Goal: Task Accomplishment & Management: Manage account settings

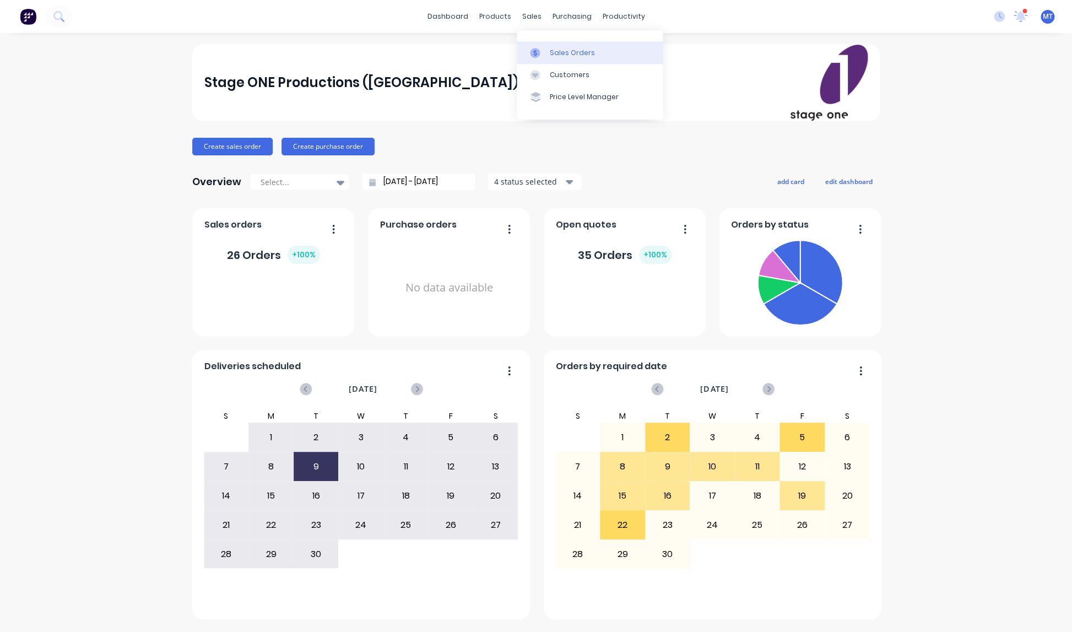
click at [556, 51] on div "Sales Orders" at bounding box center [572, 53] width 45 height 10
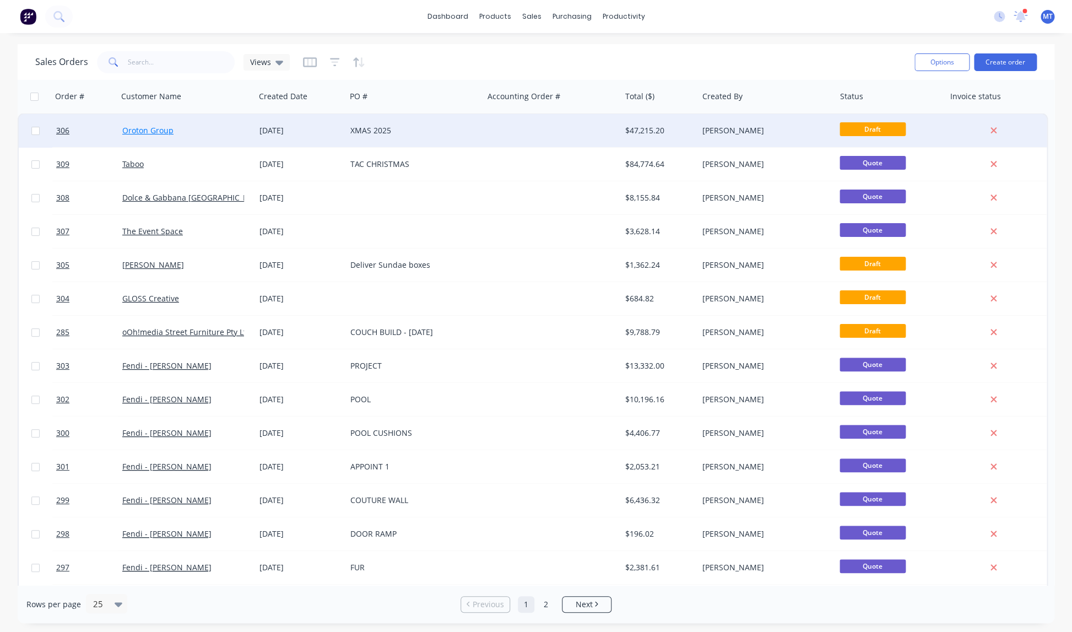
click at [146, 130] on link "Oroton Group" at bounding box center [147, 130] width 51 height 10
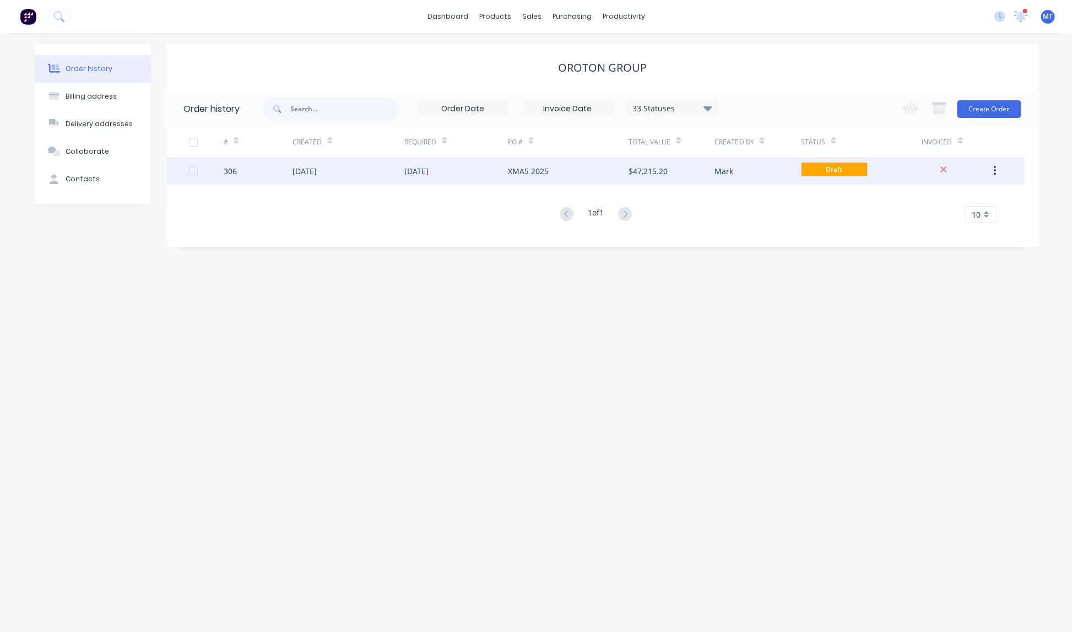
click at [426, 170] on div "[DATE]" at bounding box center [416, 171] width 24 height 12
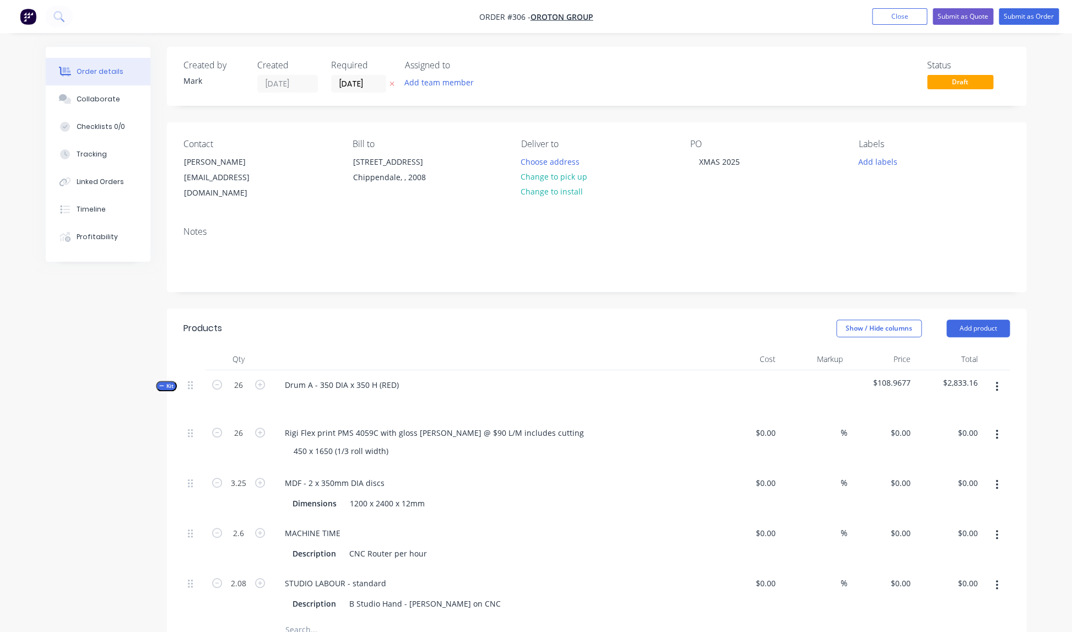
type input "$49.50"
type input "50"
type input "$74.25"
type input "$1,930.50"
type input "$29.70"
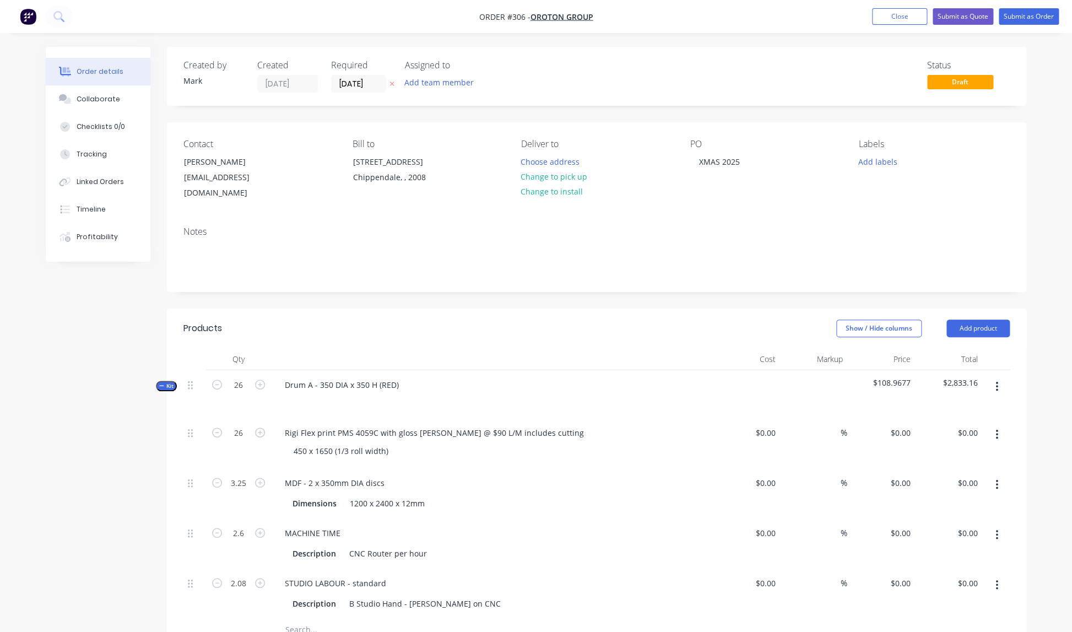
type input "40"
type input "$41.58"
type input "$135.14"
type input "$114.00"
type input "20"
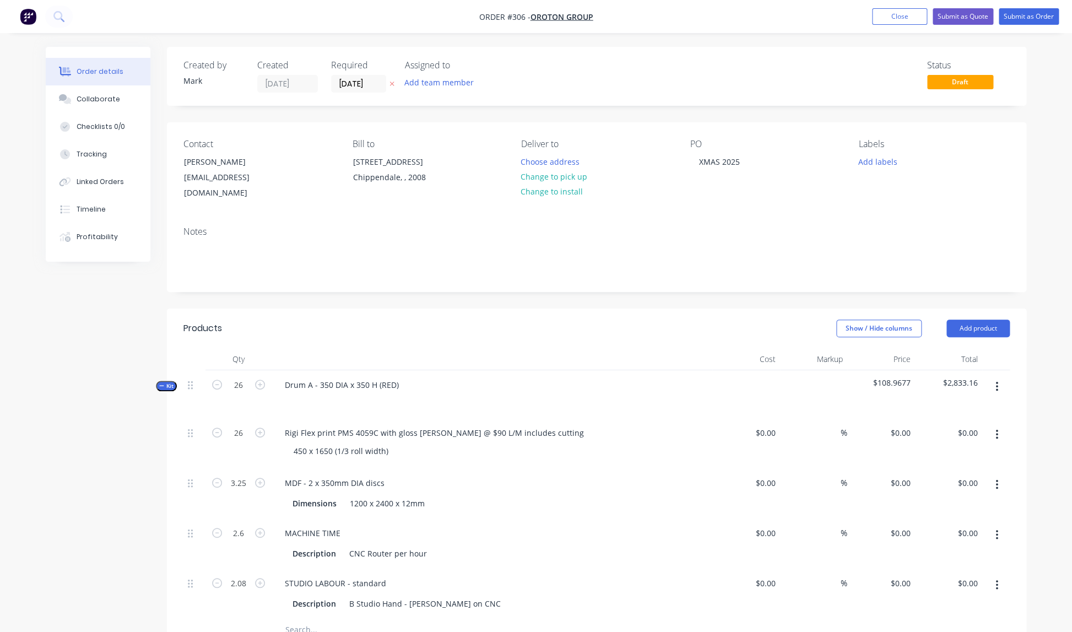
type input "$136.80"
type input "$355.68"
type input "$165.00"
type input "20"
type input "$198.00"
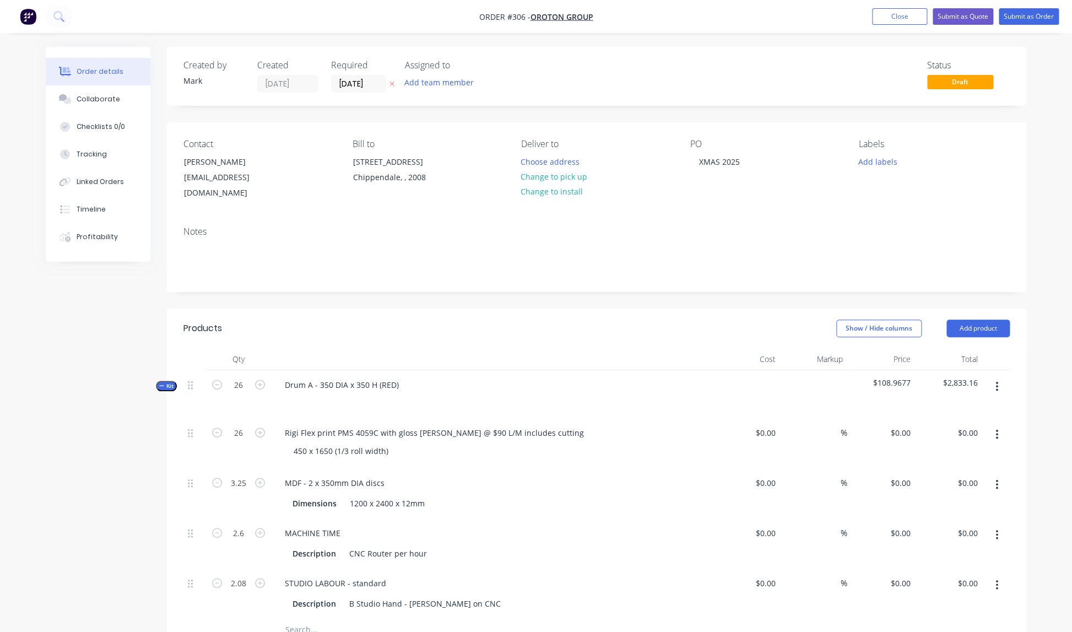
type input "$411.84"
type input "$166.50"
type input "50"
type input "$249.75"
type input "$6,493.50"
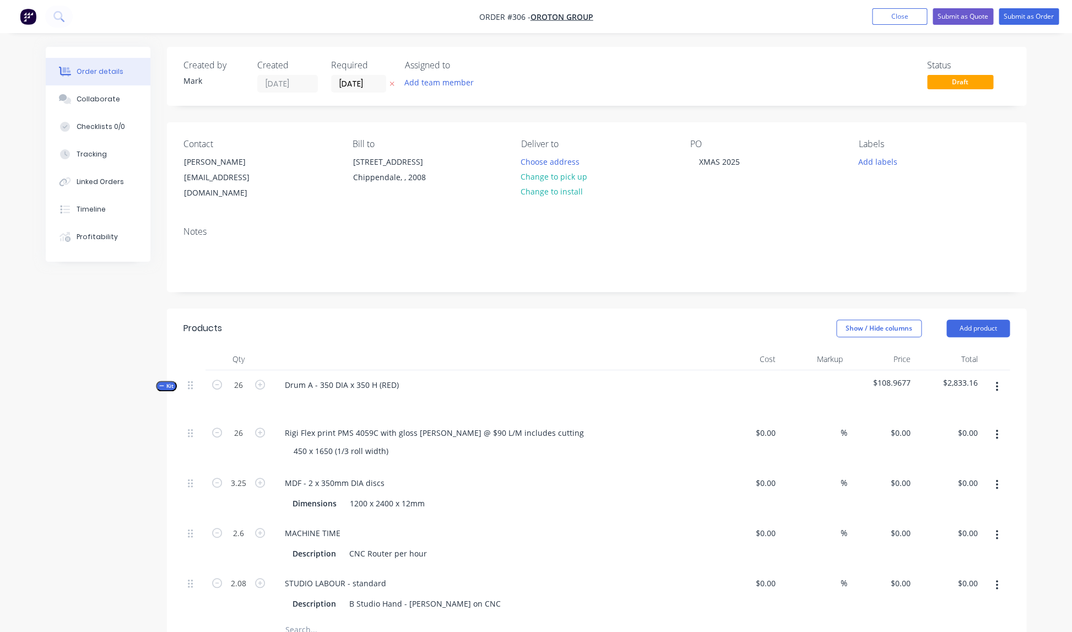
type input "$29.70"
type input "40"
type input "$41.58"
type input "$135.14"
type input "$114.00"
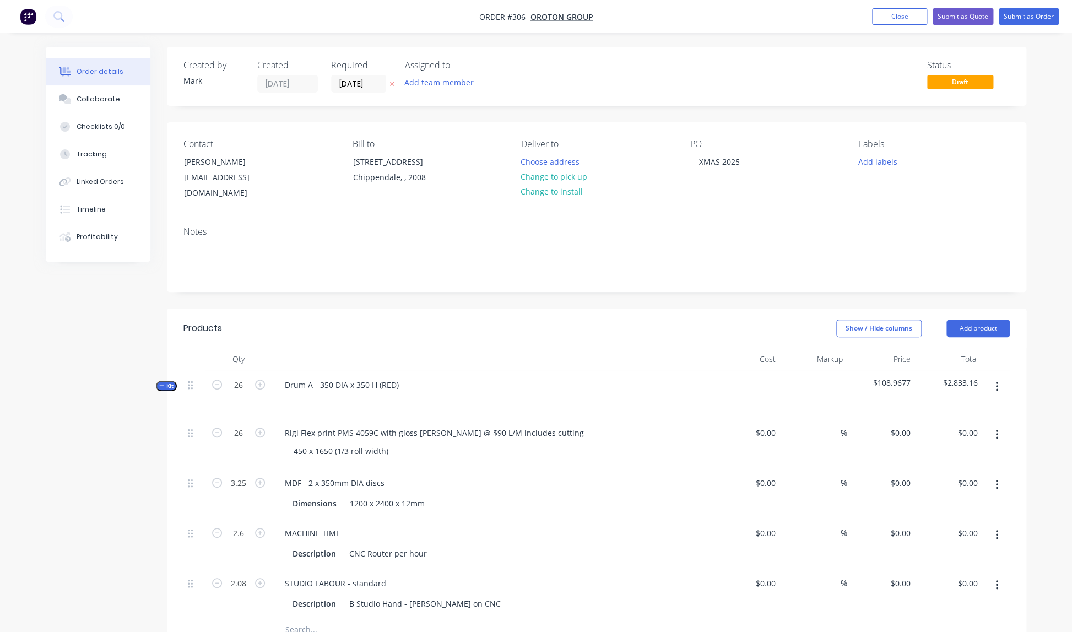
type input "20"
type input "$136.80"
type input "$355.68"
type input "$165.00"
type input "20"
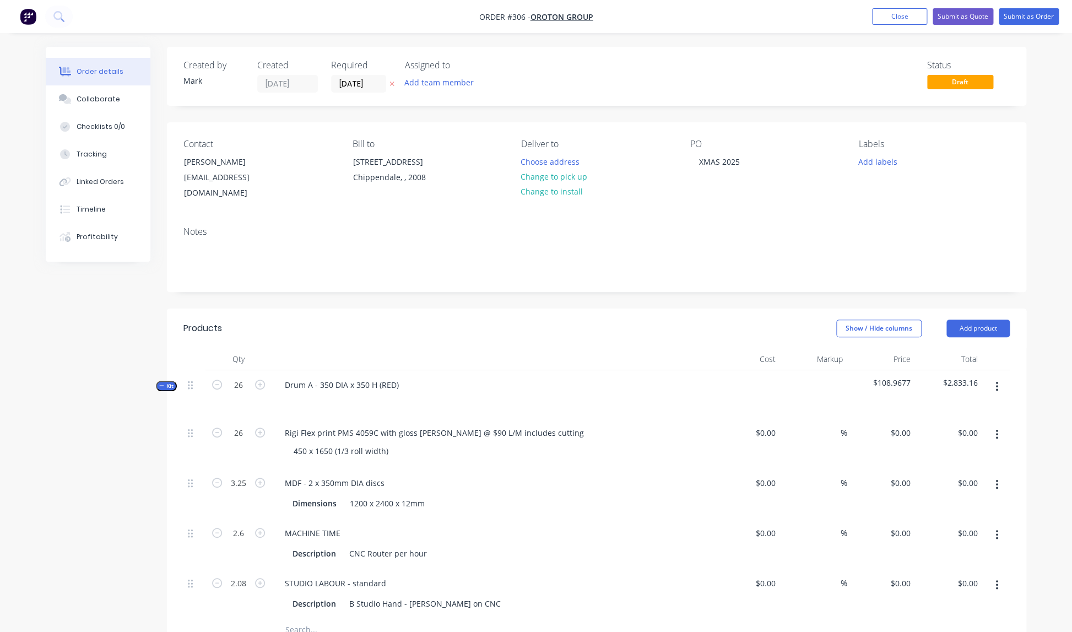
type input "$198.00"
type input "$411.84"
type input "$103.50"
type input "50"
type input "$155.25"
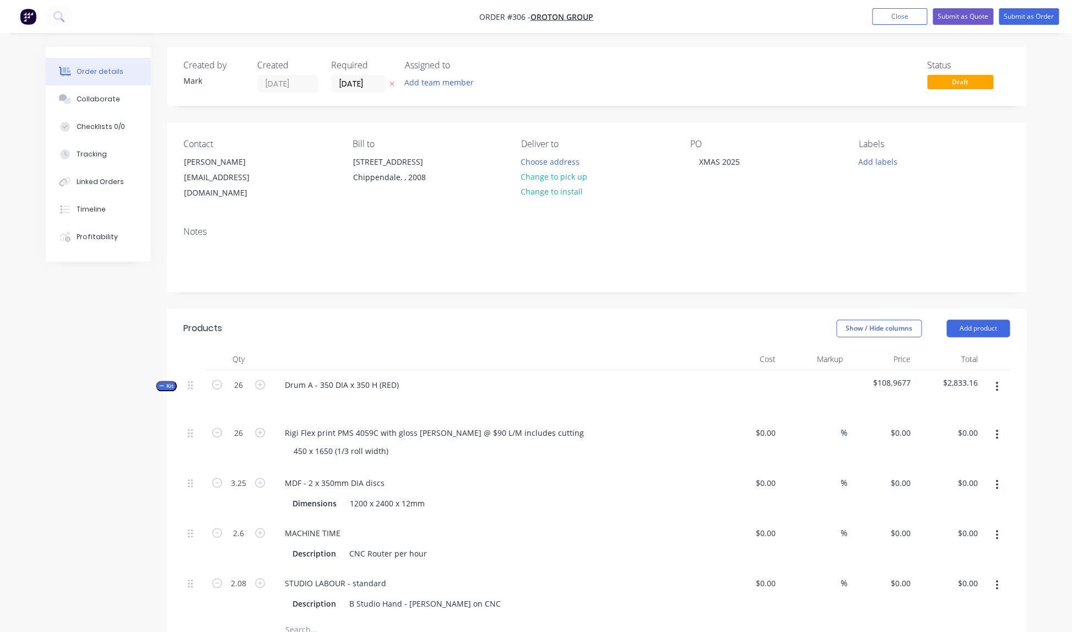
type input "$4,036.50"
type input "$29.70"
type input "40"
type input "$41.58"
type input "$270.27"
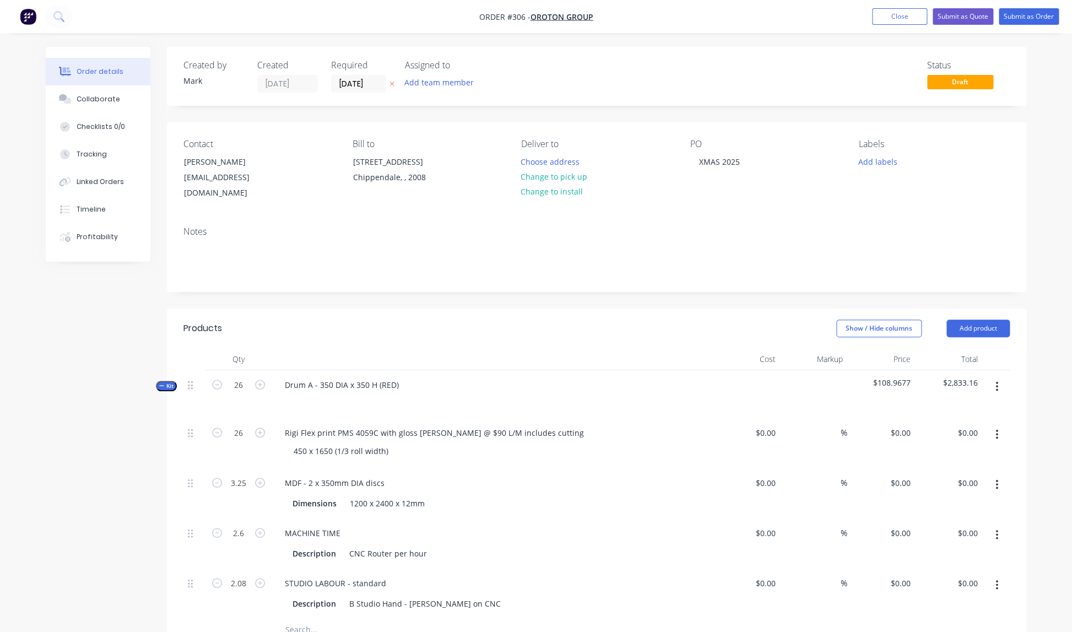
type input "$114.00"
type input "20"
type input "$136.80"
type input "$355.68"
type input "$165.00"
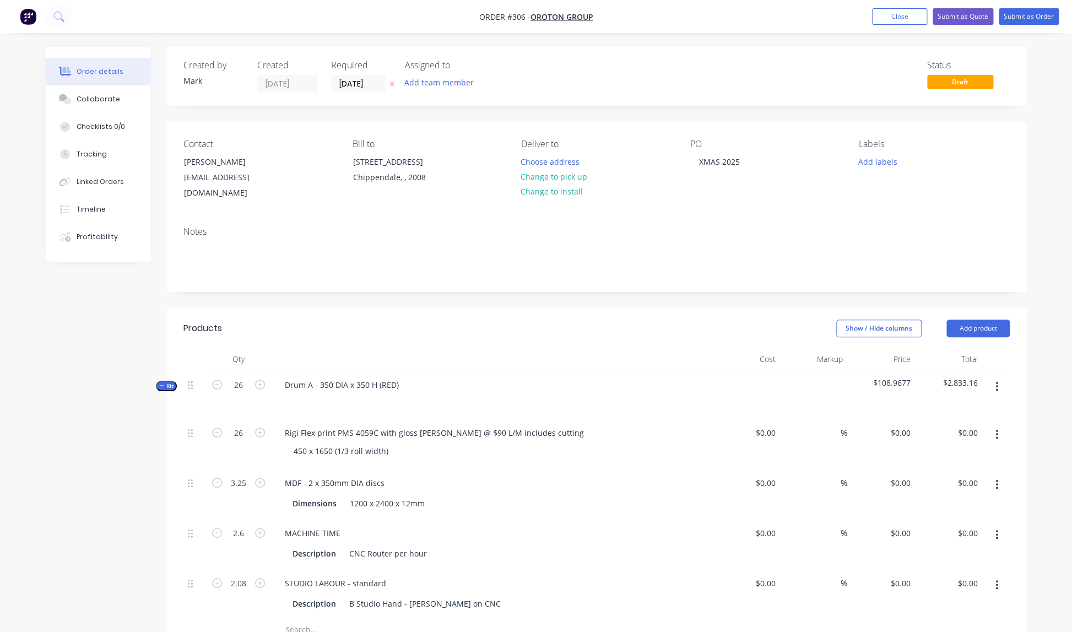
type input "20"
type input "$198.00"
type input "$411.84"
type input "$186.00"
type input "50"
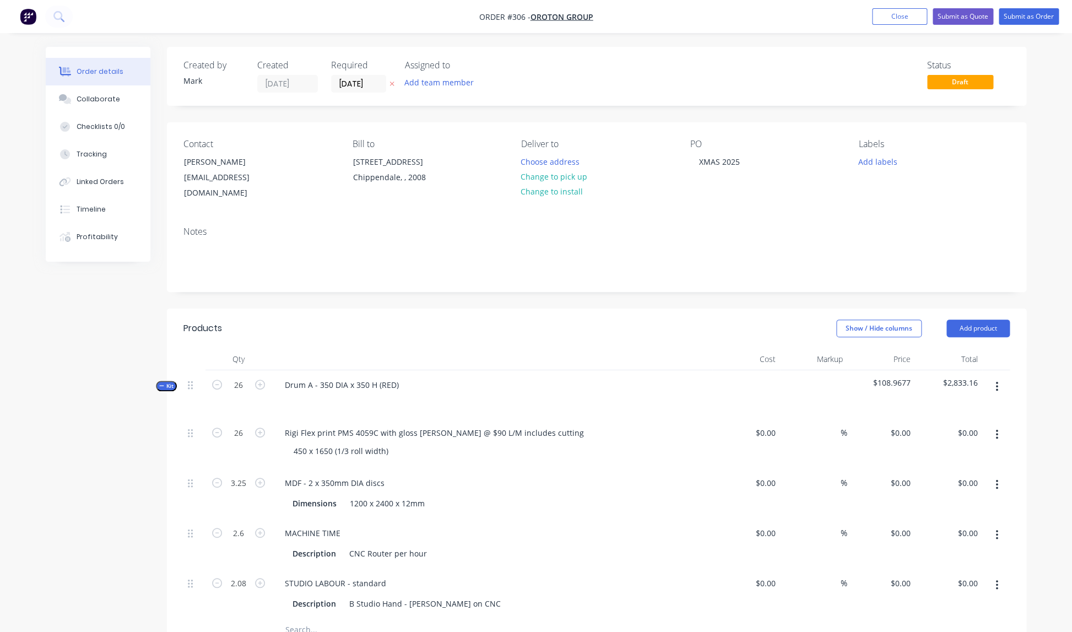
type input "$279.00"
type input "$7,254.00"
type input "$29.70"
type input "40"
type input "$41.58"
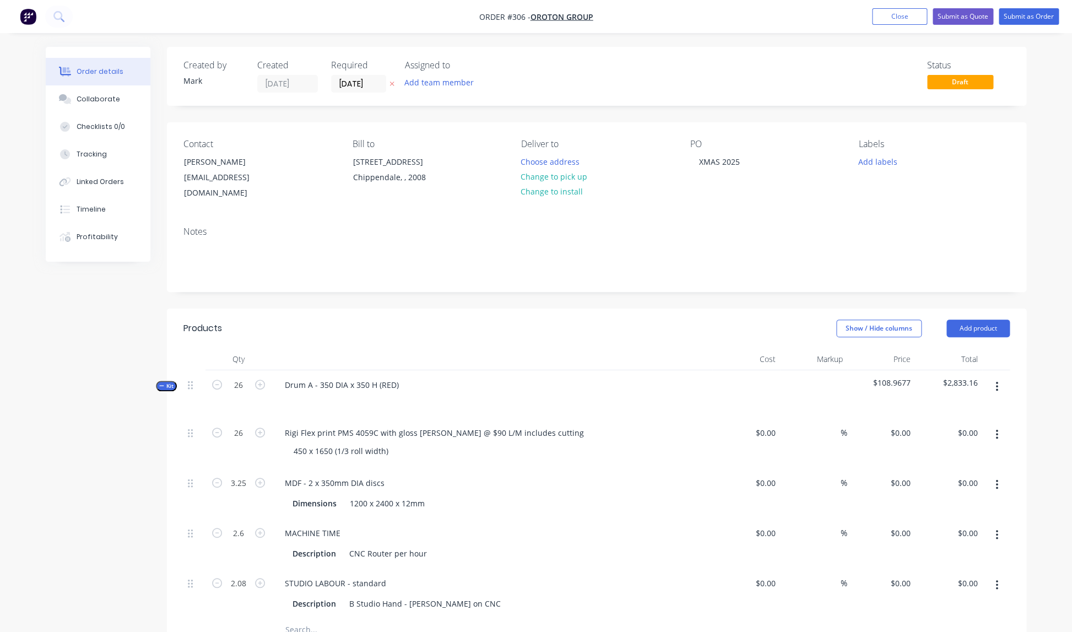
type input "$270.27"
type input "$114.00"
type input "20"
type input "$136.80"
type input "$355.68"
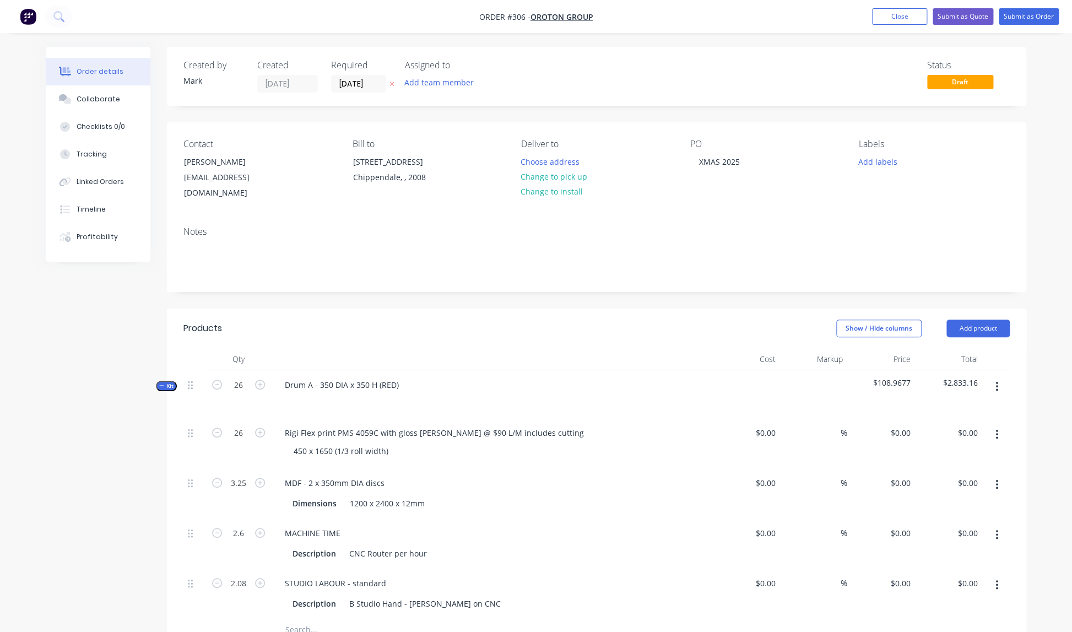
type input "$165.00"
type input "20"
type input "$198.00"
type input "$411.84"
type input "$213.44"
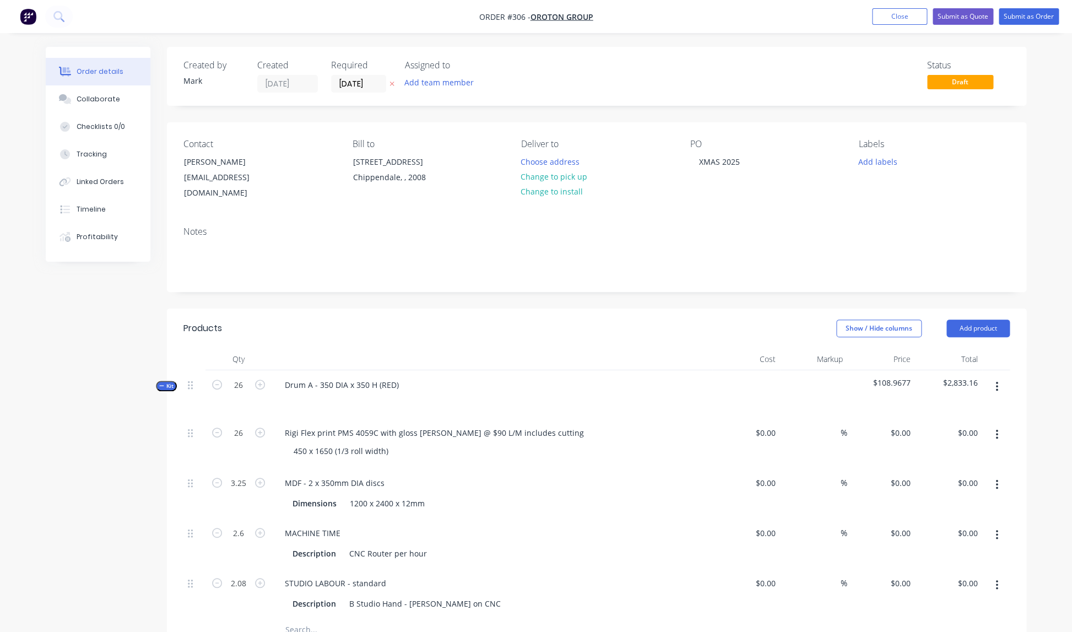
type input "40"
type input "$298.816"
type input "$1,243.07"
type input "$94.00"
type input "20"
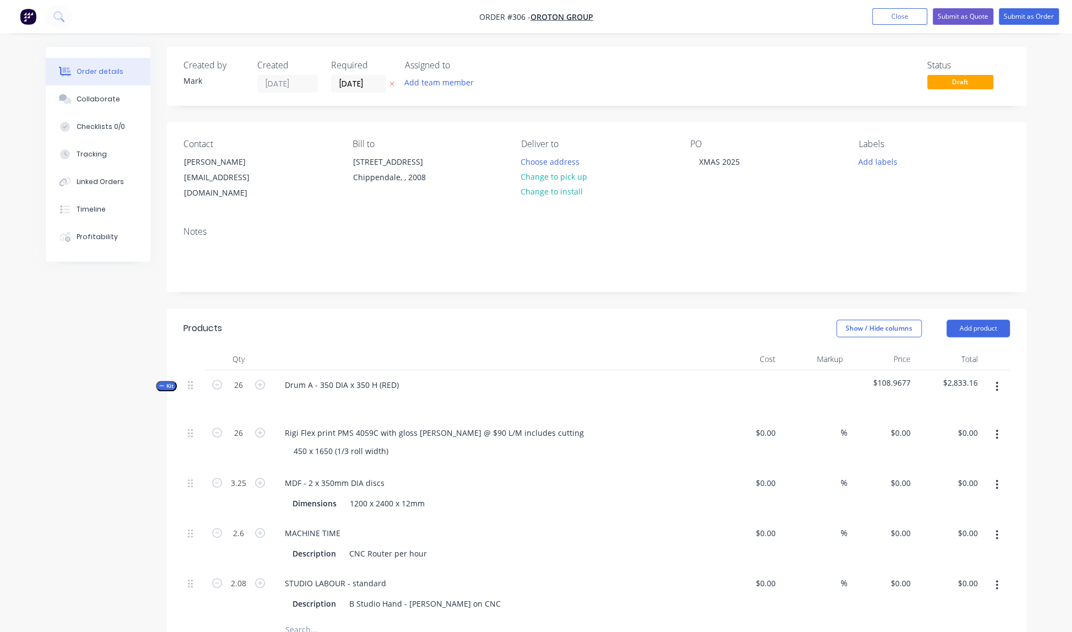
type input "$112.80"
type input "$234.62"
type input "$165.00"
type input "20"
type input "$198.00"
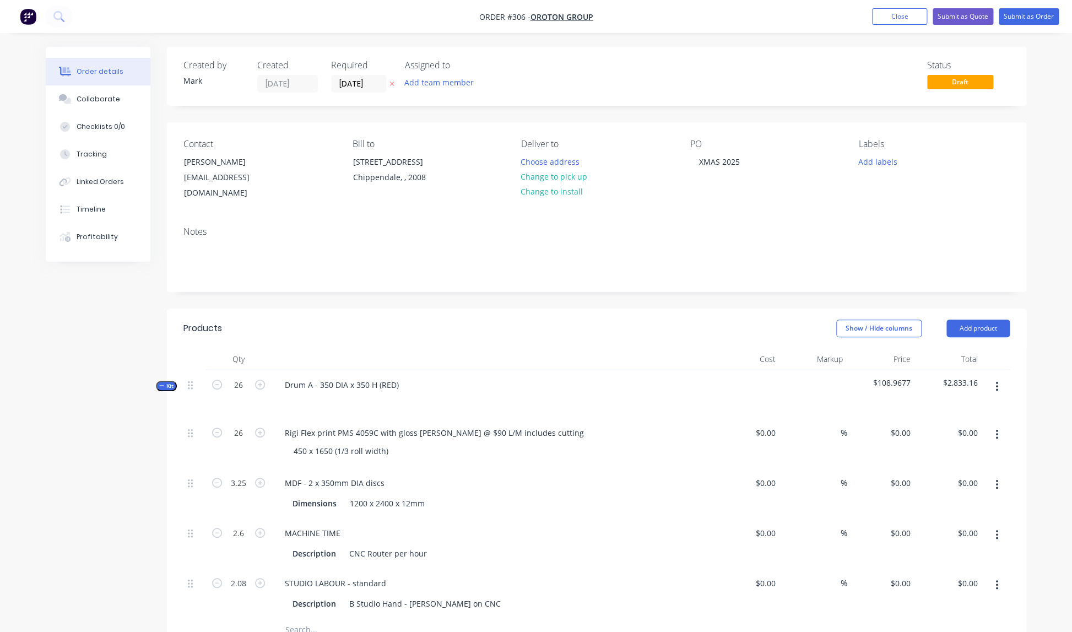
type input "$411.84"
type input "$315.00"
type input "50"
type input "$472.50"
type input "$12,285.00"
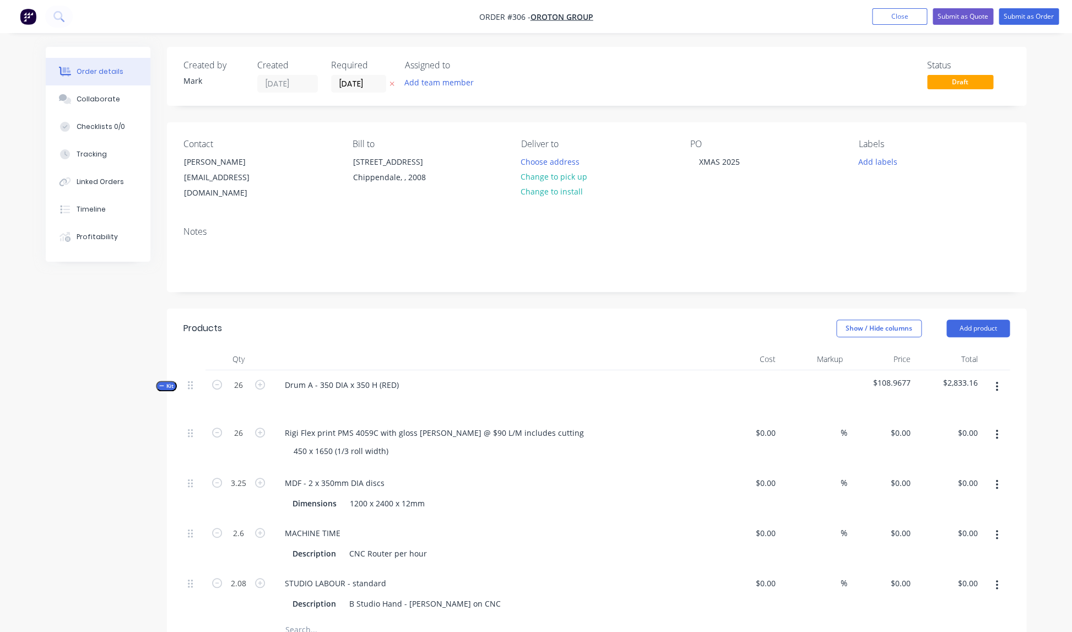
type input "$29.70"
type input "40"
type input "$41.58"
type input "$356.76"
type input "$114.00"
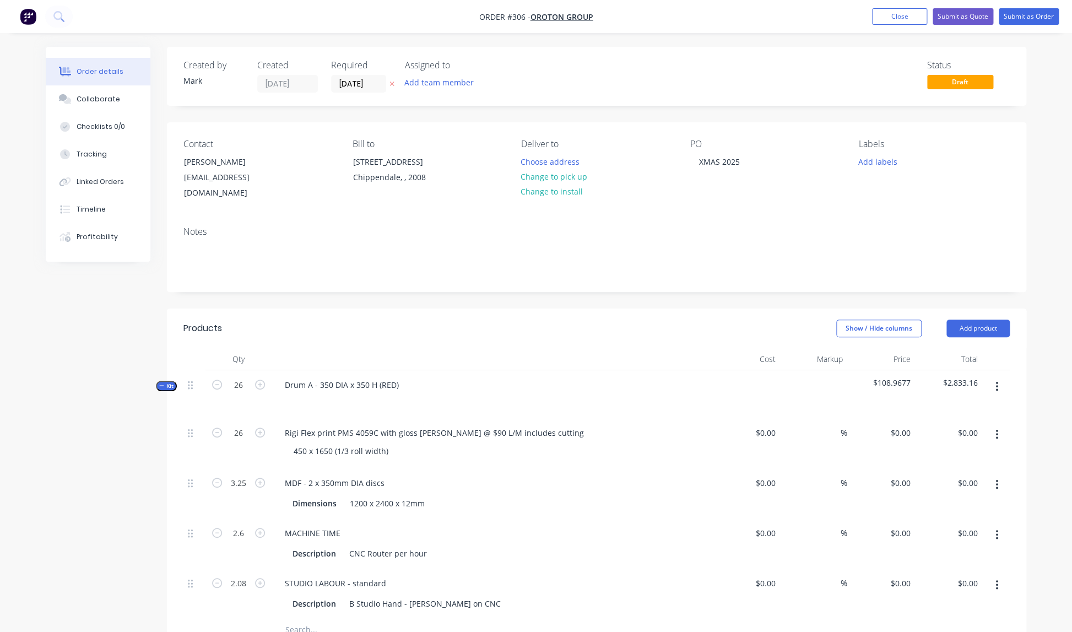
type input "20"
type input "$136.80"
type input "$355.68"
type input "$165.00"
type input "20"
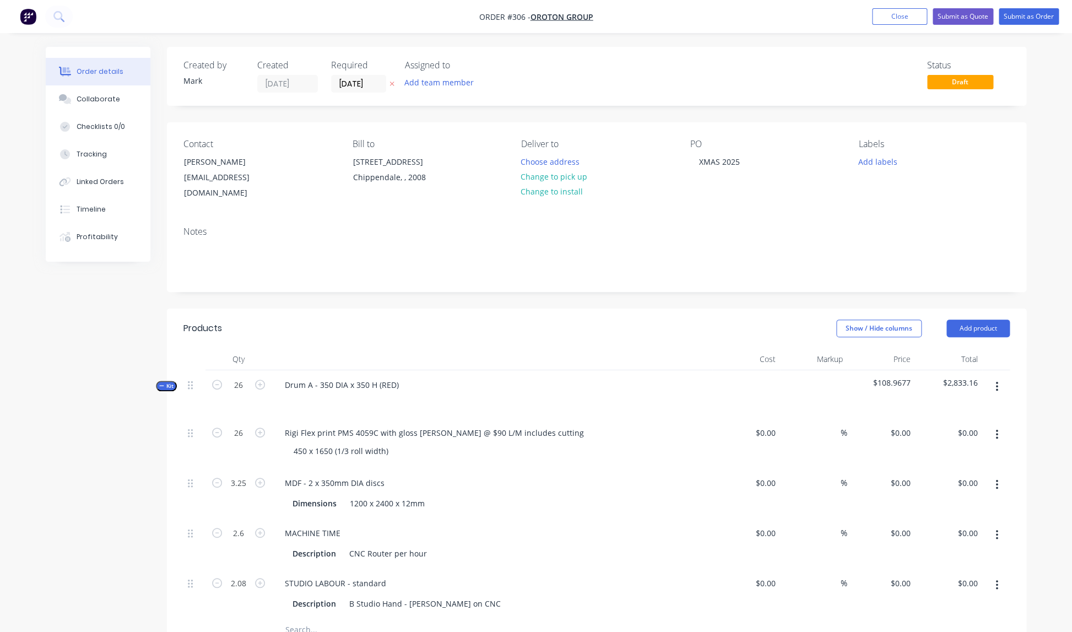
type input "$198.00"
type input "$411.84"
type input "$213.44"
type input "40"
type input "$298.816"
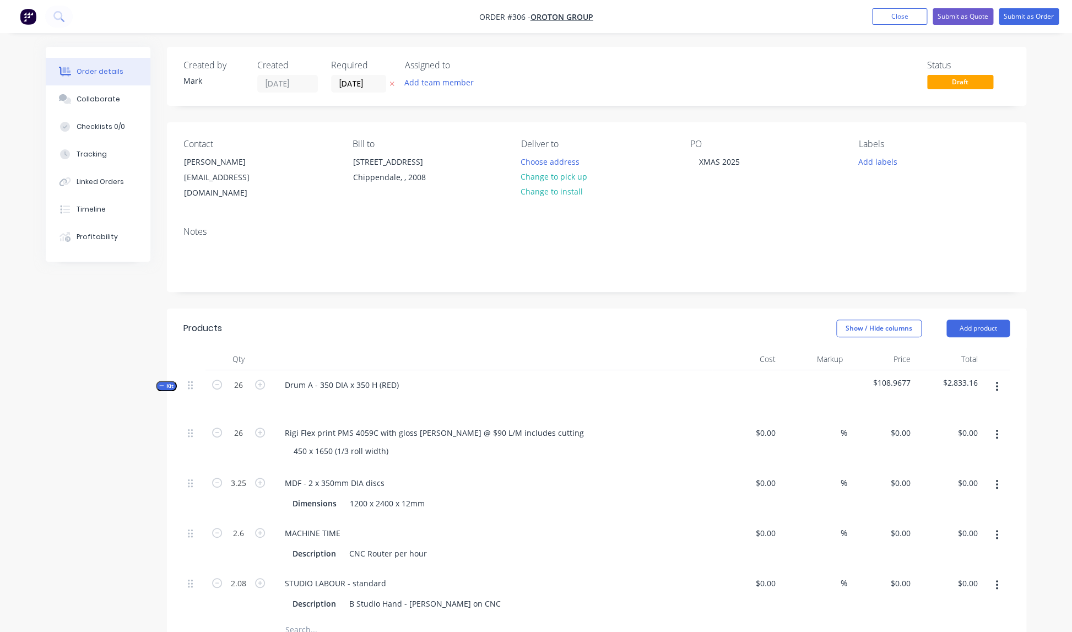
type input "$1,243.07"
type input "$94.00"
type input "20"
type input "$112.80"
type input "$234.62"
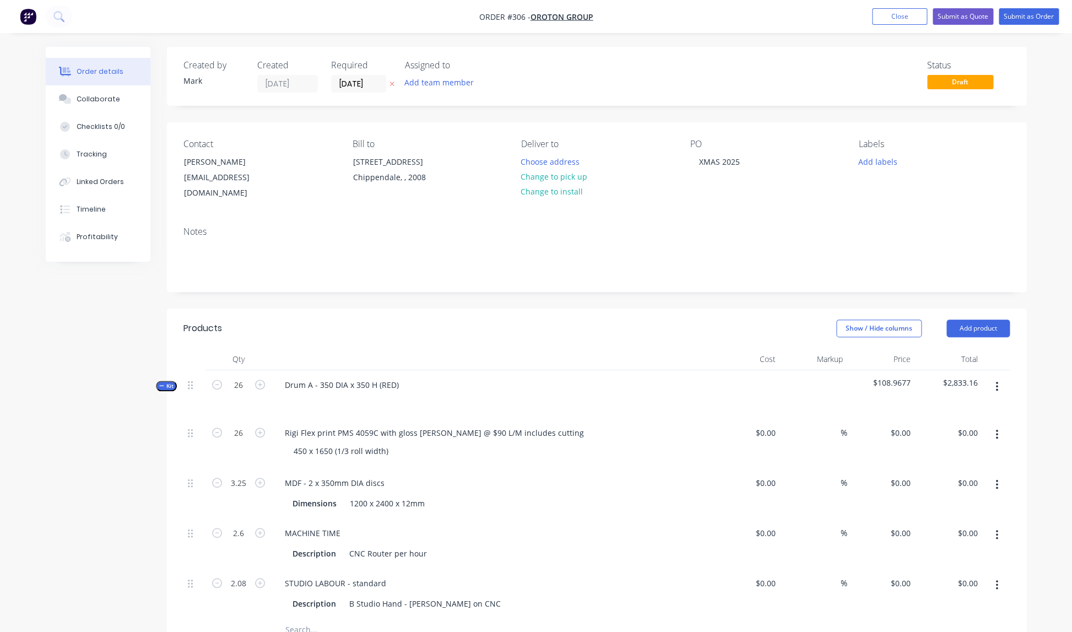
type input "$165.00"
type input "20"
type input "$198.00"
type input "$411.84"
type input "$252.00"
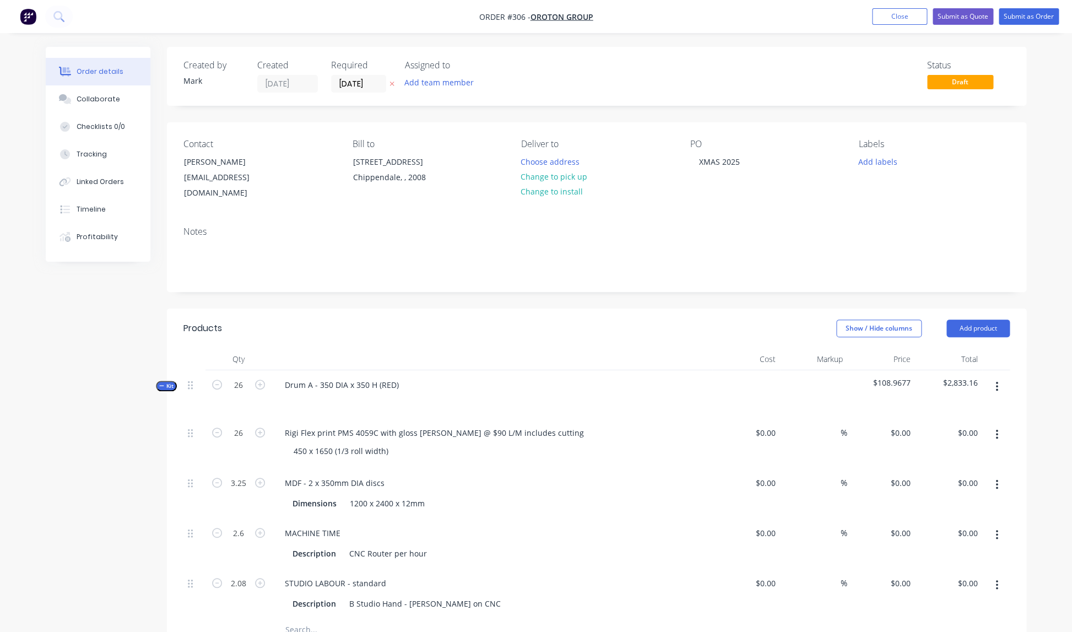
type input "$252.00"
type input "$1,260.00"
type input "$66.50"
type input "40"
type input "$93.10"
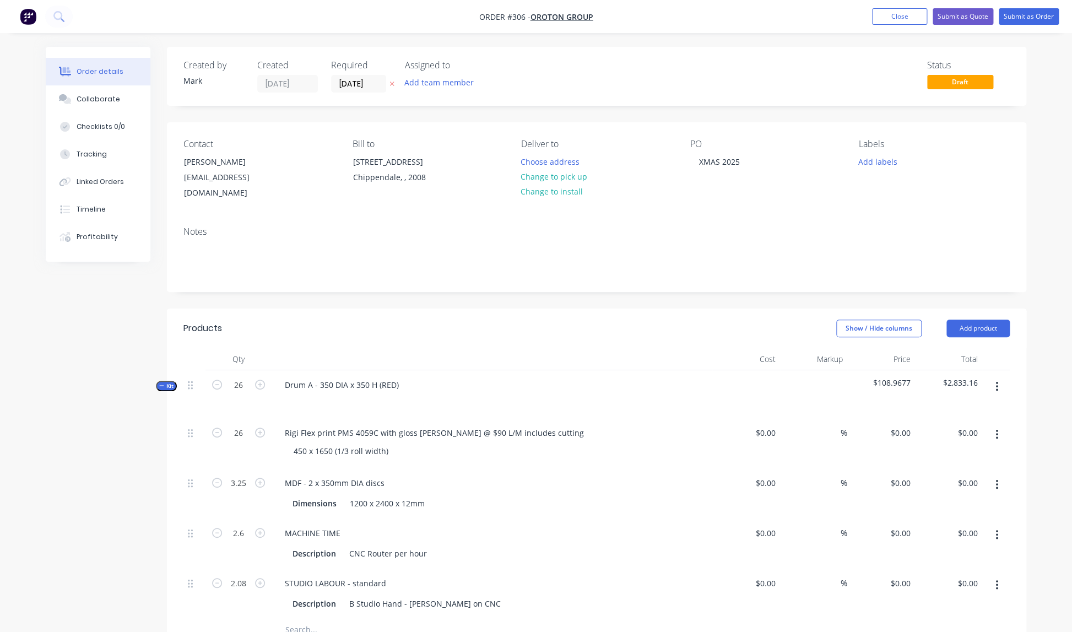
type input "$232.75"
type input "$114.00"
type input "20"
type input "$136.80"
type input "$116.28"
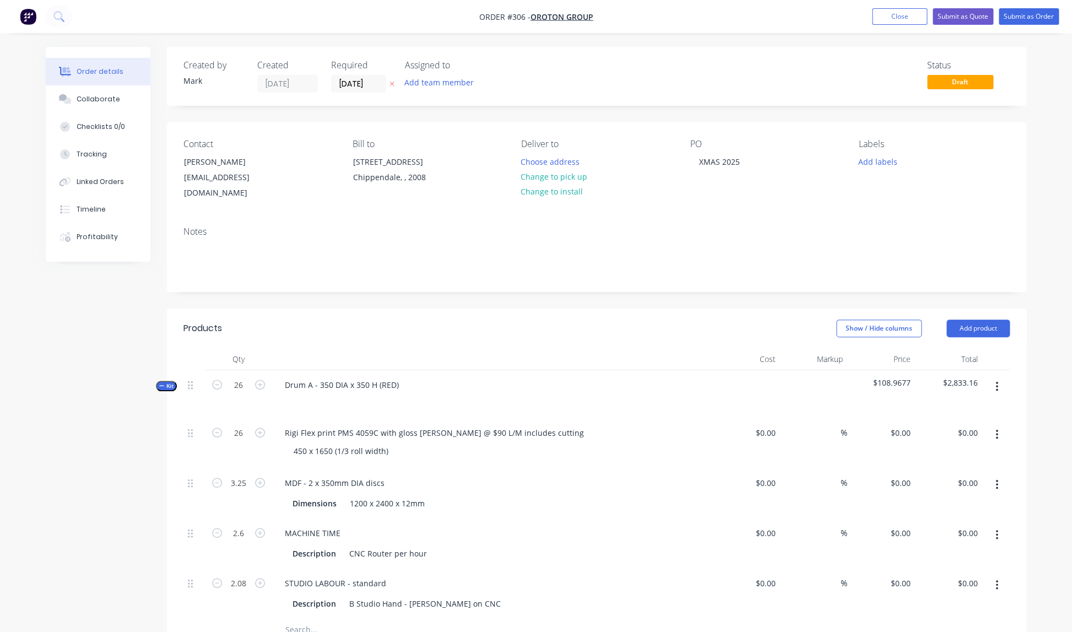
type input "$165.00"
type input "20"
type input "$198.00"
type input "$79.20"
type input "$213.44"
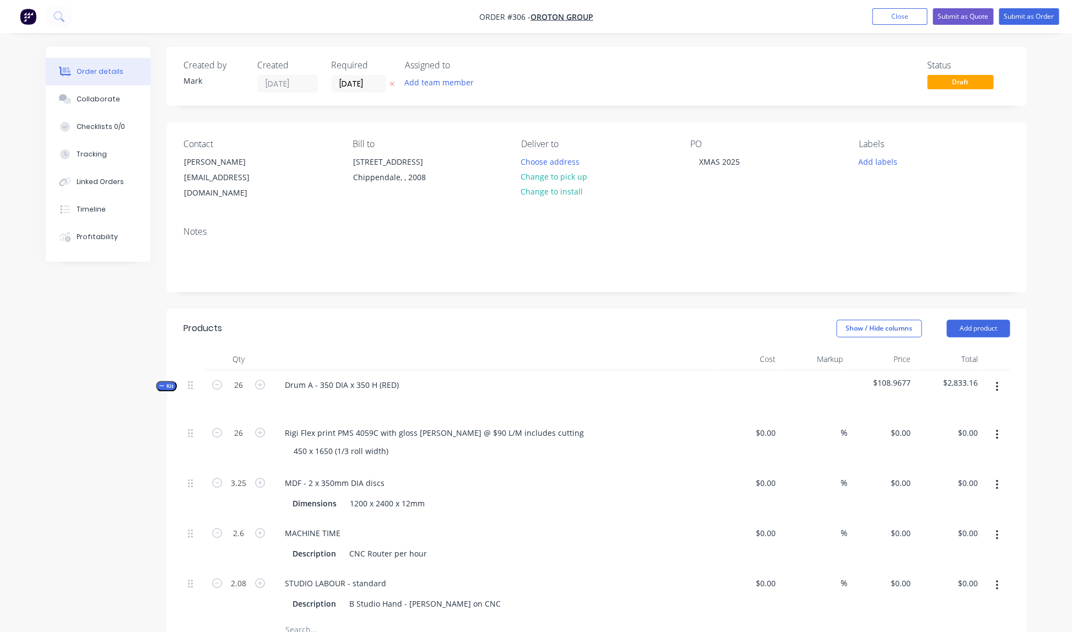
type input "40"
type input "$298.816"
type input "$186.76"
type input "$94.00"
type input "20"
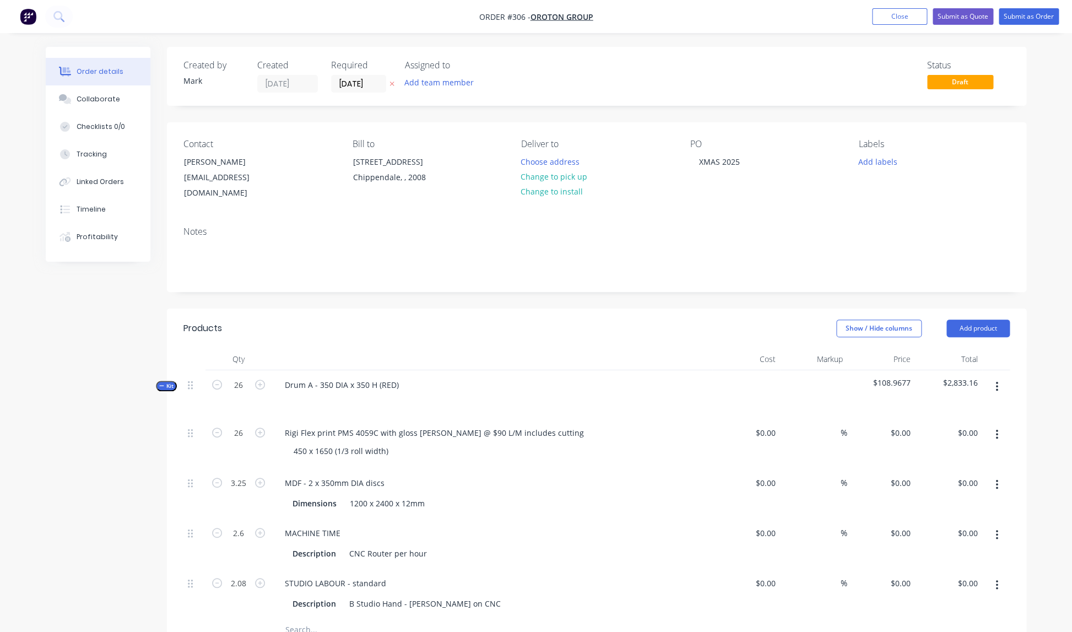
type input "$112.80"
type input "$95.88"
type input "$165.00"
type input "20"
type input "$198.00"
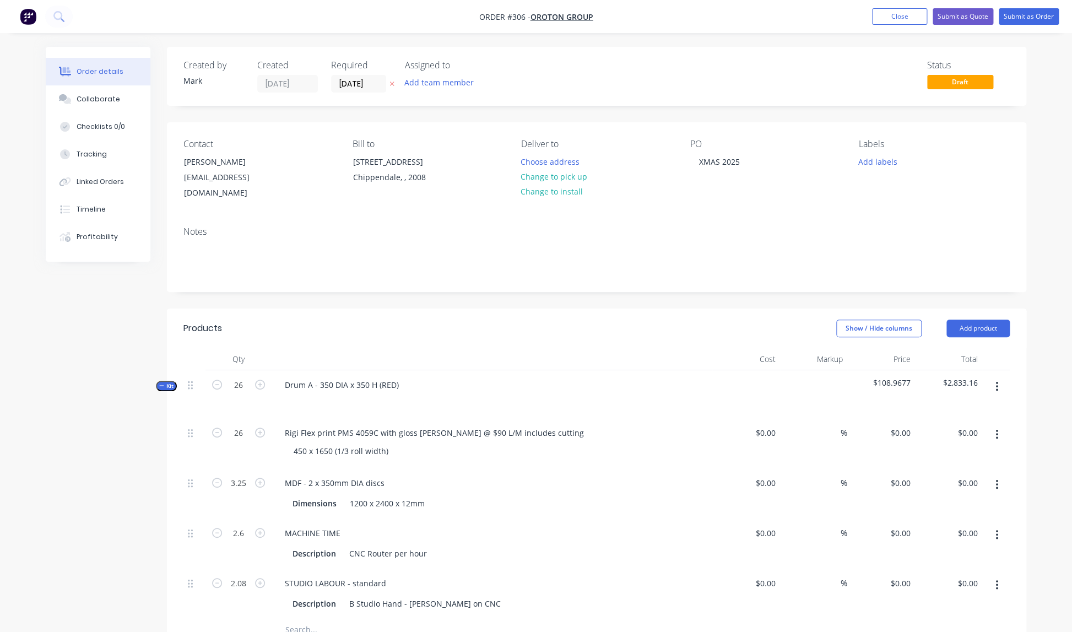
type input "$168.30"
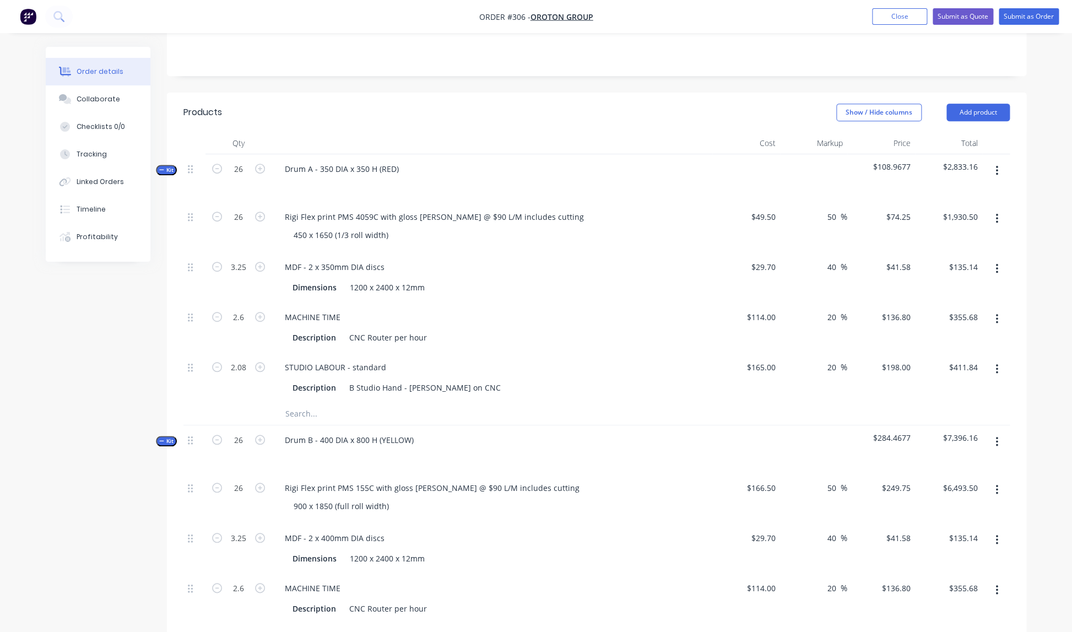
scroll to position [218, 0]
click at [216, 162] on icon "button" at bounding box center [217, 167] width 10 height 10
type input "25"
type input "3.125"
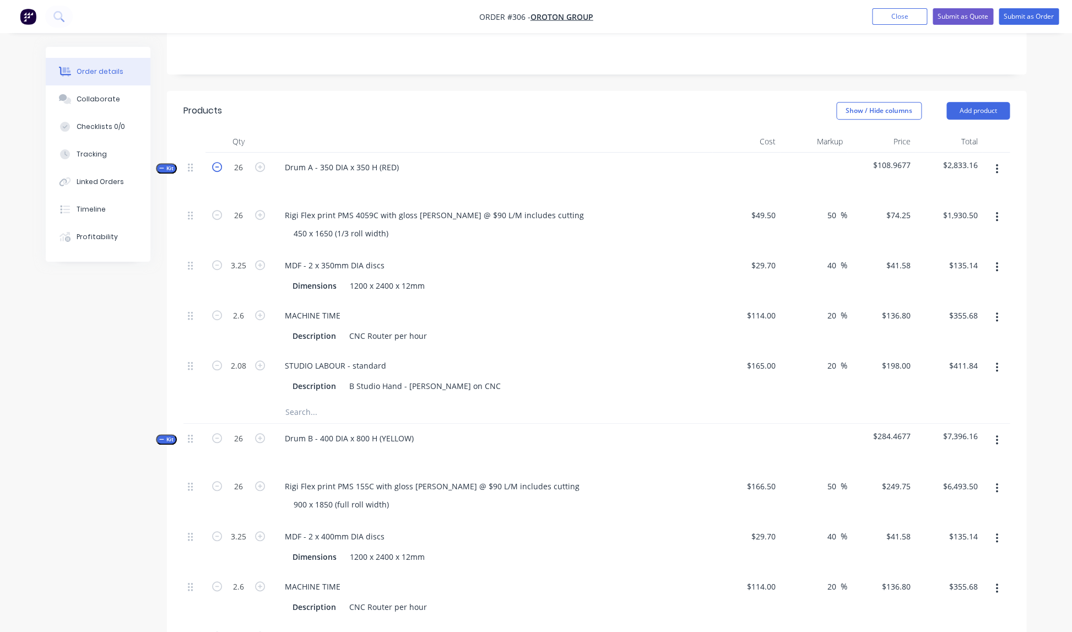
type input "2.5"
type input "2"
type input "$1,856.25"
type input "$129.94"
type input "$342.00"
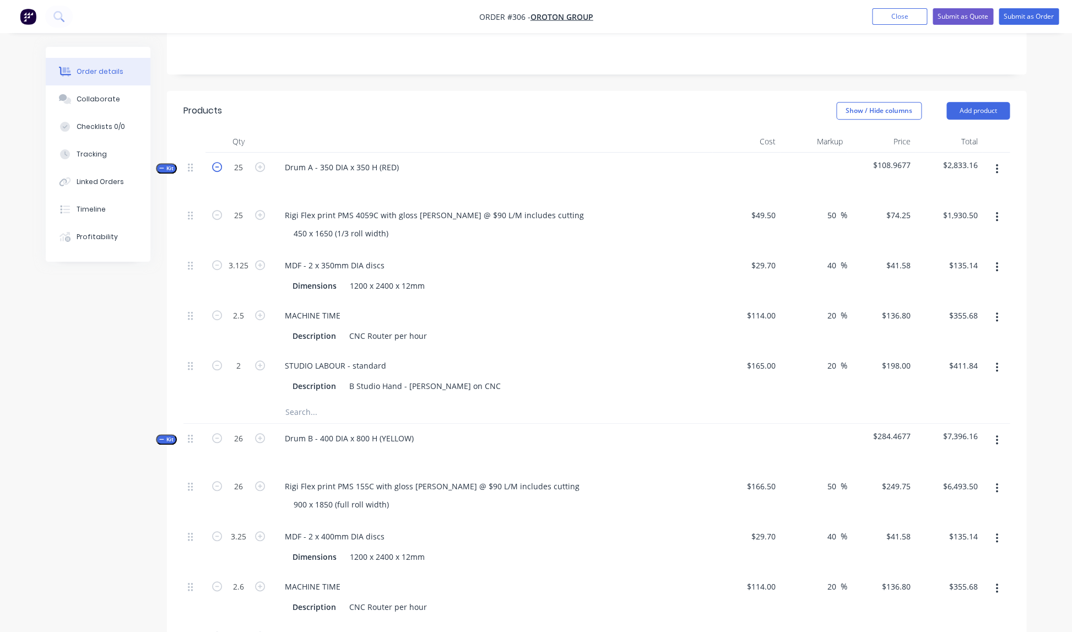
type input "$396.00"
click at [216, 162] on icon "button" at bounding box center [217, 167] width 10 height 10
type input "24"
type input "3"
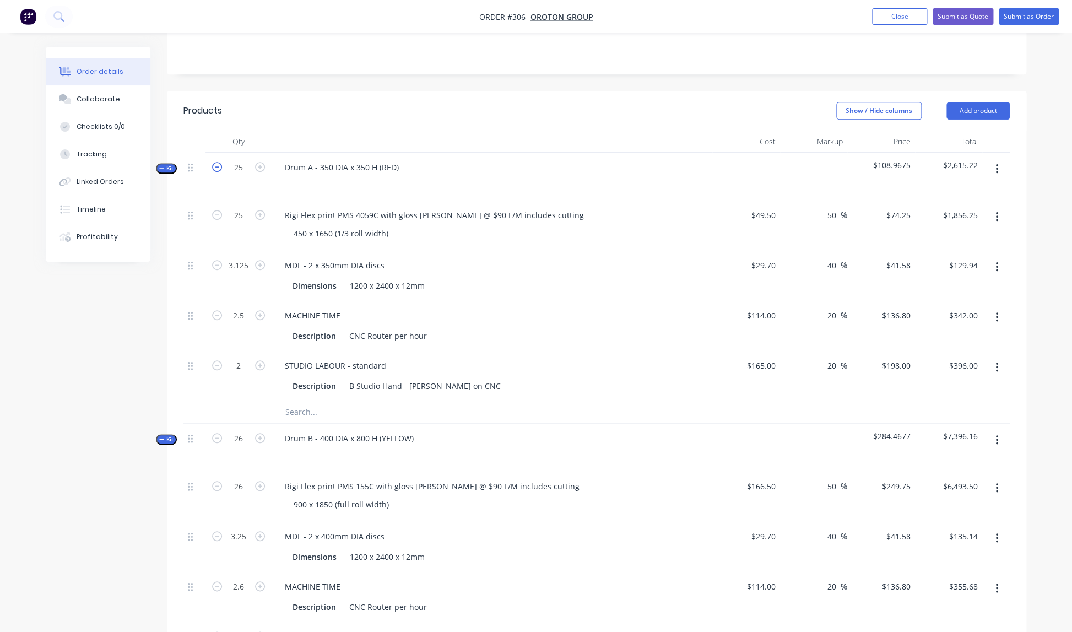
type input "2.4"
type input "1.92"
type input "$1,782.00"
type input "$124.74"
type input "$328.32"
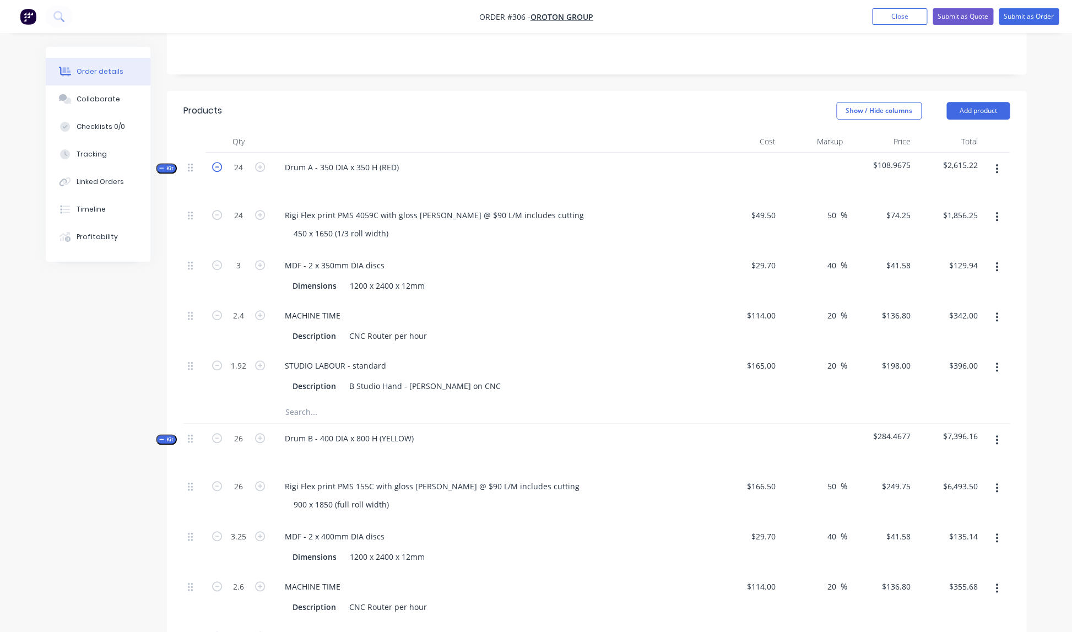
type input "$380.16"
click at [217, 162] on icon "button" at bounding box center [217, 167] width 10 height 10
type input "23"
type input "$1,707.75"
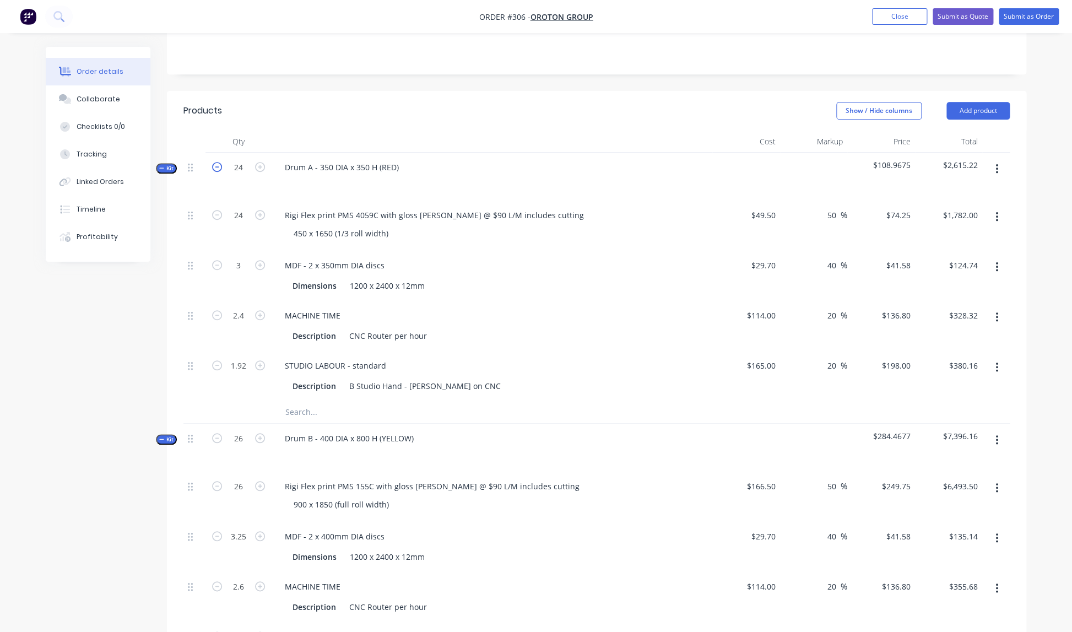
type input "2.875"
type input "$119.54"
type input "2.3"
type input "$314.64"
type input "1.84"
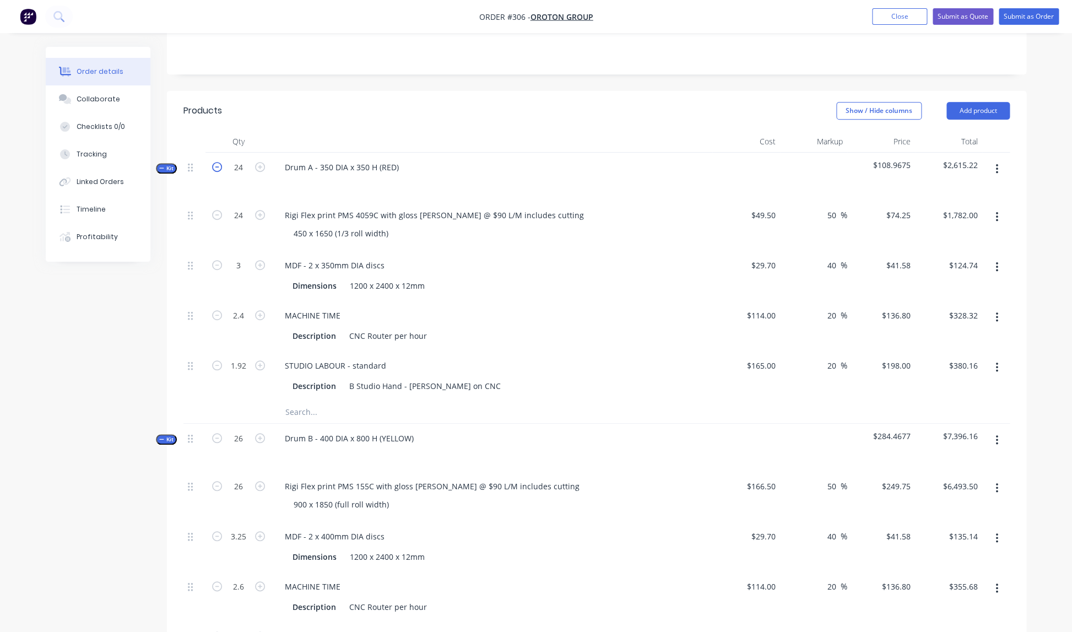
type input "$364.32"
click at [217, 162] on icon "button" at bounding box center [217, 167] width 10 height 10
type input "22"
type input "$1,633.50"
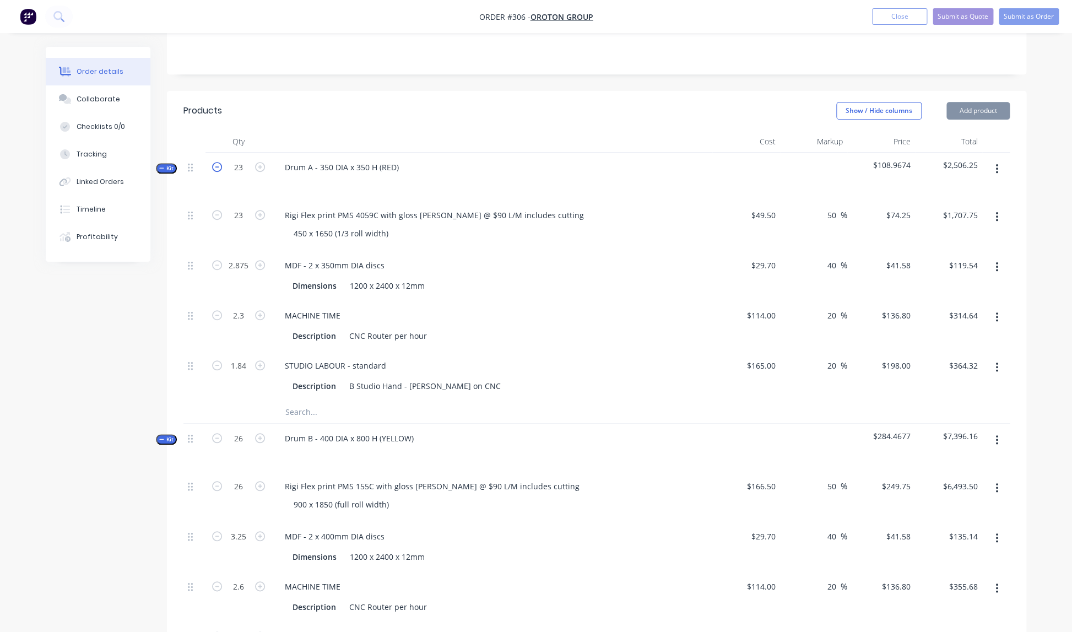
type input "2.75"
type input "$114.35"
type input "2.2"
type input "$300.96"
type input "1.76"
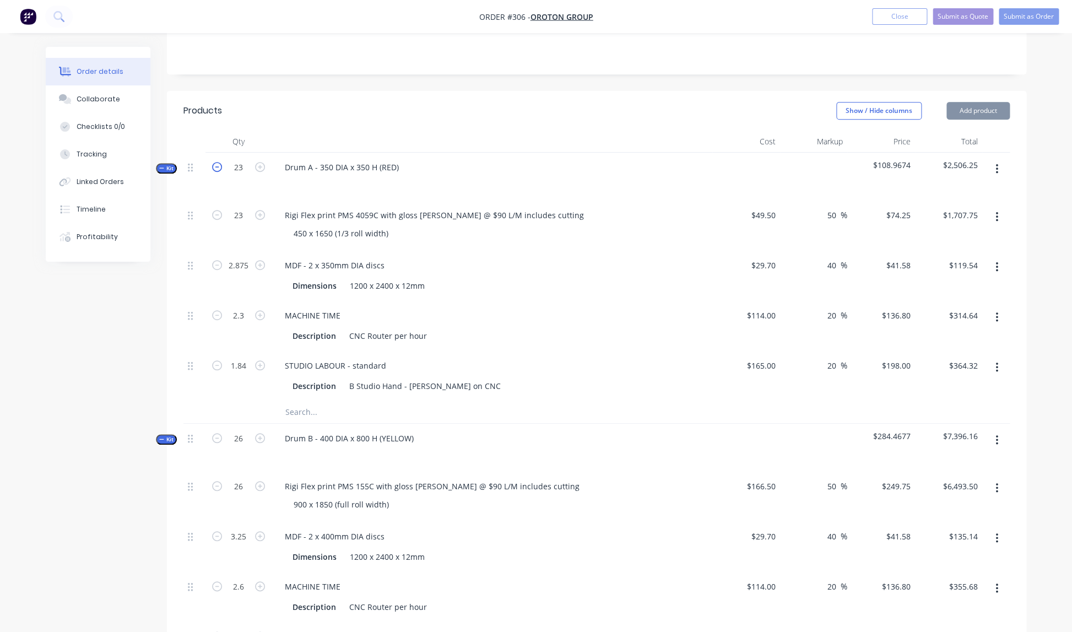
type input "$348.48"
click at [216, 162] on icon "button" at bounding box center [217, 167] width 10 height 10
type input "21"
type input "2.625"
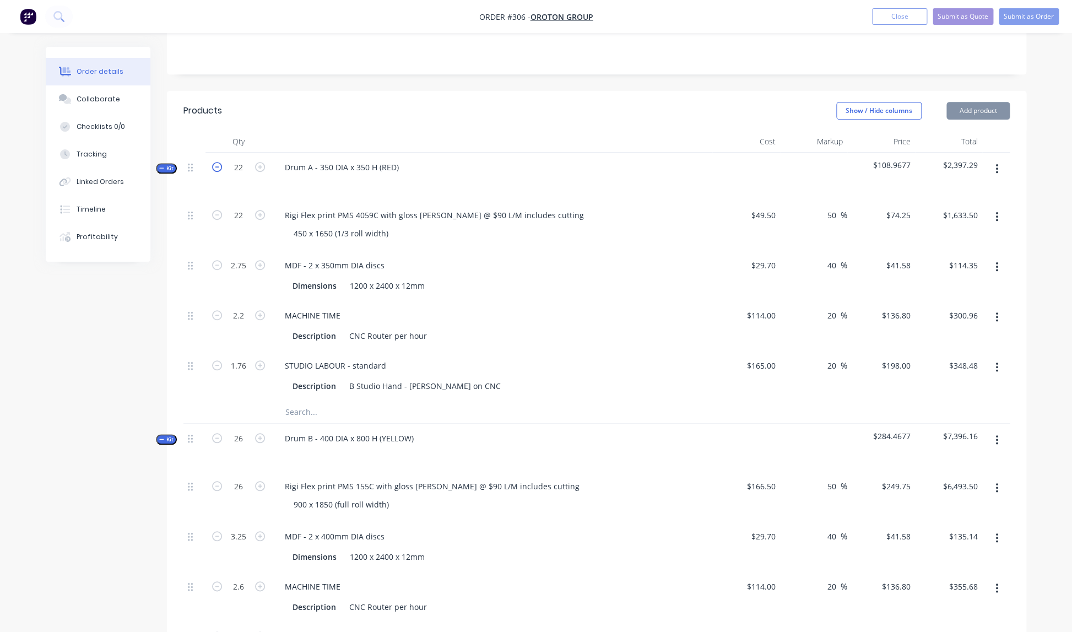
type input "2.1"
type input "1.68"
type input "$1,559.25"
type input "$109.15"
type input "$287.28"
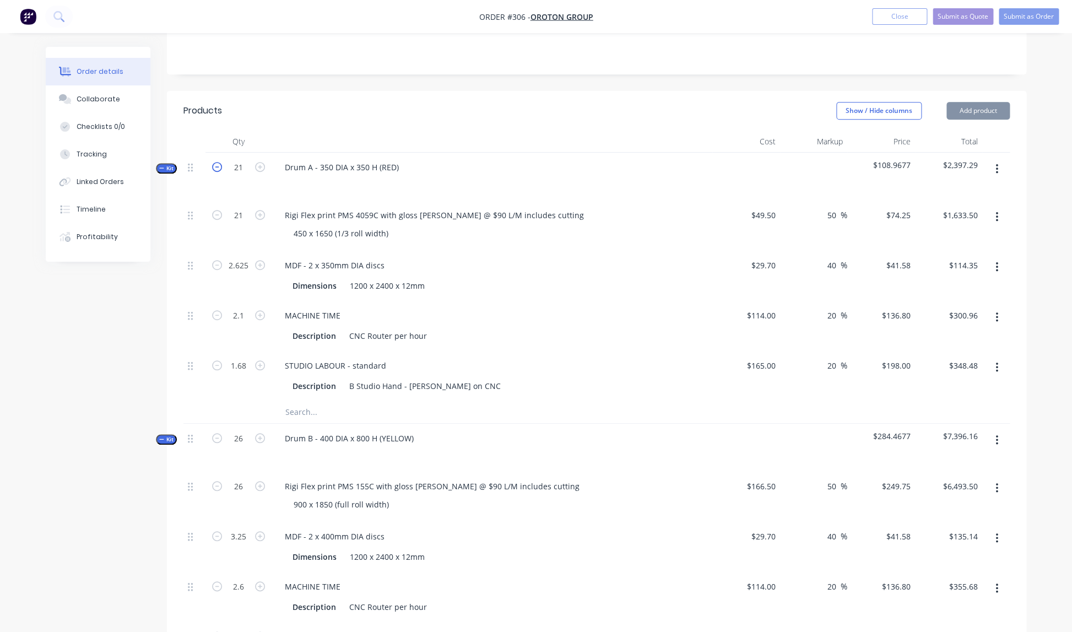
type input "$332.64"
click at [216, 162] on icon "button" at bounding box center [217, 167] width 10 height 10
type input "20"
type input "2.5"
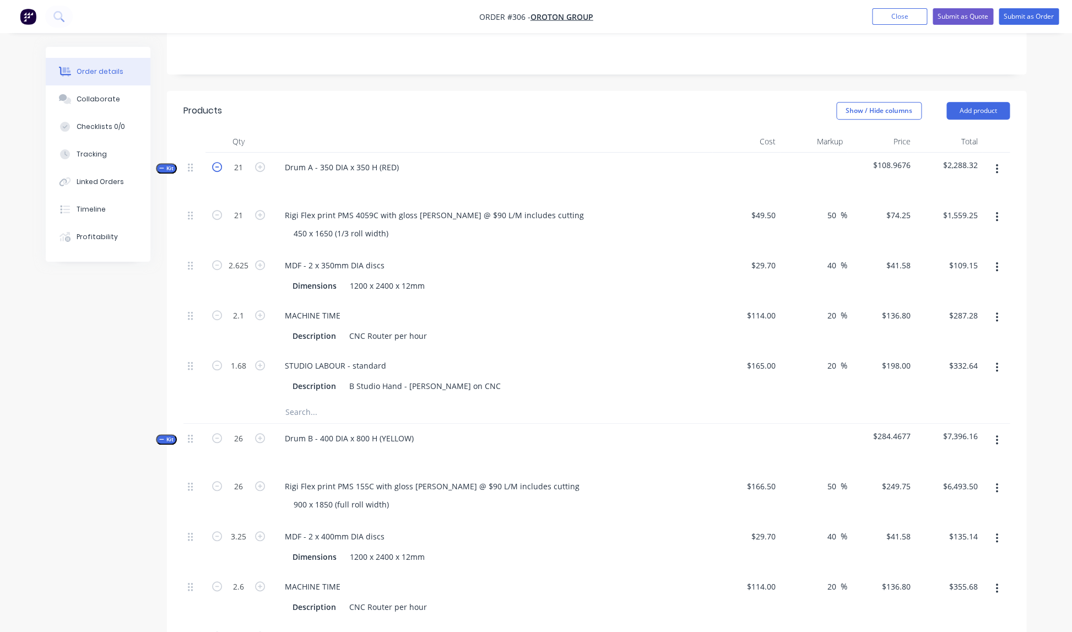
type input "2"
type input "1.6"
type input "$1,485.00"
type input "$103.95"
type input "$273.60"
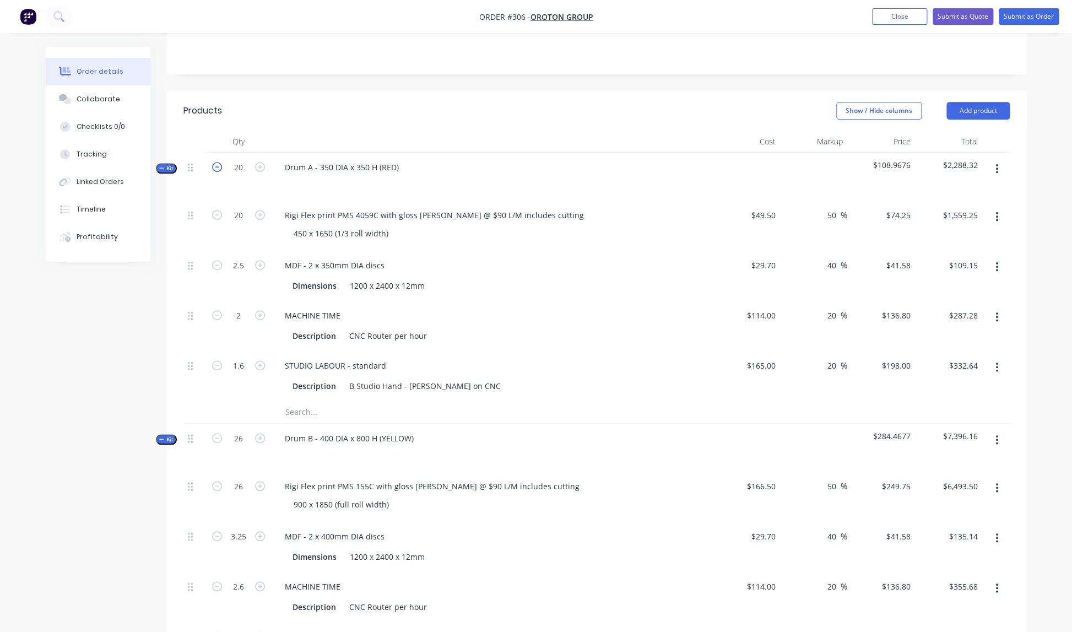
type input "$316.80"
click at [216, 162] on icon "button" at bounding box center [217, 167] width 10 height 10
type input "19"
type input "2.375"
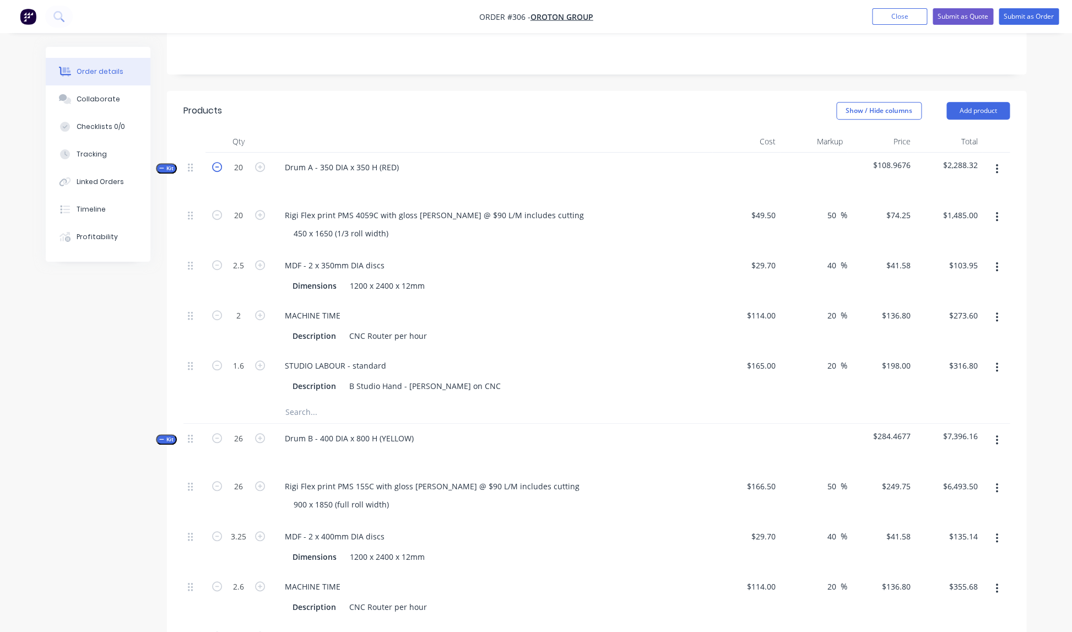
type input "1.9"
type input "1.52"
type input "$1,410.75"
type input "$98.75"
type input "$259.92"
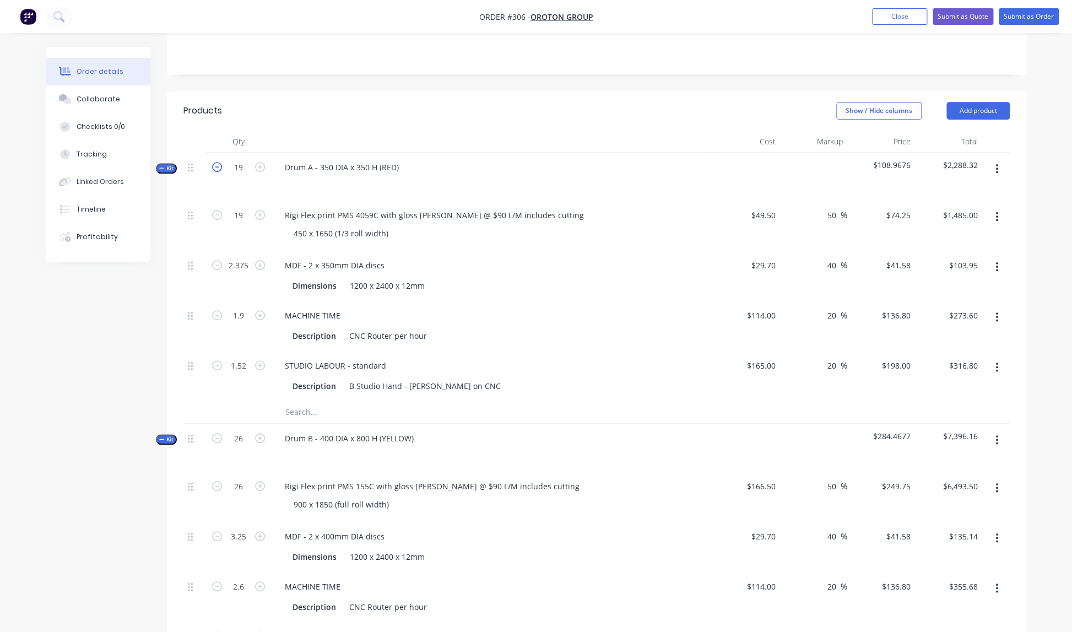
type input "$300.96"
click at [216, 162] on icon "button" at bounding box center [217, 167] width 10 height 10
type input "18"
type input "2.25"
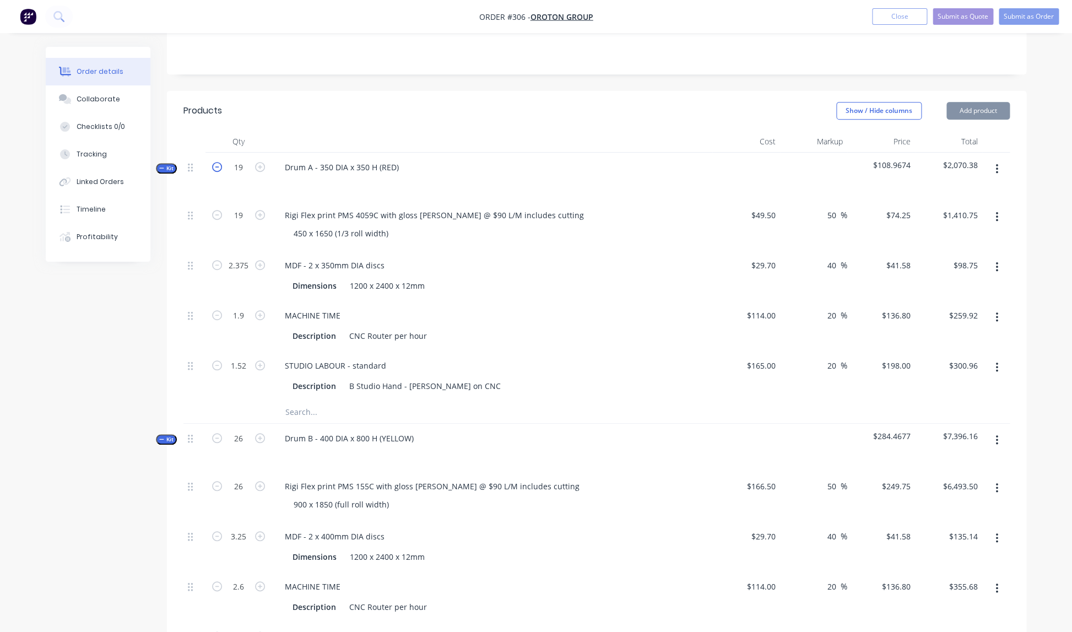
type input "1.8"
type input "1.44"
type input "$1,336.50"
click at [216, 162] on icon "button" at bounding box center [217, 167] width 10 height 10
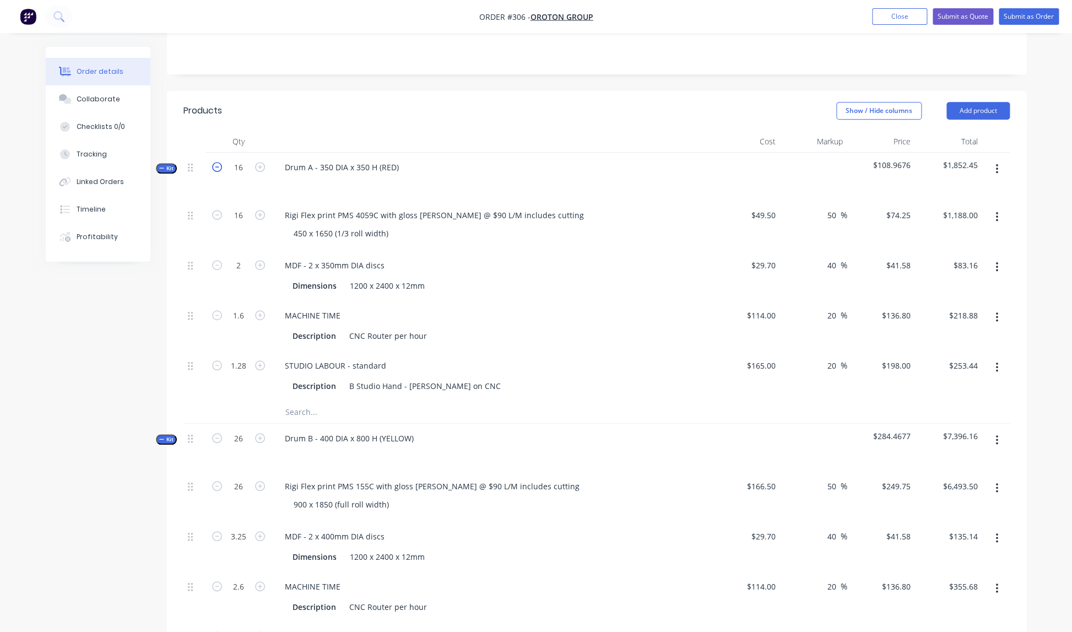
click at [216, 162] on icon "button" at bounding box center [217, 167] width 10 height 10
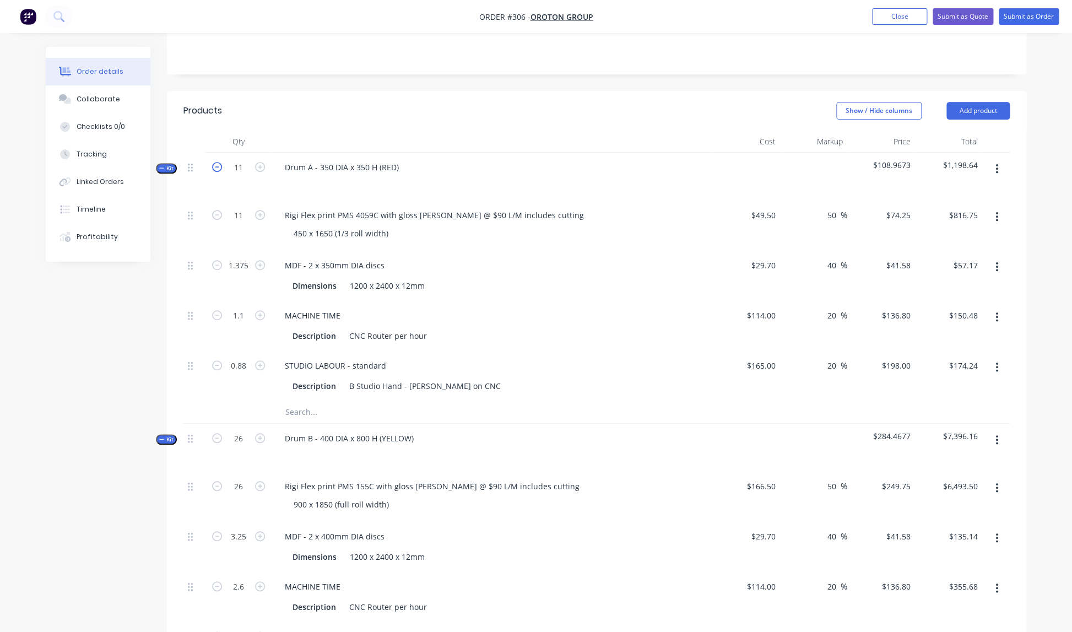
click at [216, 162] on icon "button" at bounding box center [217, 167] width 10 height 10
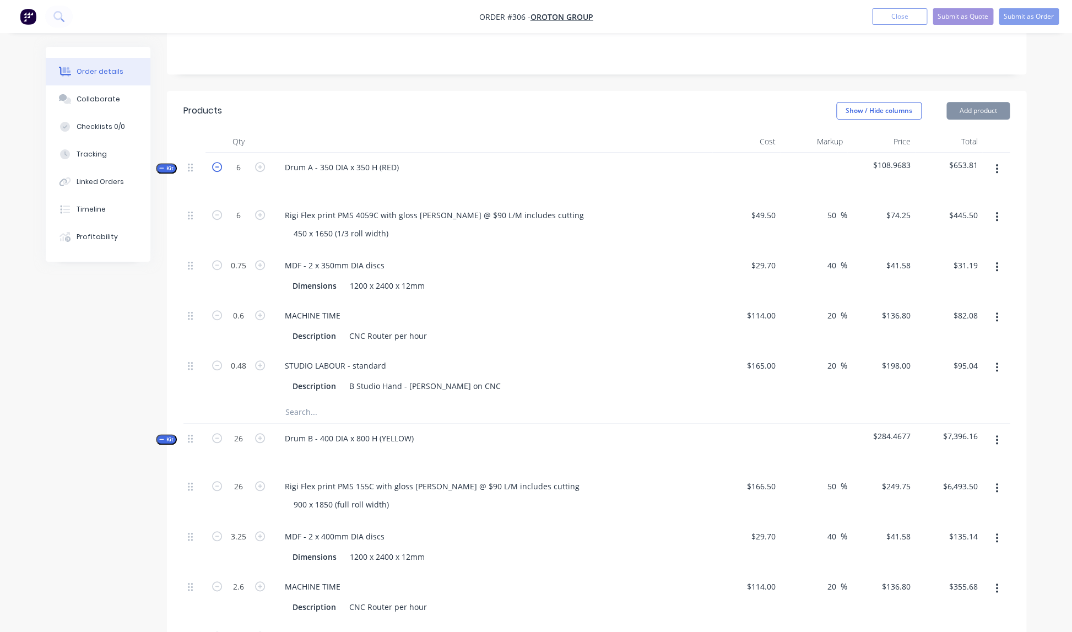
click at [216, 162] on icon "button" at bounding box center [217, 167] width 10 height 10
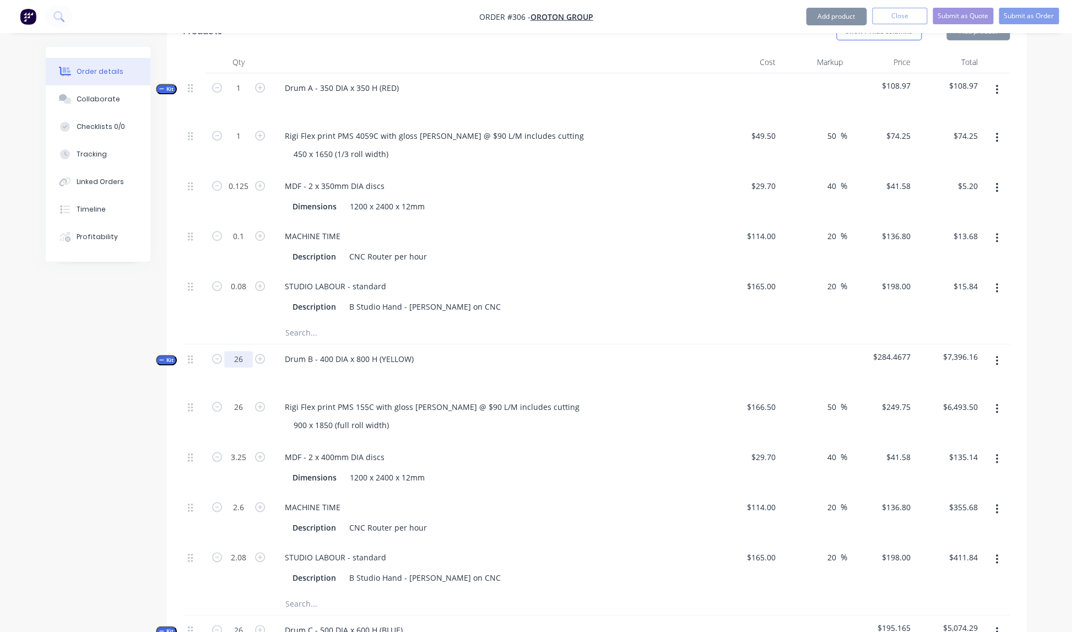
scroll to position [299, 0]
click at [218, 351] on icon "button" at bounding box center [217, 356] width 10 height 10
click at [218, 352] on icon "button" at bounding box center [217, 357] width 10 height 10
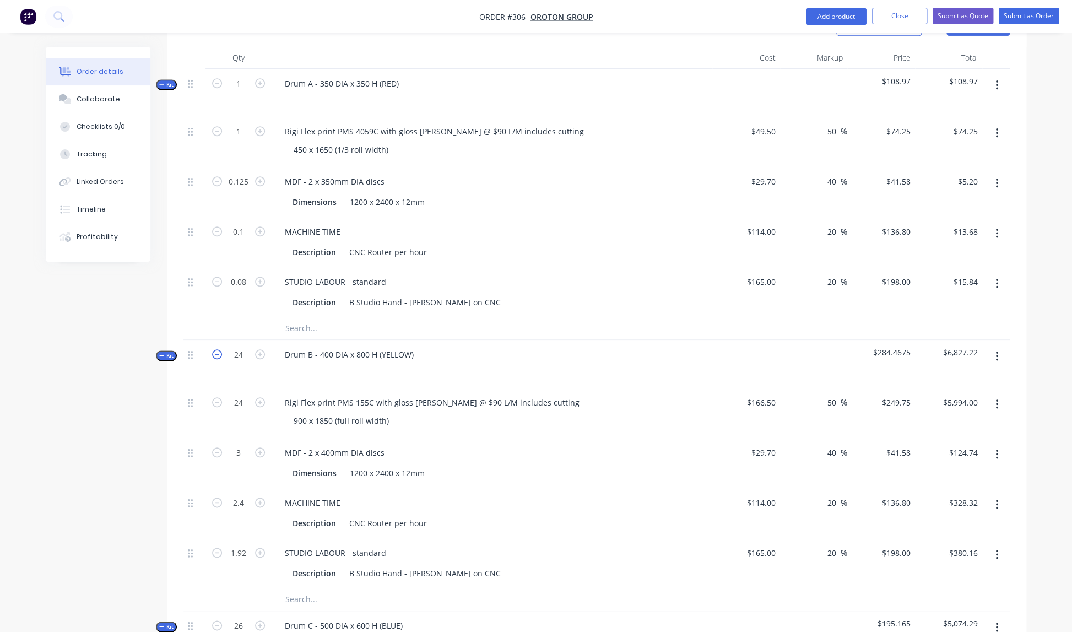
click at [218, 349] on icon "button" at bounding box center [217, 354] width 10 height 10
click at [218, 348] on icon "button" at bounding box center [217, 353] width 10 height 10
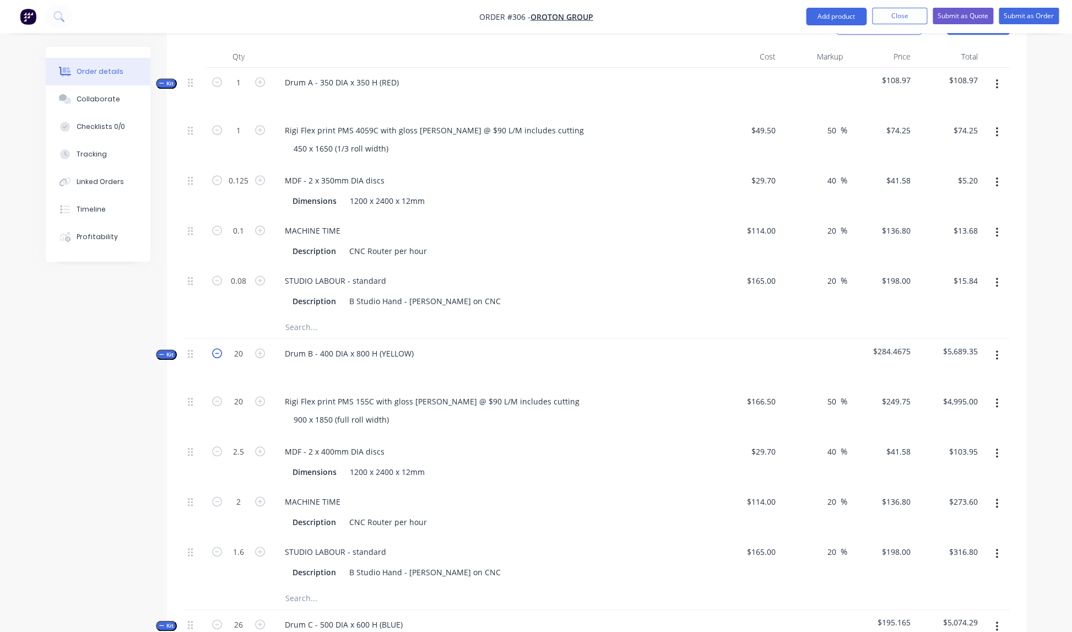
click at [218, 348] on icon "button" at bounding box center [217, 353] width 10 height 10
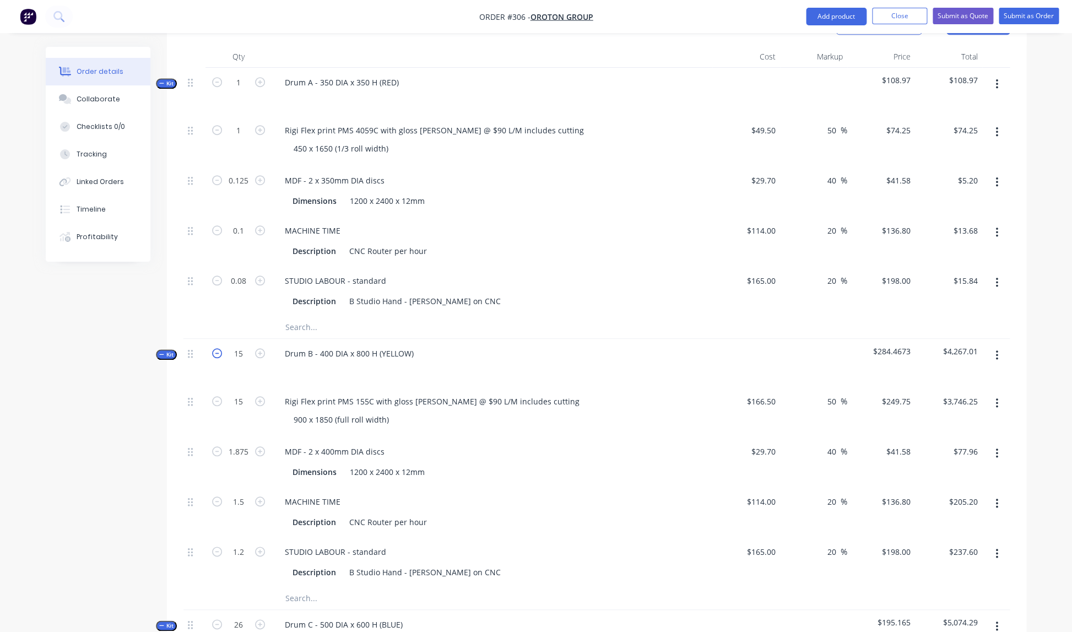
click at [218, 348] on icon "button" at bounding box center [217, 353] width 10 height 10
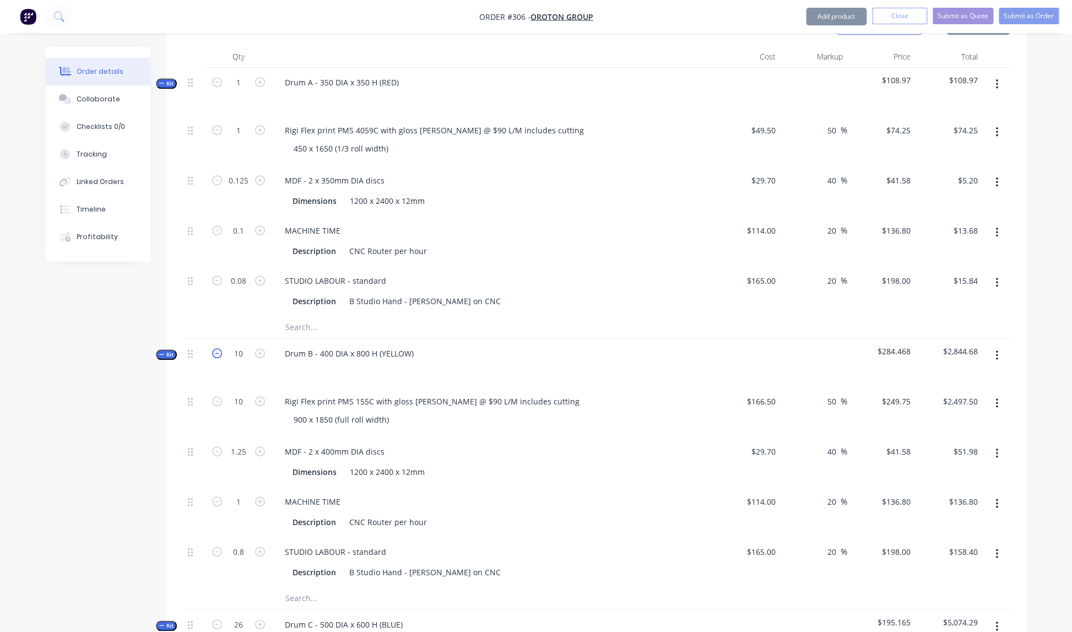
click at [218, 348] on icon "button" at bounding box center [217, 353] width 10 height 10
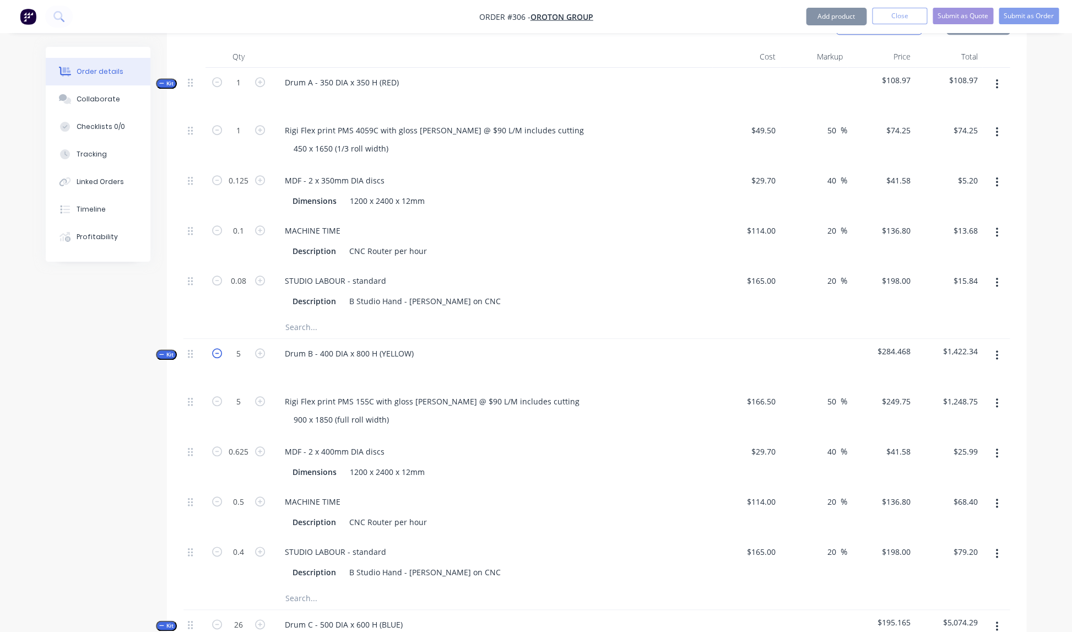
click at [218, 348] on icon "button" at bounding box center [217, 353] width 10 height 10
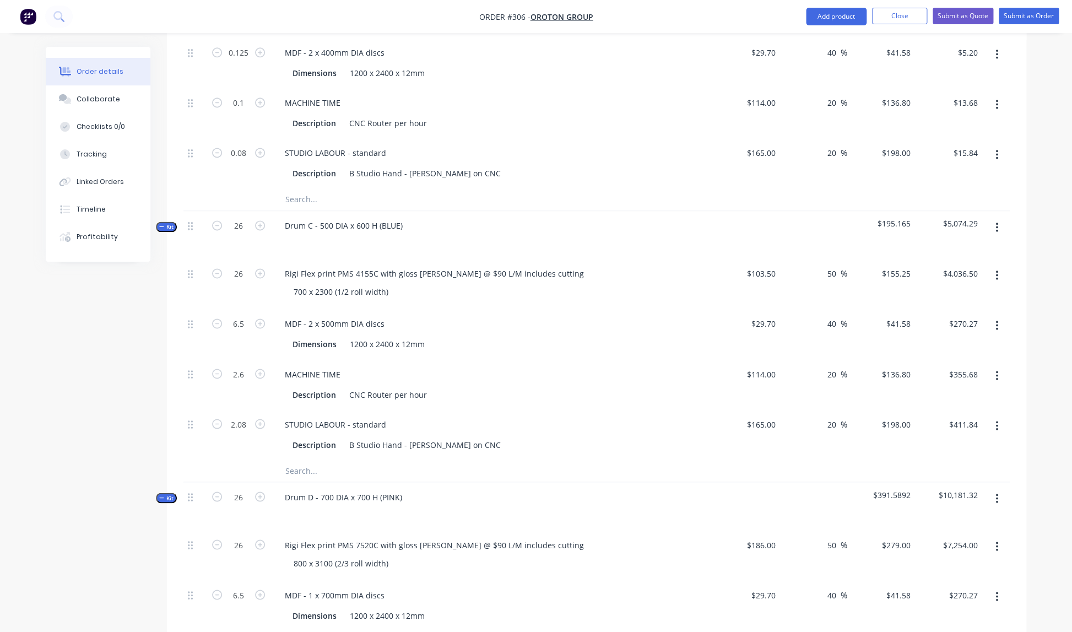
scroll to position [708, 0]
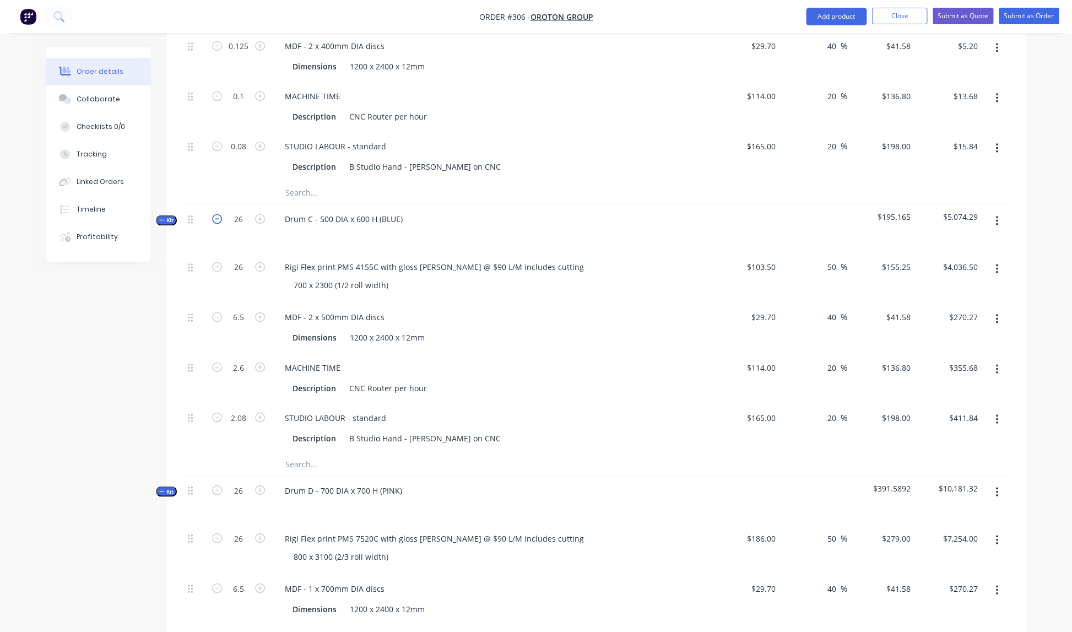
click at [218, 214] on icon "button" at bounding box center [217, 219] width 10 height 10
click at [217, 214] on icon "button" at bounding box center [217, 219] width 10 height 10
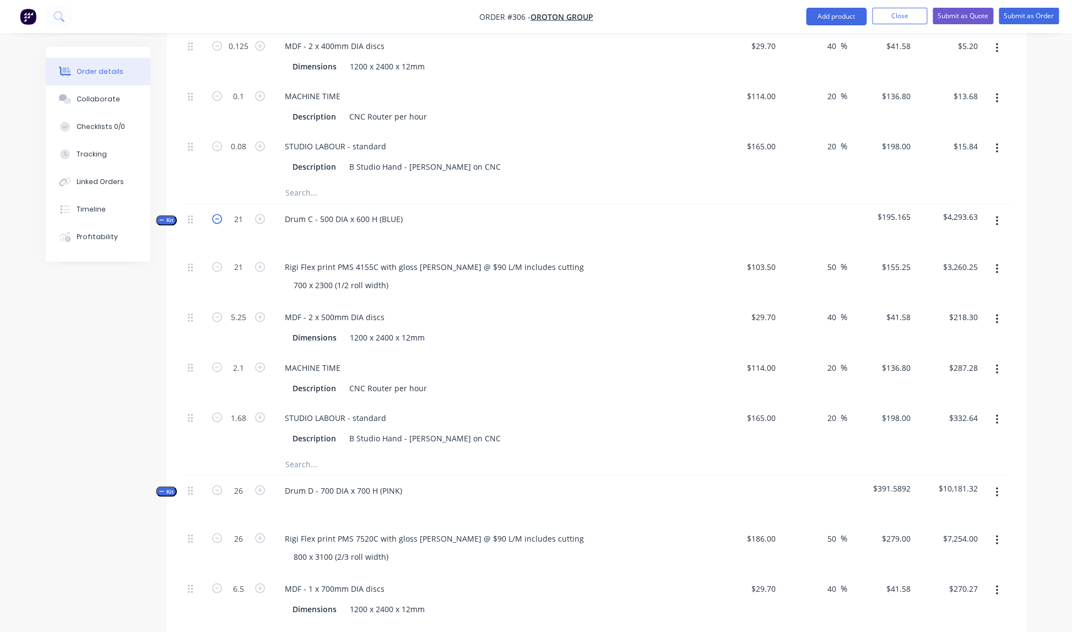
click at [217, 214] on icon "button" at bounding box center [217, 219] width 10 height 10
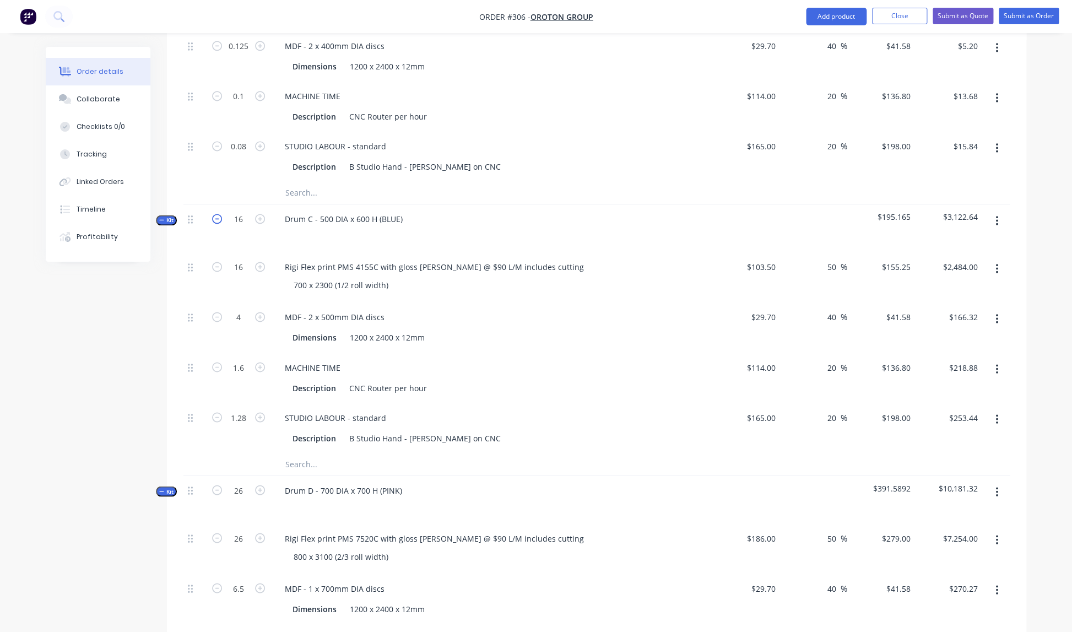
click at [217, 214] on icon "button" at bounding box center [217, 219] width 10 height 10
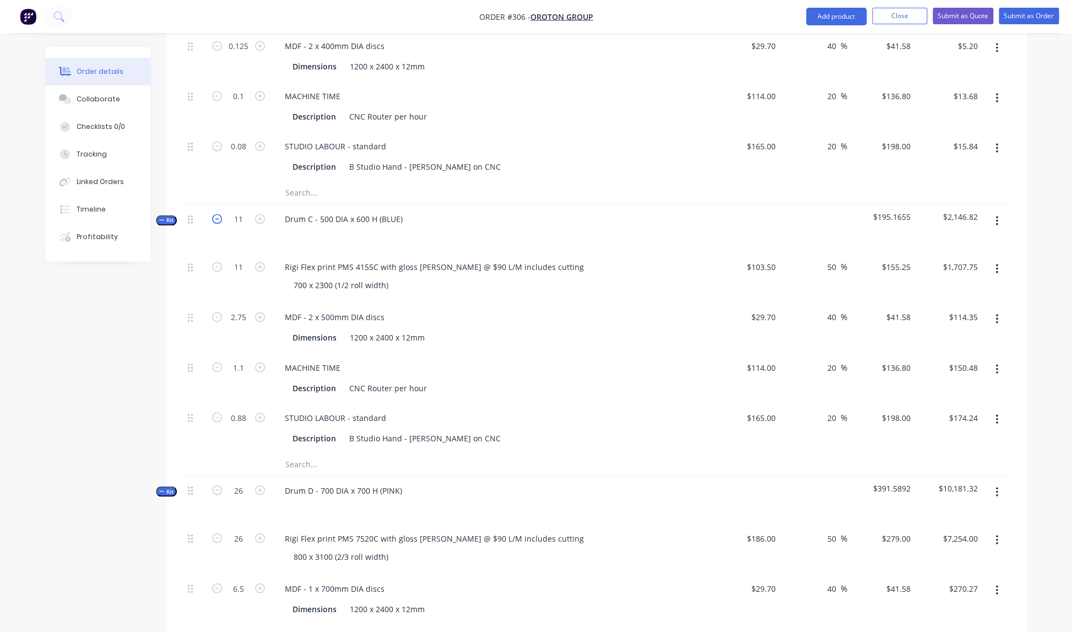
click at [217, 214] on icon "button" at bounding box center [217, 219] width 10 height 10
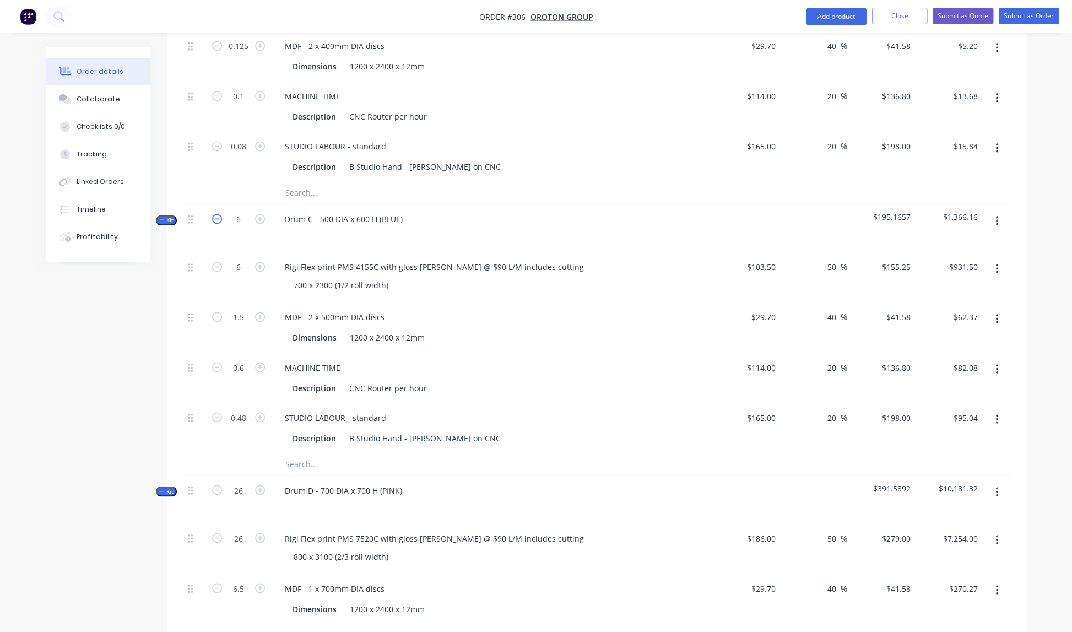
click at [217, 214] on icon "button" at bounding box center [217, 219] width 10 height 10
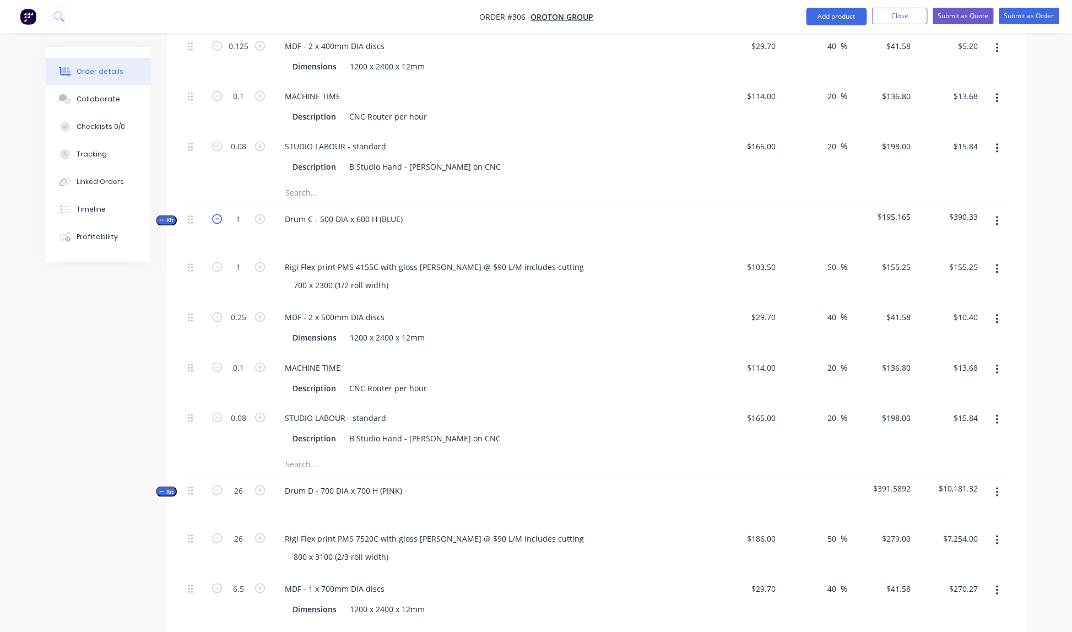
click at [217, 214] on icon "button" at bounding box center [217, 219] width 10 height 10
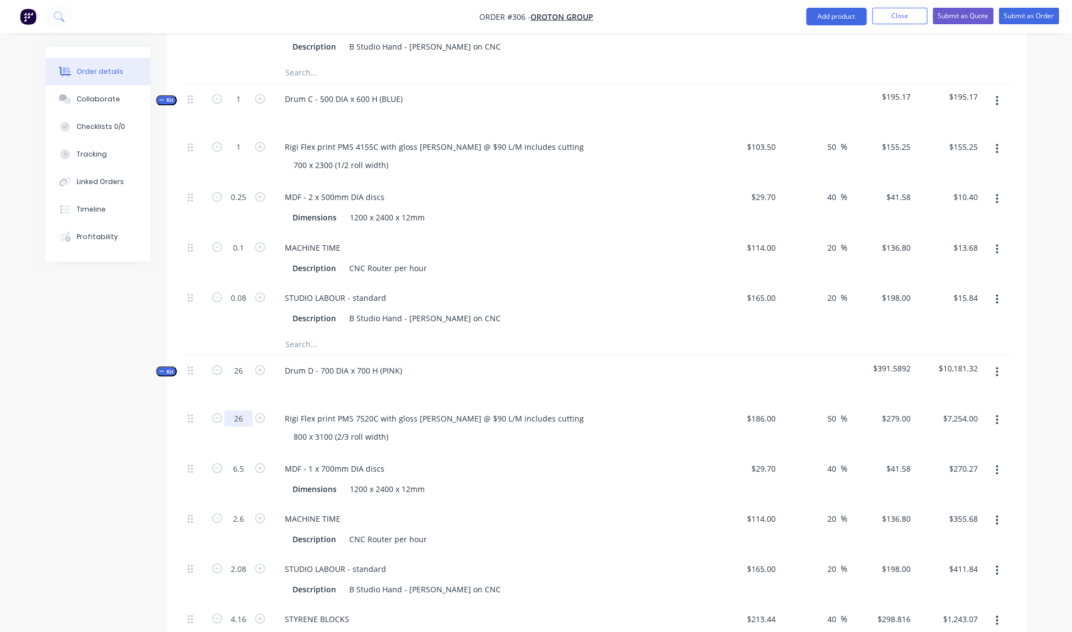
scroll to position [839, 0]
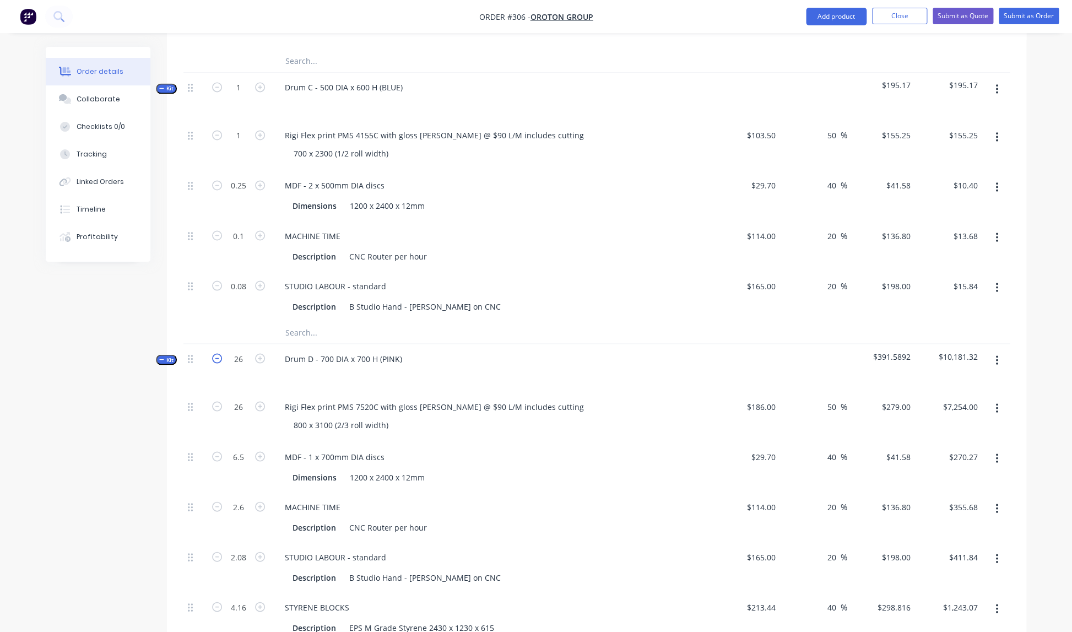
click at [218, 353] on icon "button" at bounding box center [217, 358] width 10 height 10
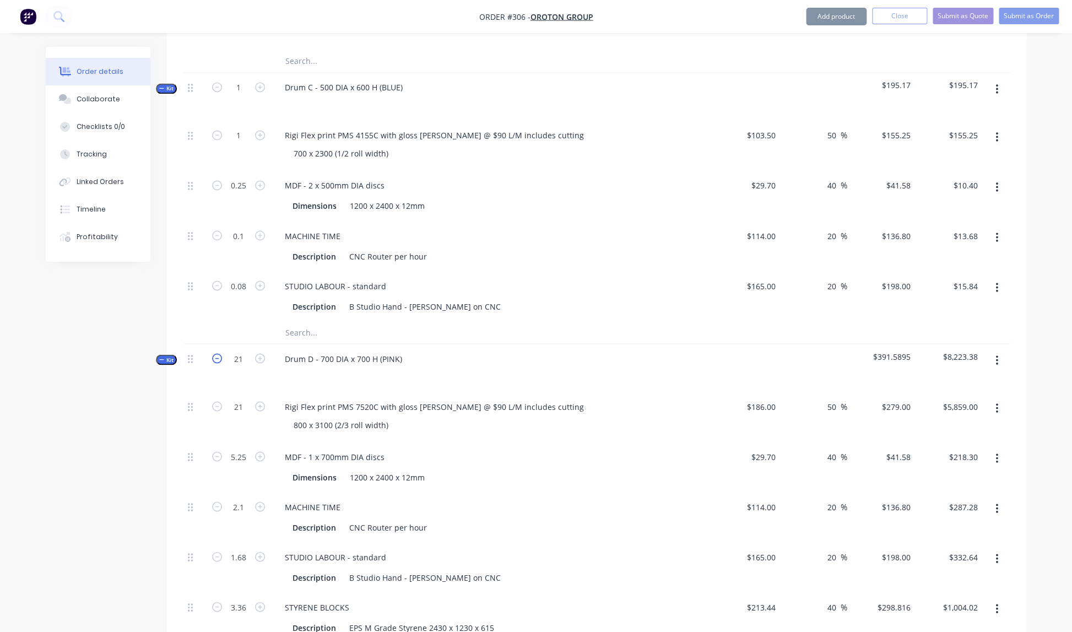
click at [218, 353] on icon "button" at bounding box center [217, 358] width 10 height 10
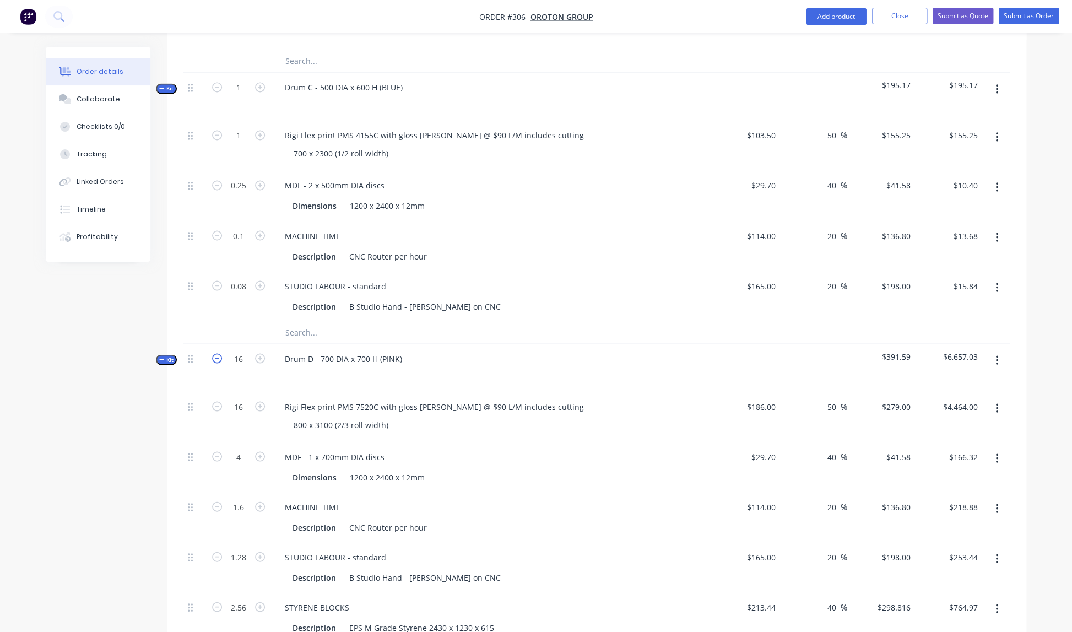
click at [218, 353] on icon "button" at bounding box center [217, 358] width 10 height 10
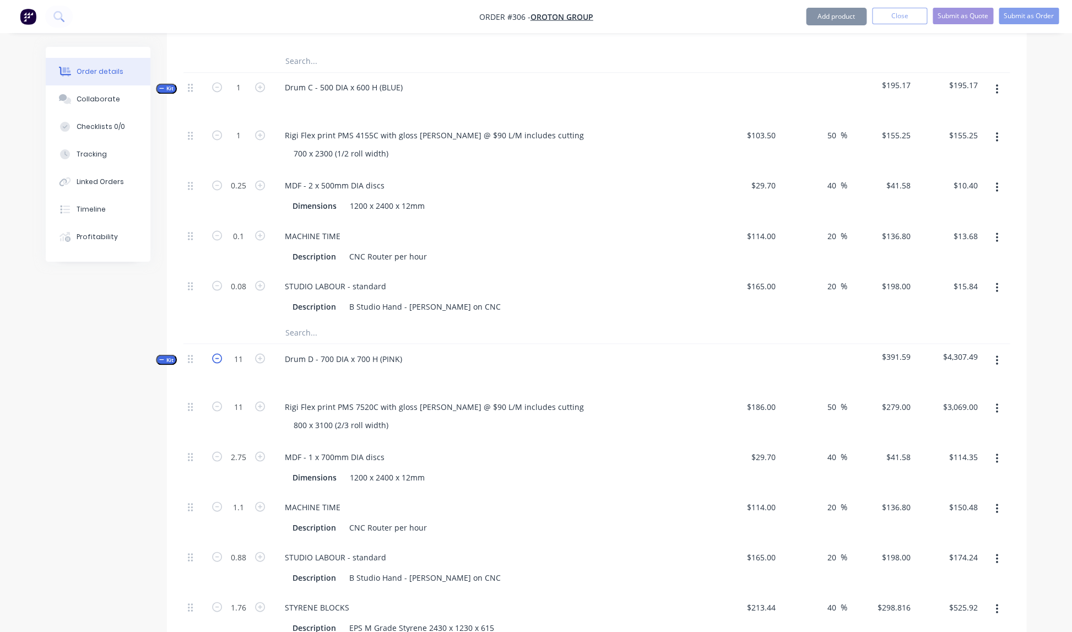
click at [218, 353] on icon "button" at bounding box center [217, 358] width 10 height 10
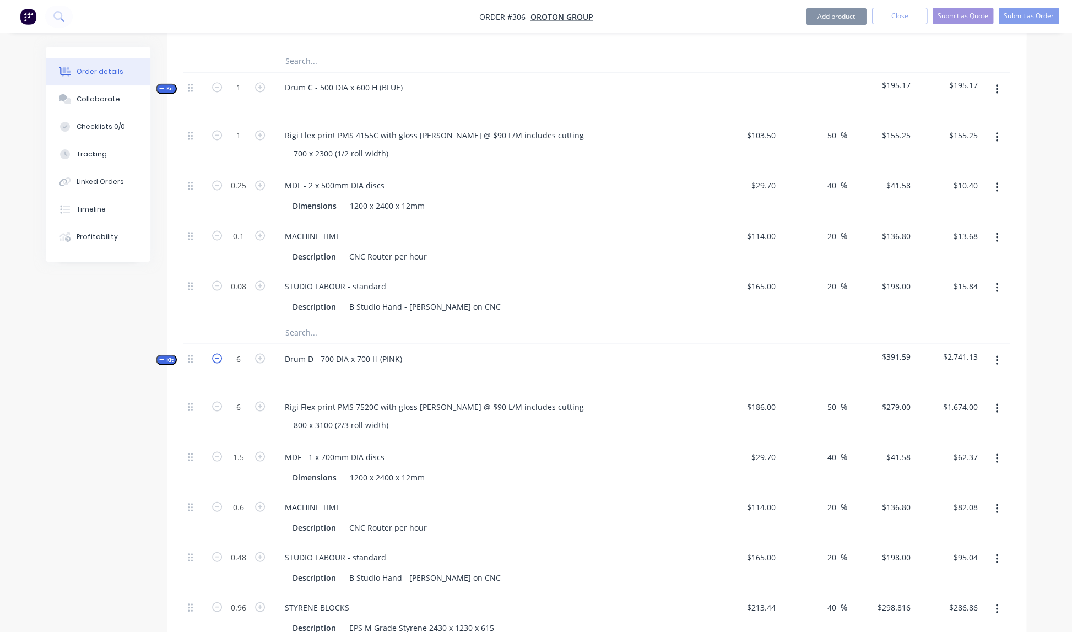
click at [218, 353] on icon "button" at bounding box center [217, 358] width 10 height 10
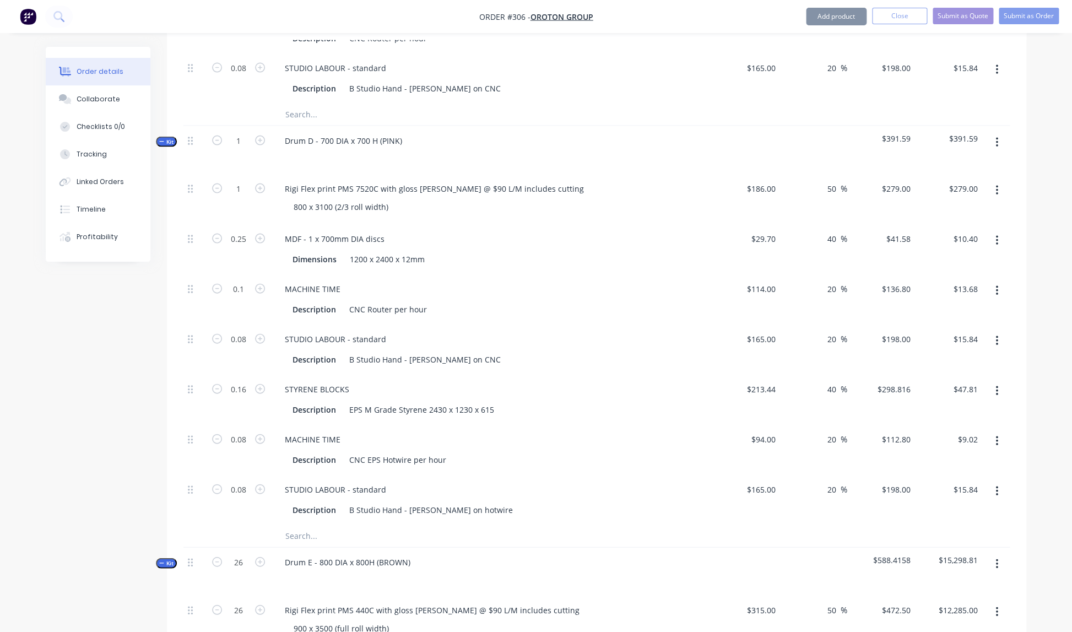
scroll to position [1071, 0]
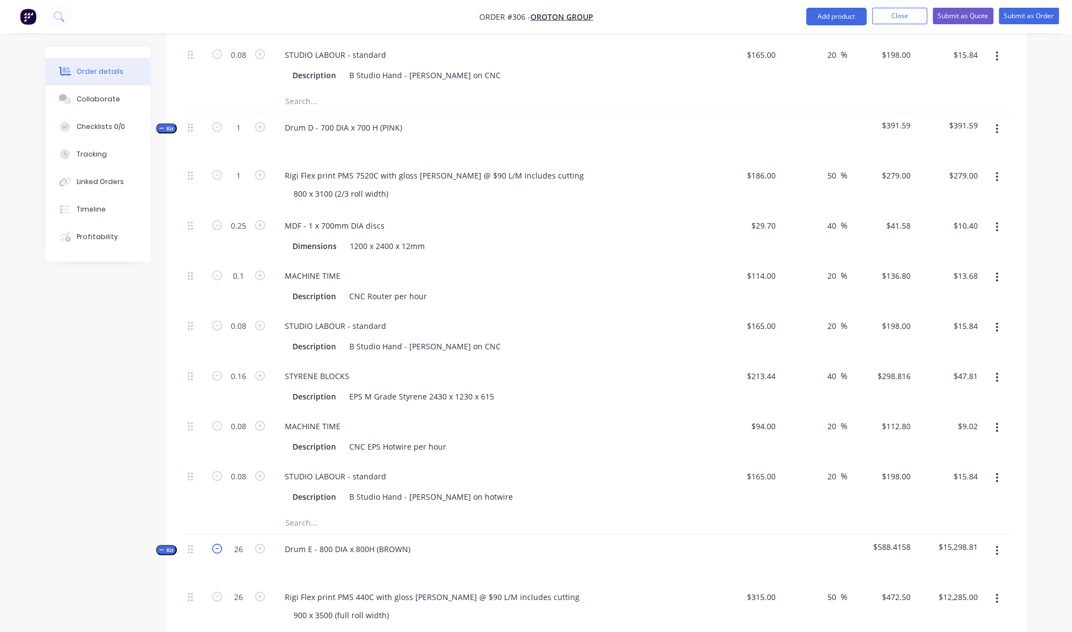
click at [218, 543] on icon "button" at bounding box center [217, 548] width 10 height 10
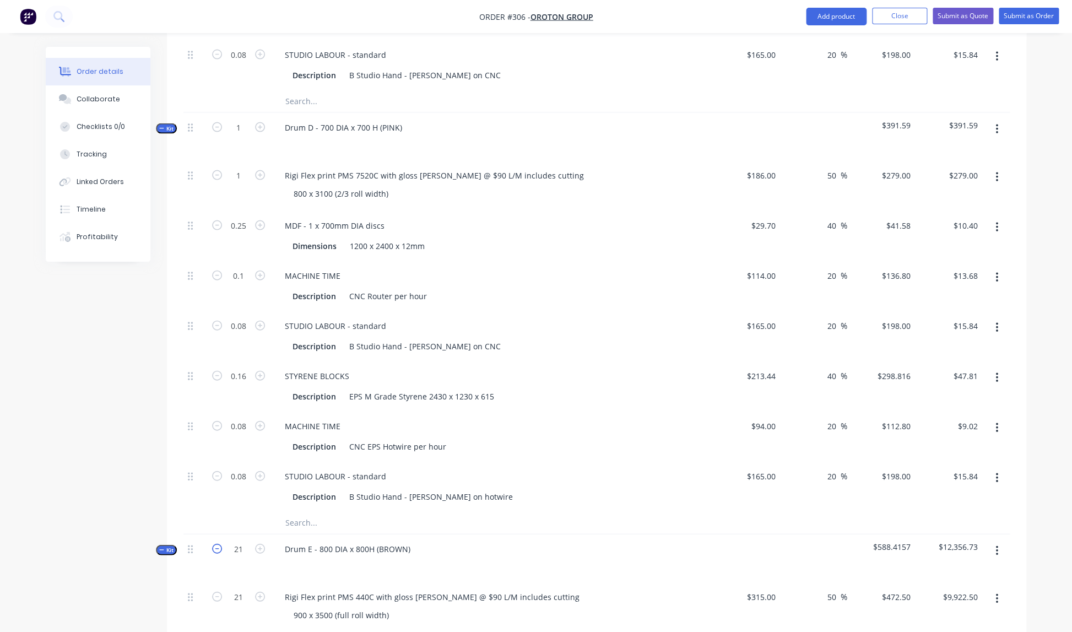
click at [218, 543] on icon "button" at bounding box center [217, 548] width 10 height 10
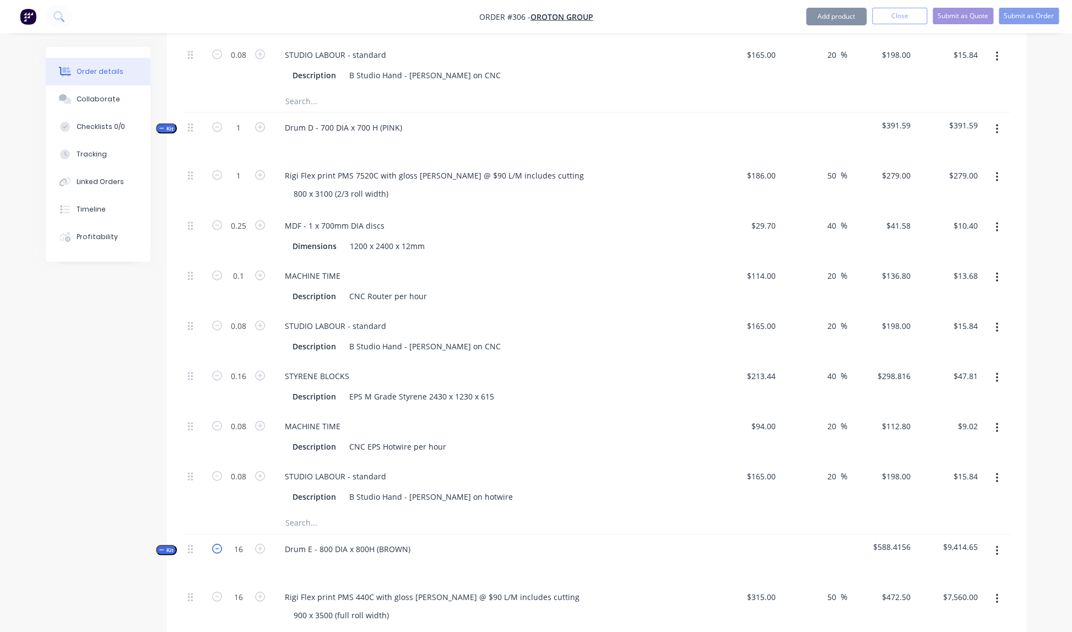
click at [218, 543] on icon "button" at bounding box center [217, 548] width 10 height 10
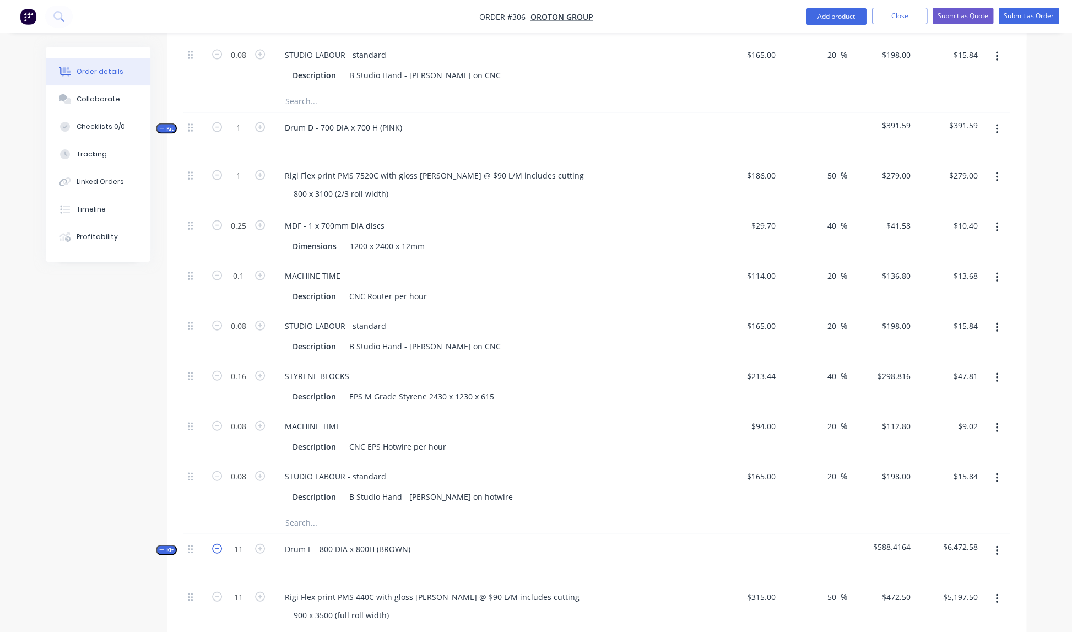
click at [218, 543] on icon "button" at bounding box center [217, 548] width 10 height 10
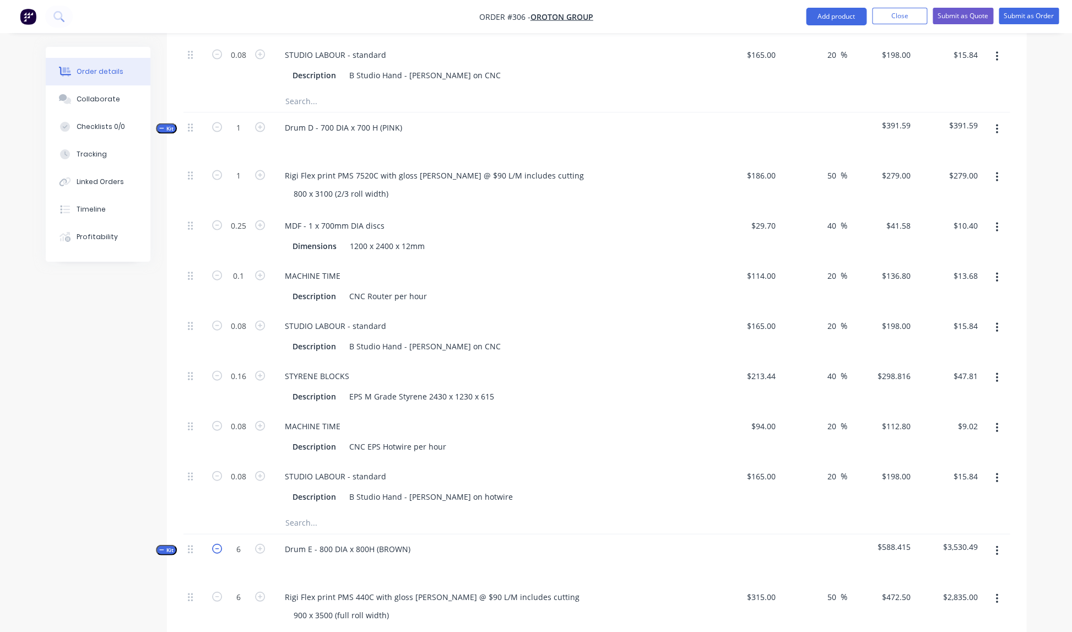
click at [218, 543] on icon "button" at bounding box center [217, 548] width 10 height 10
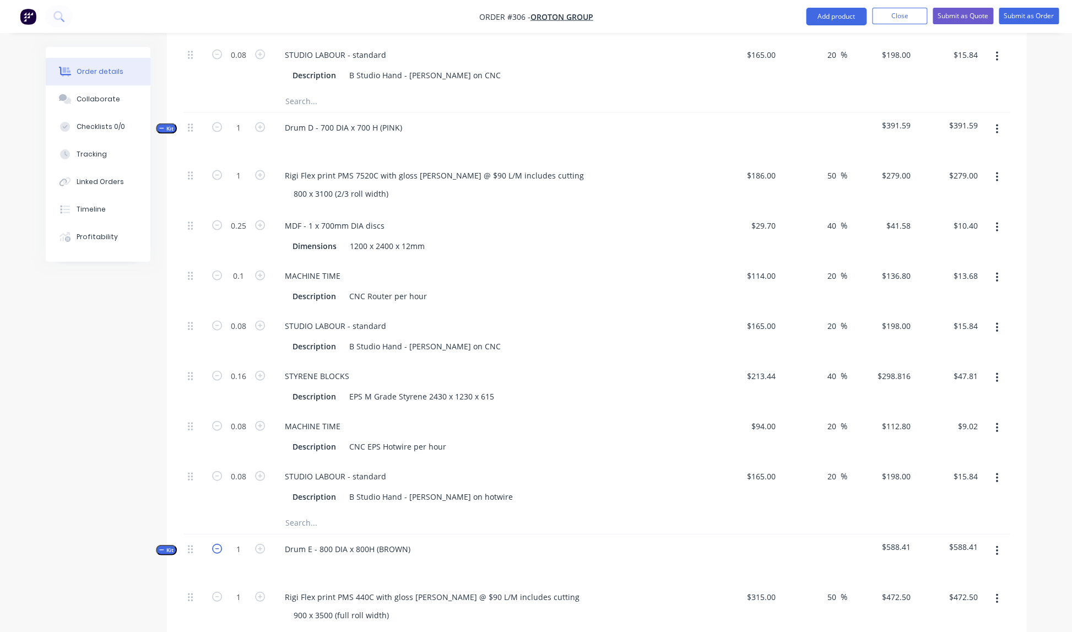
click at [218, 543] on icon "button" at bounding box center [217, 548] width 10 height 10
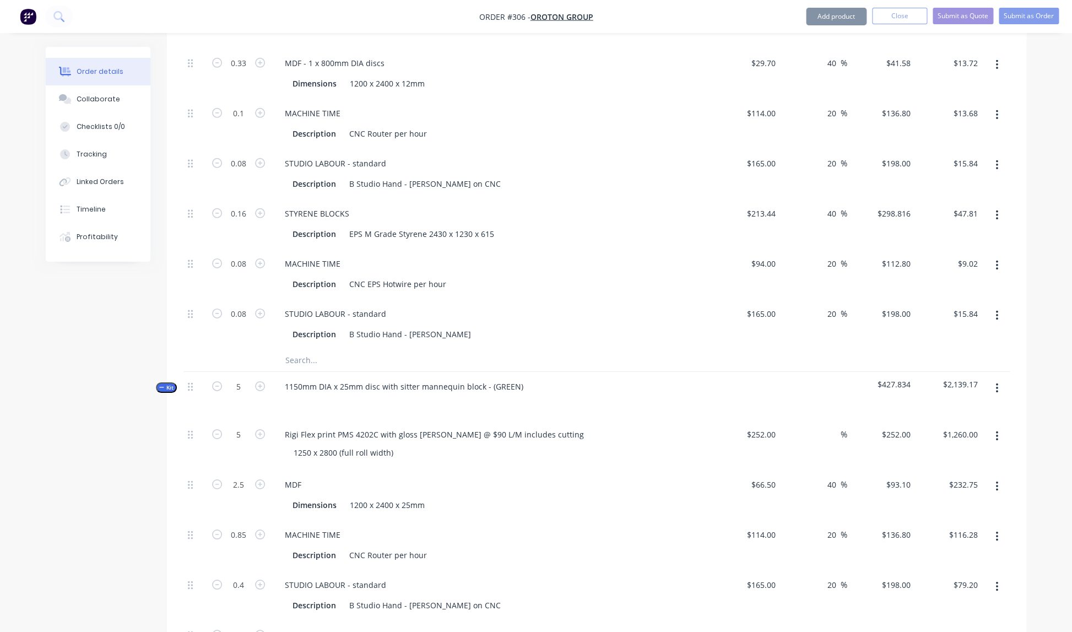
scroll to position [1655, 0]
click at [220, 379] on icon "button" at bounding box center [217, 384] width 10 height 10
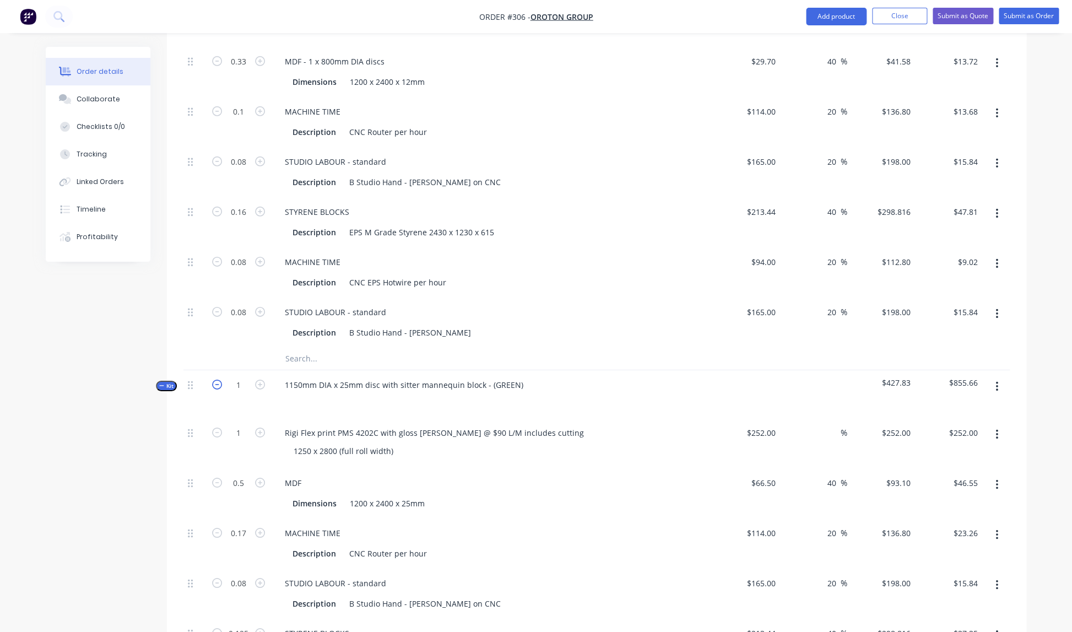
click at [220, 379] on icon "button" at bounding box center [217, 384] width 10 height 10
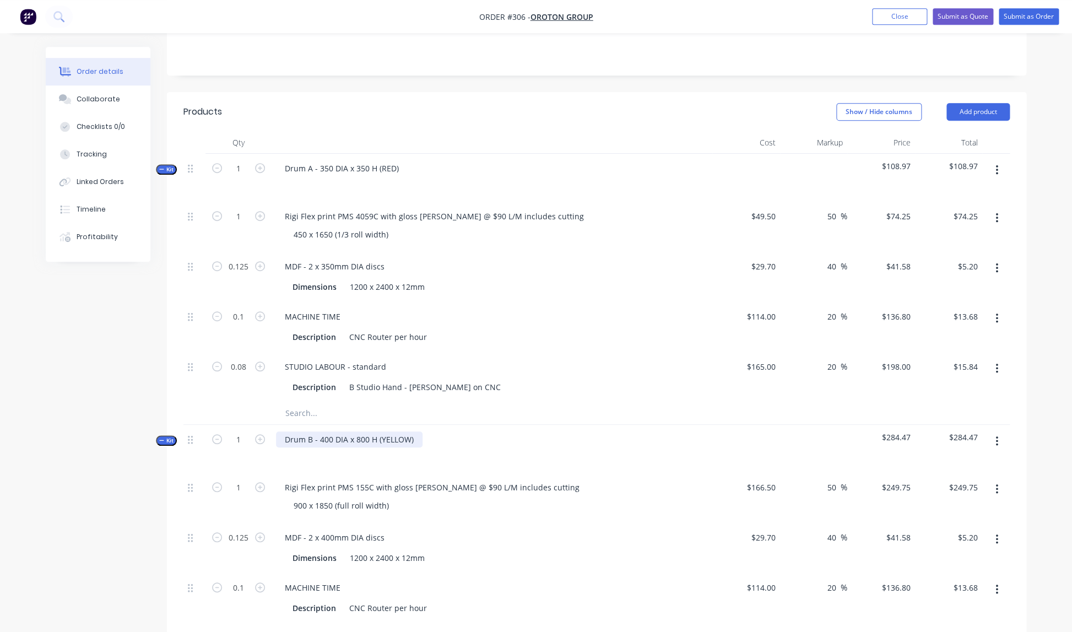
scroll to position [229, 0]
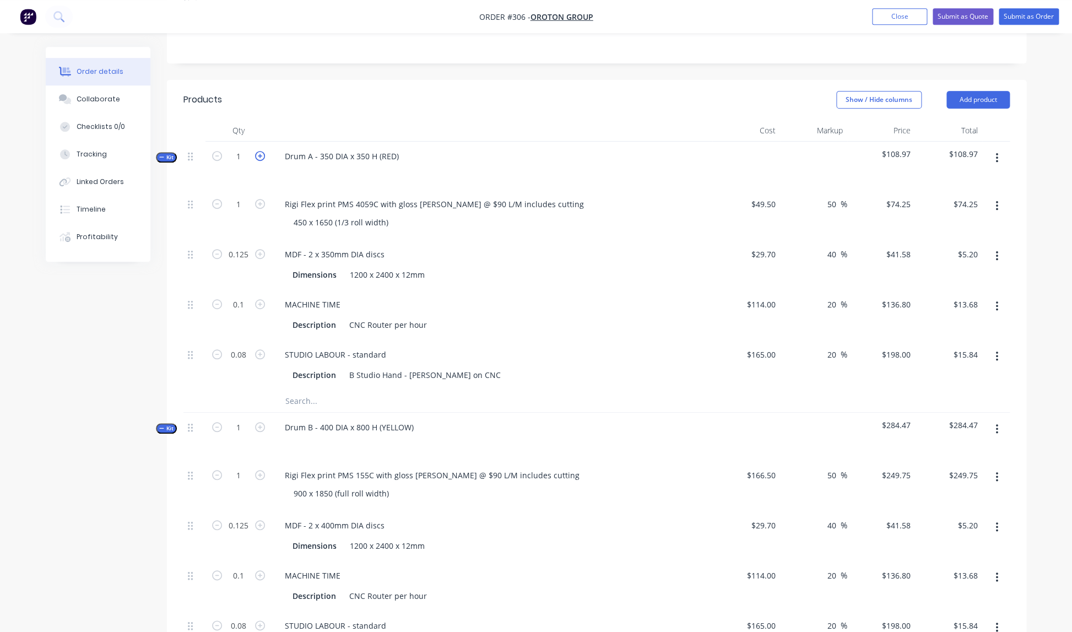
click at [260, 151] on icon "button" at bounding box center [260, 156] width 10 height 10
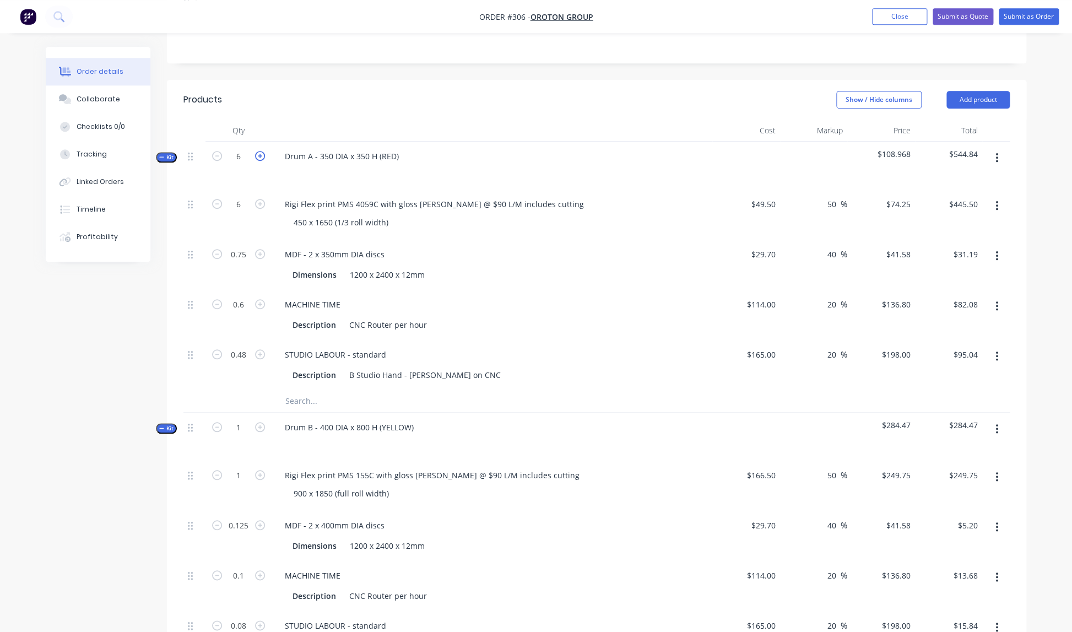
click at [260, 151] on icon "button" at bounding box center [260, 156] width 10 height 10
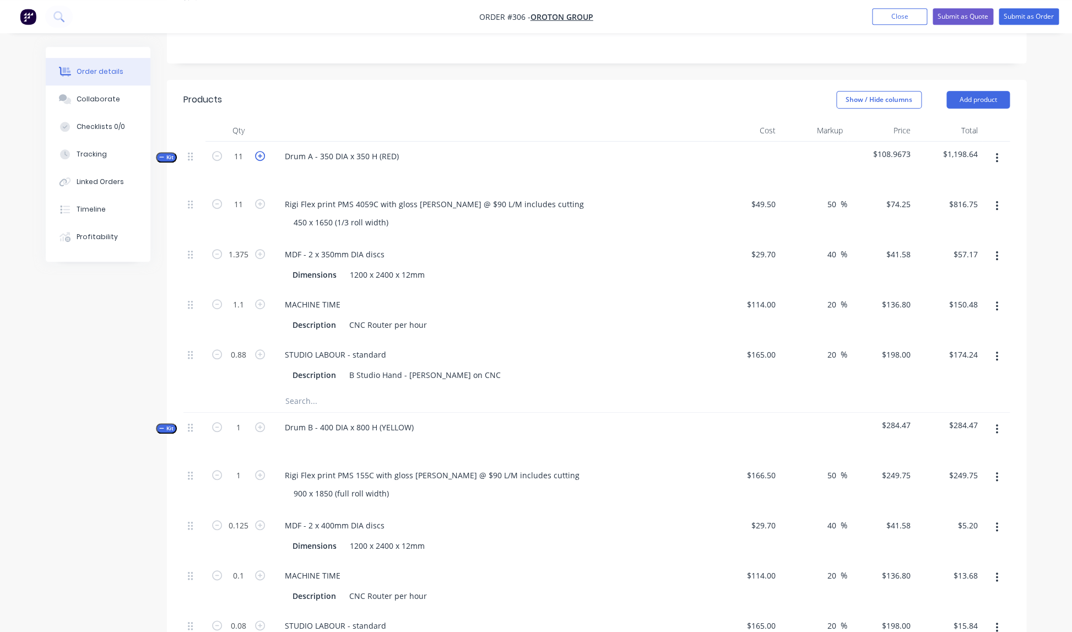
click at [260, 151] on icon "button" at bounding box center [260, 156] width 10 height 10
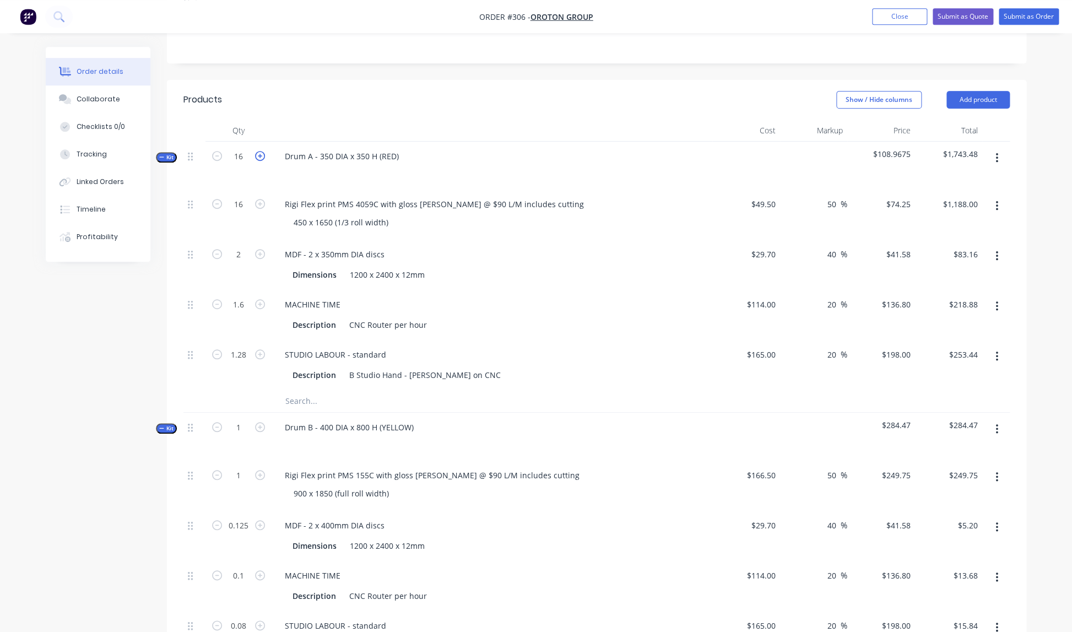
click at [260, 151] on icon "button" at bounding box center [260, 156] width 10 height 10
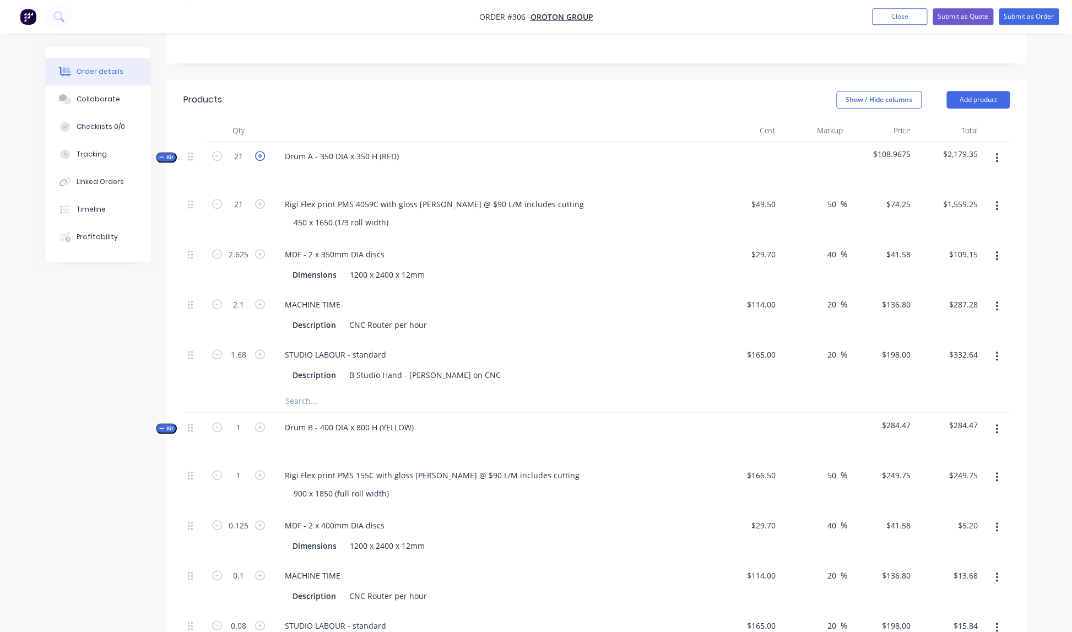
click at [260, 151] on icon "button" at bounding box center [260, 156] width 10 height 10
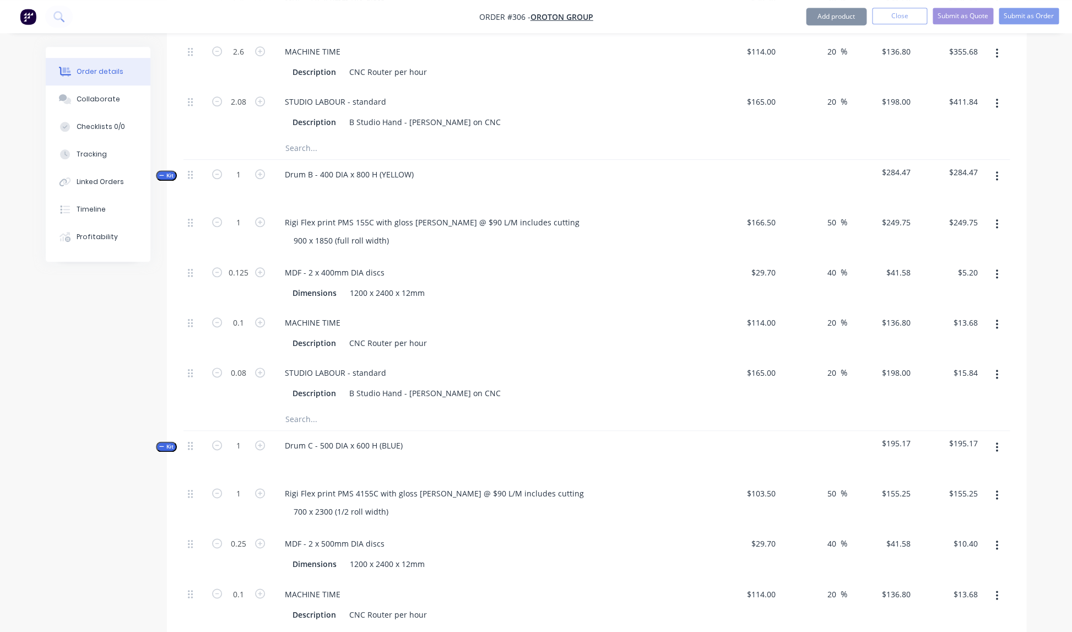
scroll to position [484, 0]
click at [257, 167] on icon "button" at bounding box center [260, 172] width 10 height 10
click at [262, 167] on icon "button" at bounding box center [260, 172] width 10 height 10
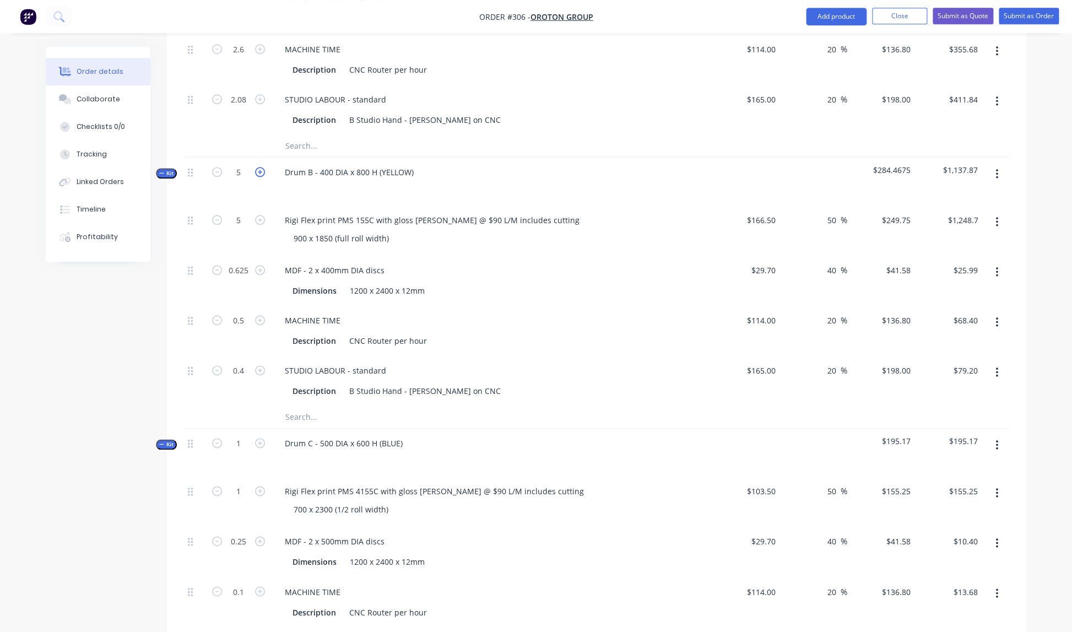
click at [262, 167] on icon "button" at bounding box center [260, 172] width 10 height 10
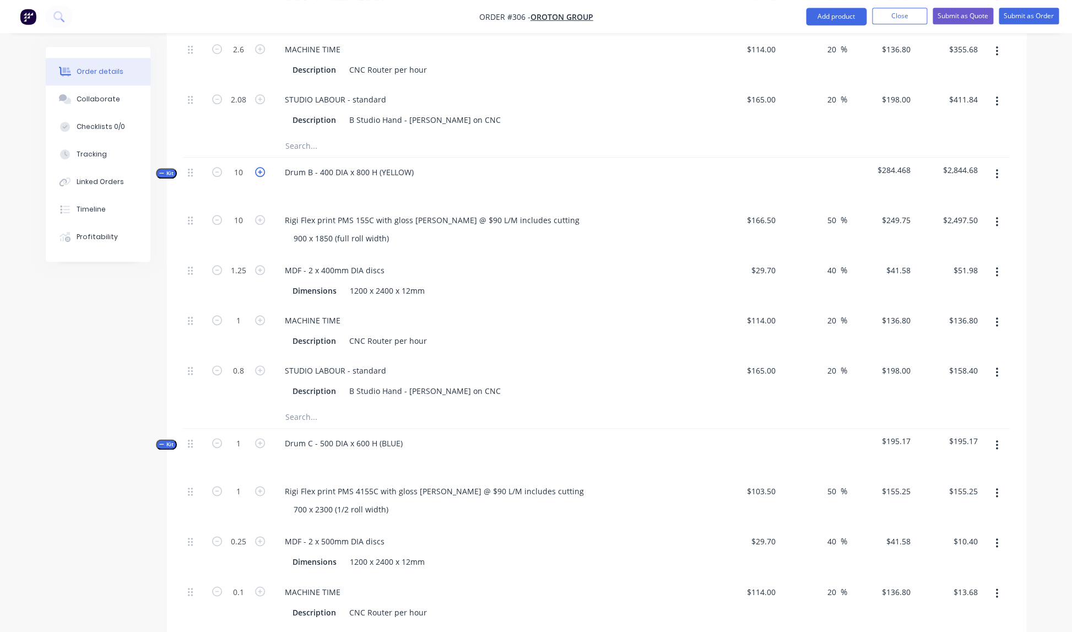
click at [262, 167] on icon "button" at bounding box center [260, 172] width 10 height 10
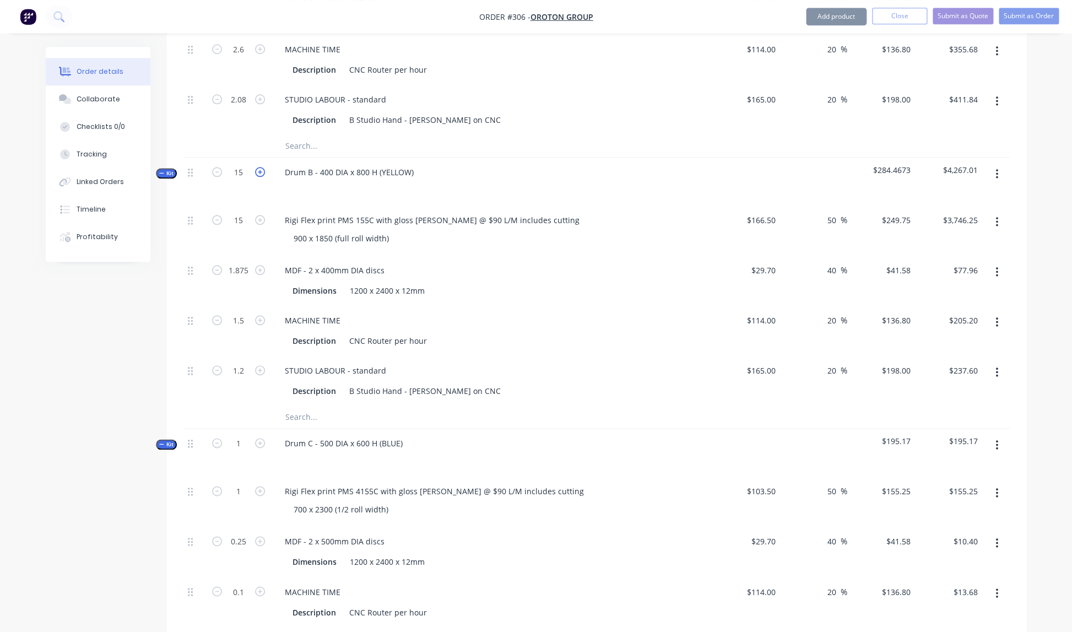
click at [262, 167] on icon "button" at bounding box center [260, 172] width 10 height 10
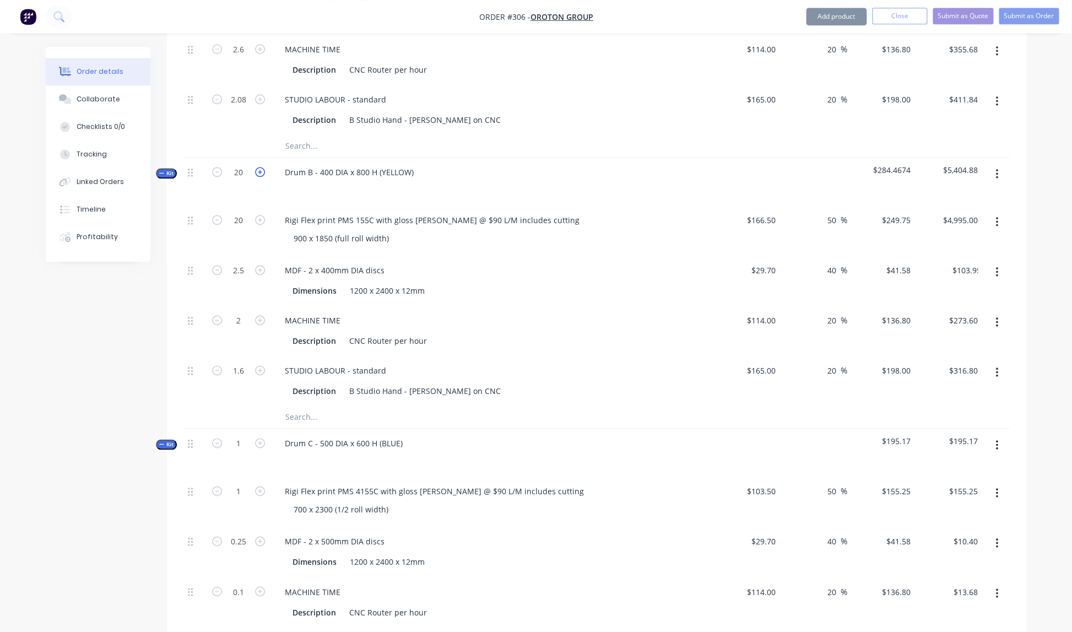
click at [262, 167] on icon "button" at bounding box center [260, 172] width 10 height 10
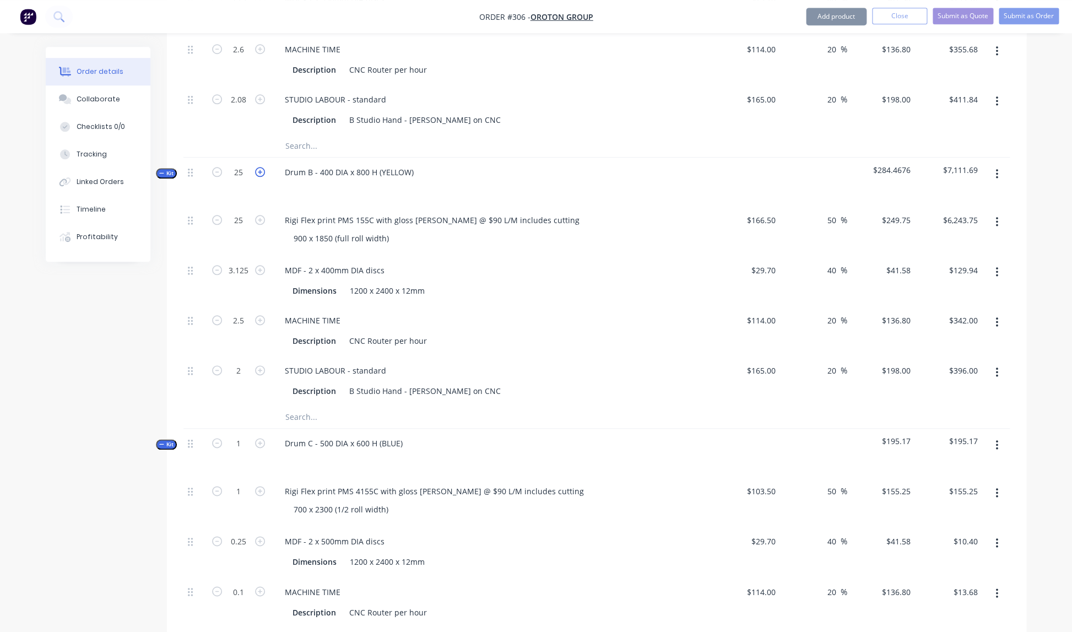
click at [262, 167] on icon "button" at bounding box center [260, 172] width 10 height 10
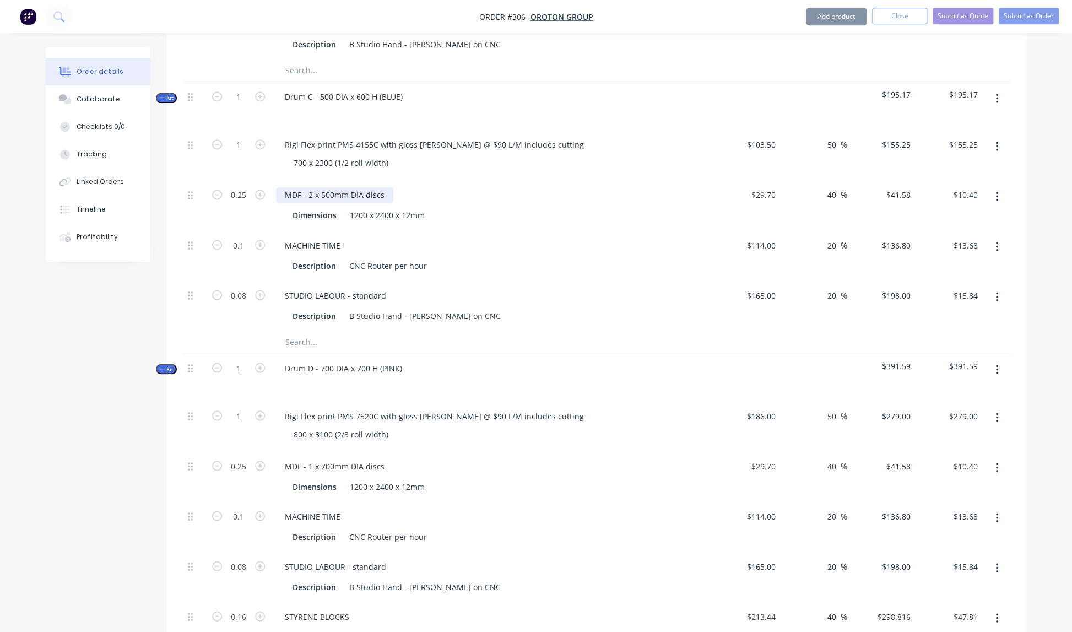
scroll to position [830, 0]
click at [260, 91] on icon "button" at bounding box center [260, 96] width 10 height 10
click at [261, 91] on icon "button" at bounding box center [260, 96] width 10 height 10
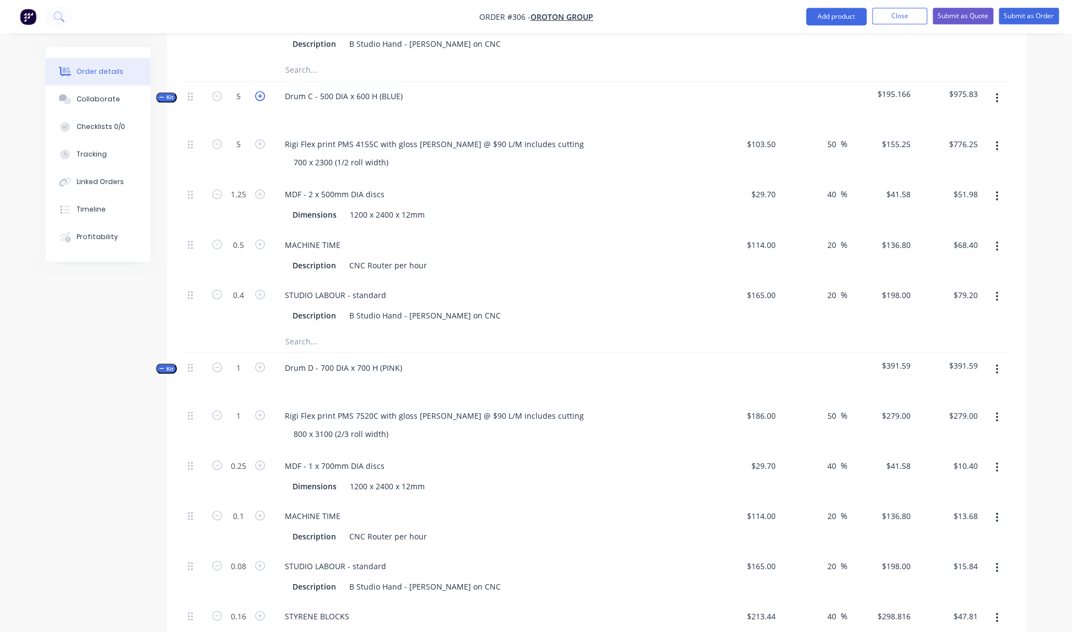
click at [261, 91] on icon "button" at bounding box center [260, 96] width 10 height 10
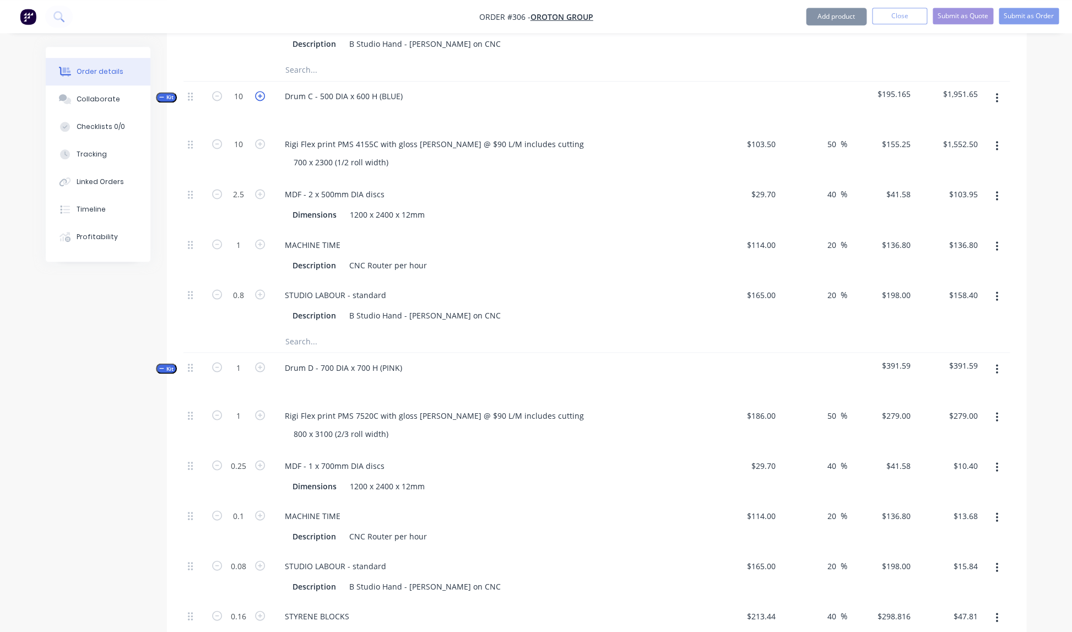
click at [261, 91] on icon "button" at bounding box center [260, 96] width 10 height 10
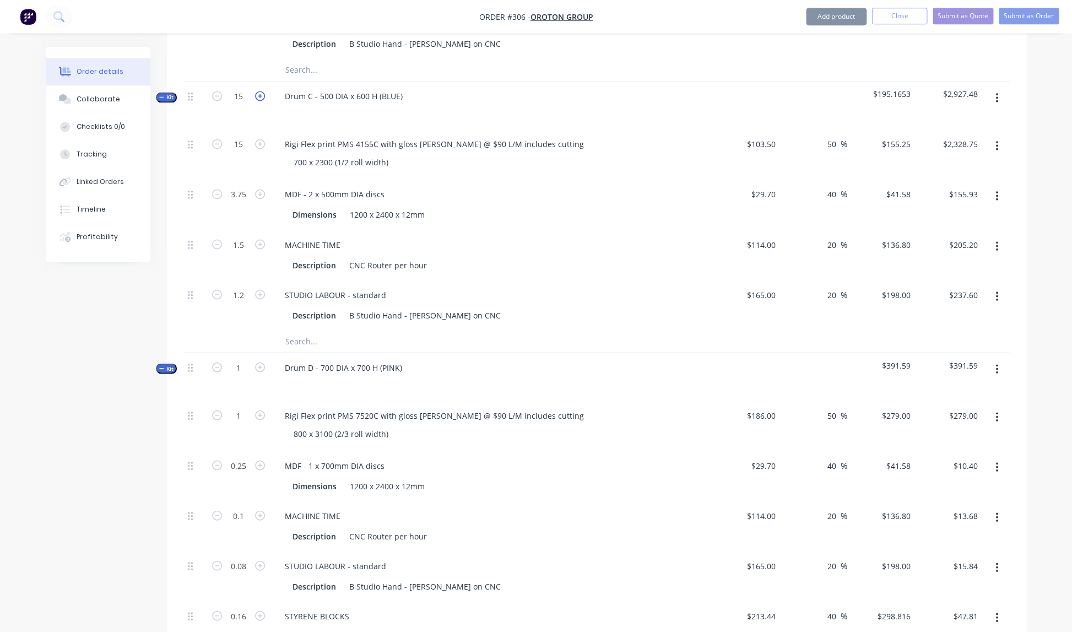
click at [261, 91] on icon "button" at bounding box center [260, 96] width 10 height 10
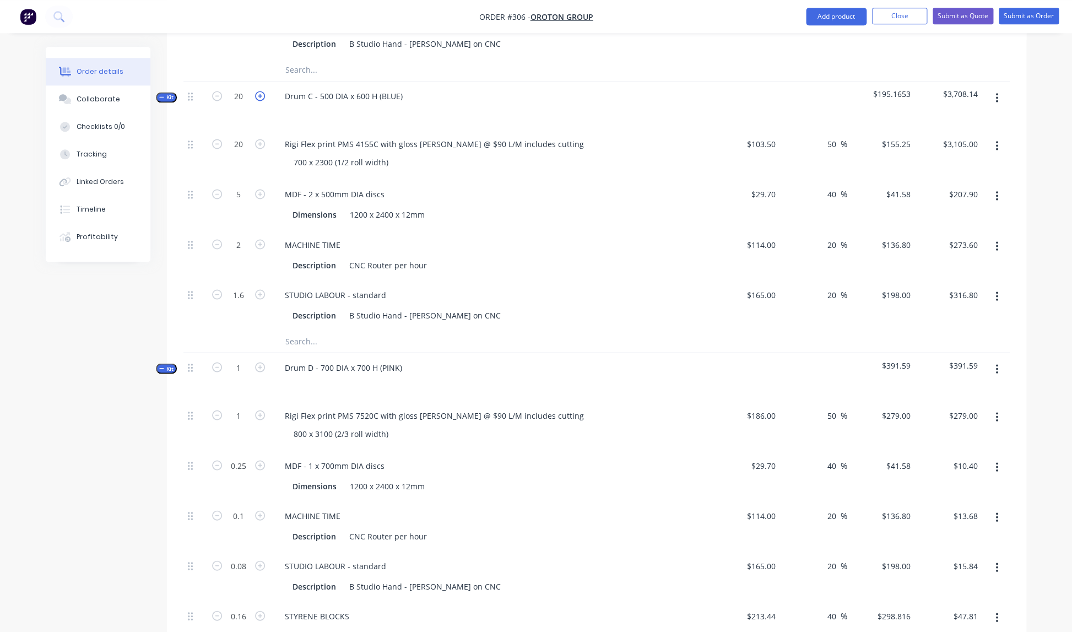
click at [261, 91] on icon "button" at bounding box center [260, 96] width 10 height 10
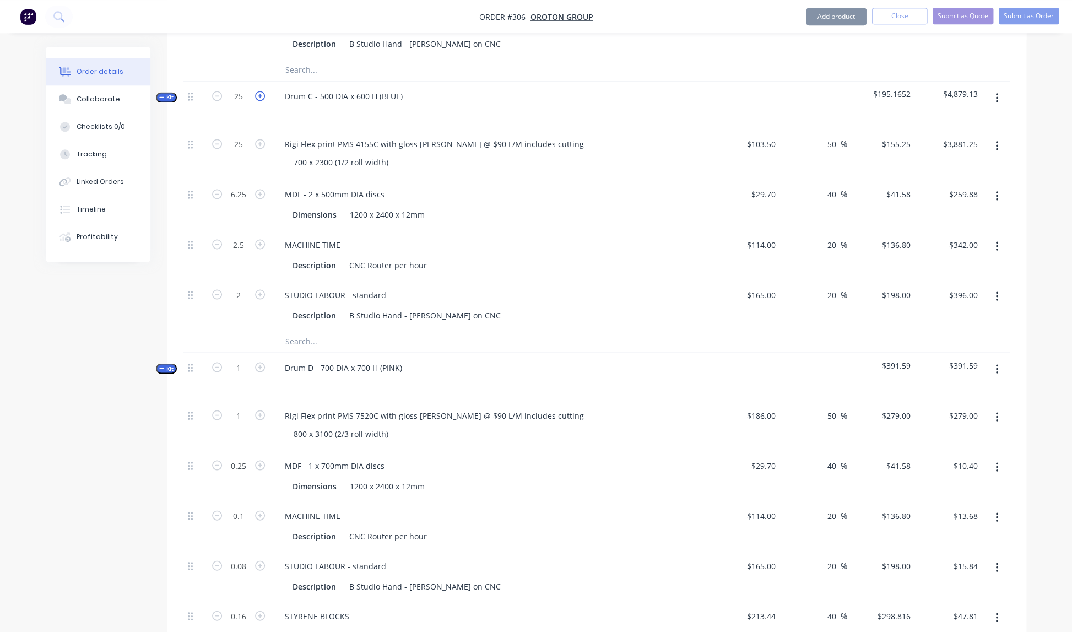
click at [261, 91] on icon "button" at bounding box center [260, 96] width 10 height 10
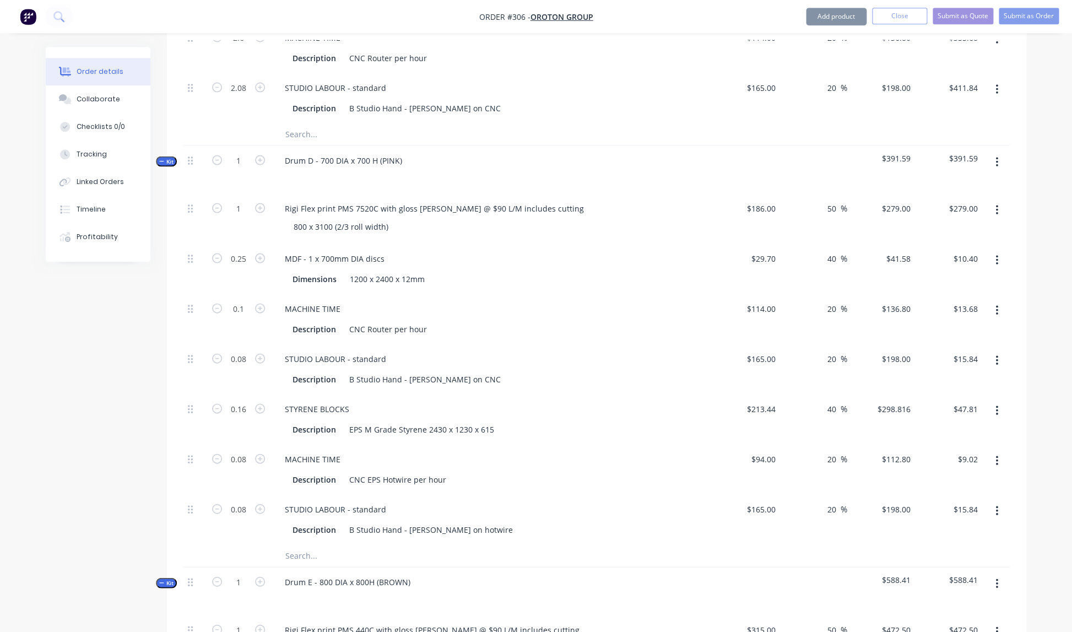
scroll to position [1042, 0]
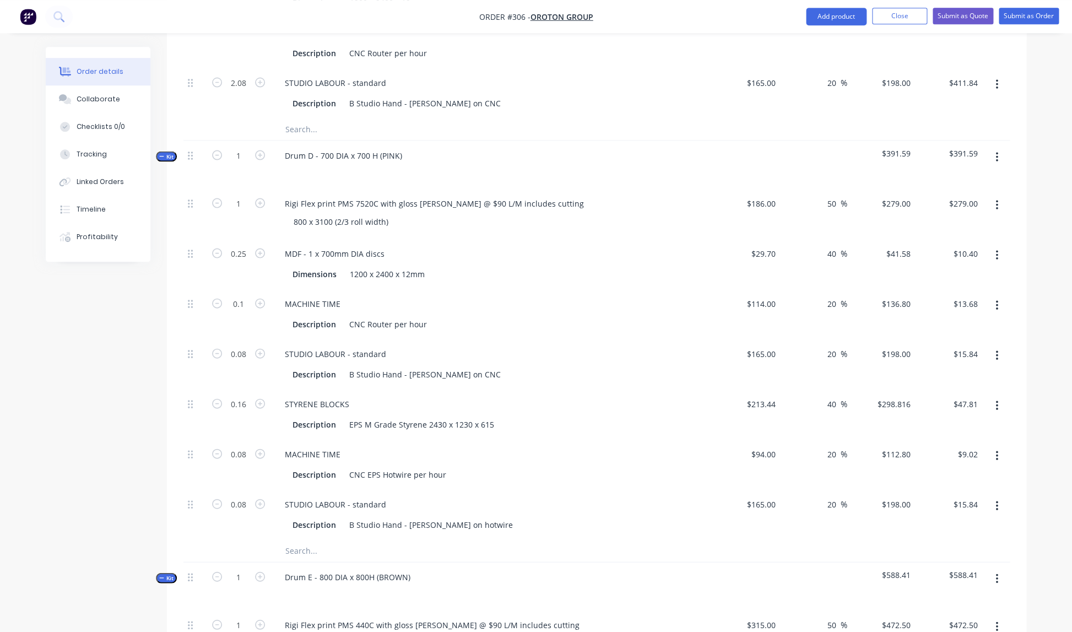
click at [187, 140] on div at bounding box center [194, 164] width 22 height 48
click at [156, 137] on div "Order details Collaborate Checklists 0/0 Tracking Linked Orders Timeline Profit…" at bounding box center [106, 154] width 121 height 215
click at [158, 139] on div "Order details Collaborate Checklists 0/0 Tracking Linked Orders Timeline Profit…" at bounding box center [106, 154] width 121 height 215
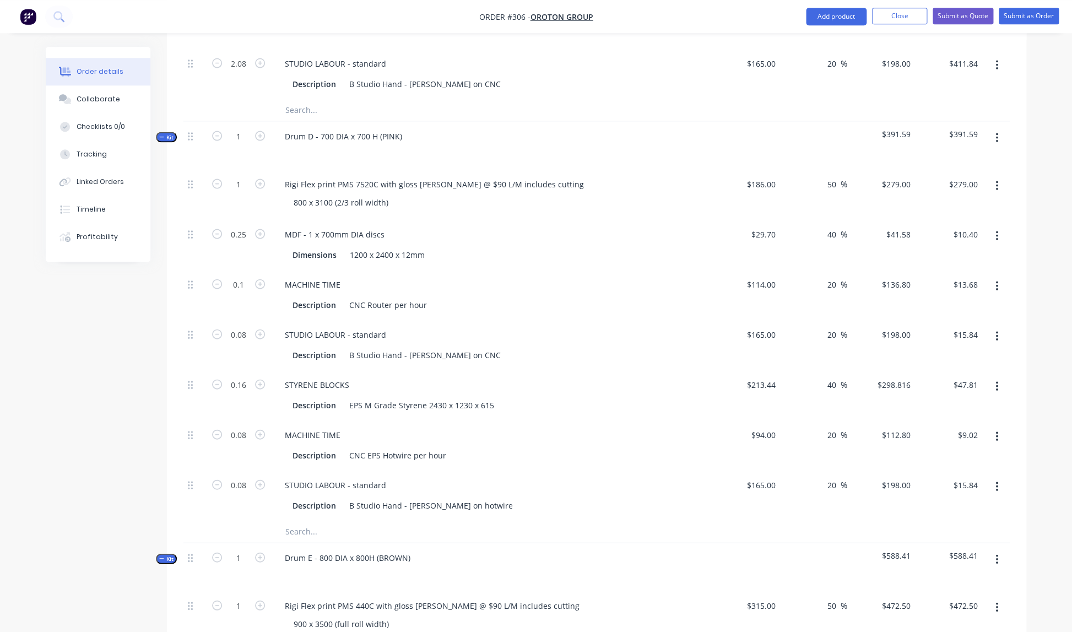
scroll to position [1070, 0]
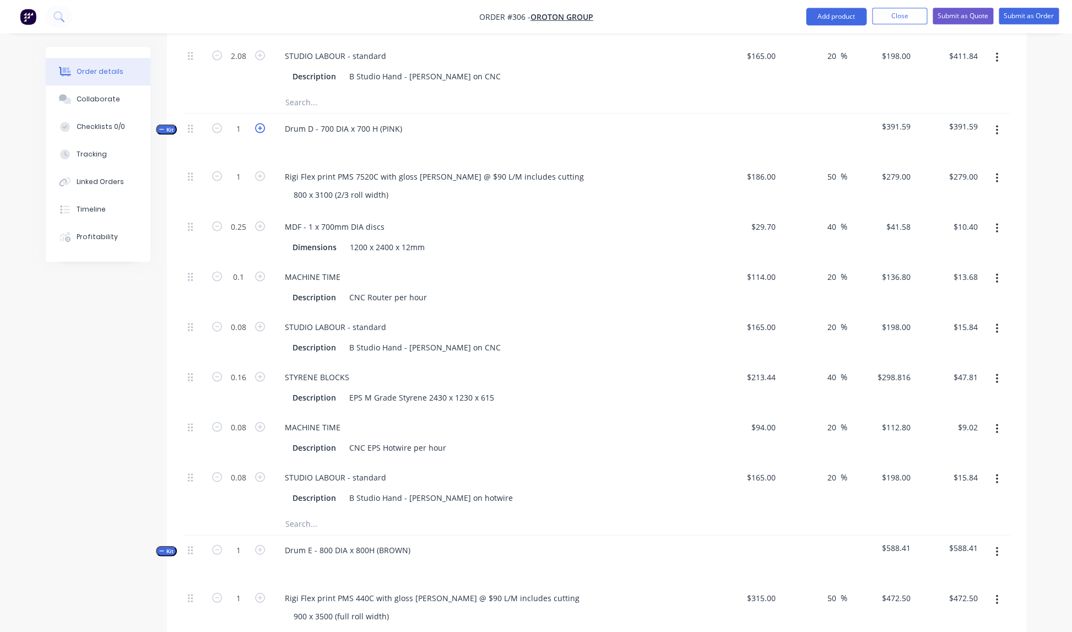
click at [259, 123] on icon "button" at bounding box center [260, 128] width 10 height 10
click at [260, 123] on icon "button" at bounding box center [260, 128] width 10 height 10
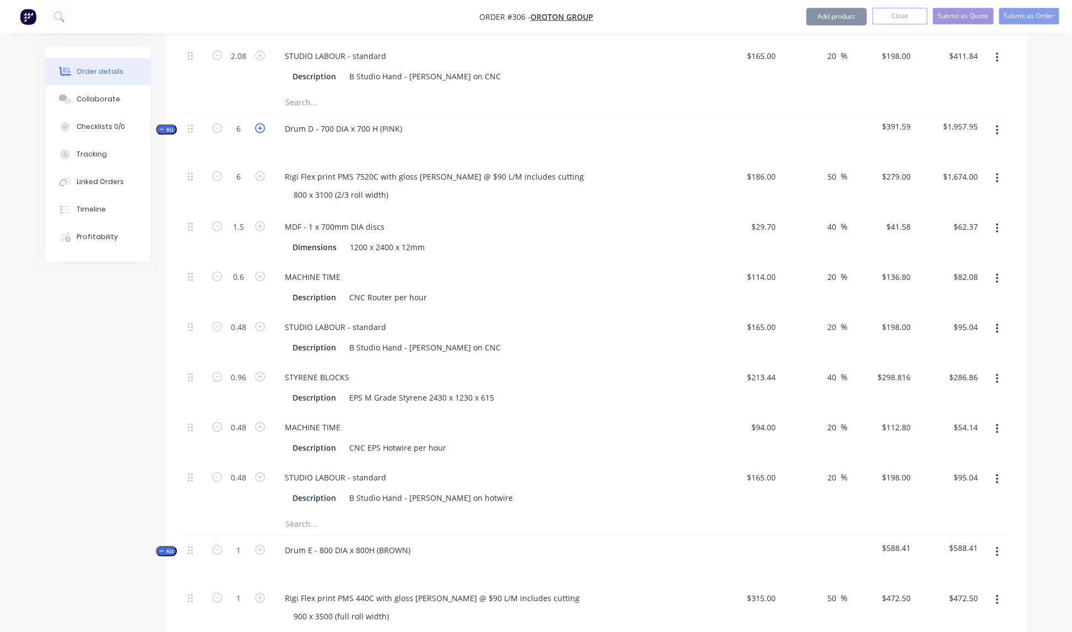
click at [260, 123] on icon "button" at bounding box center [260, 128] width 10 height 10
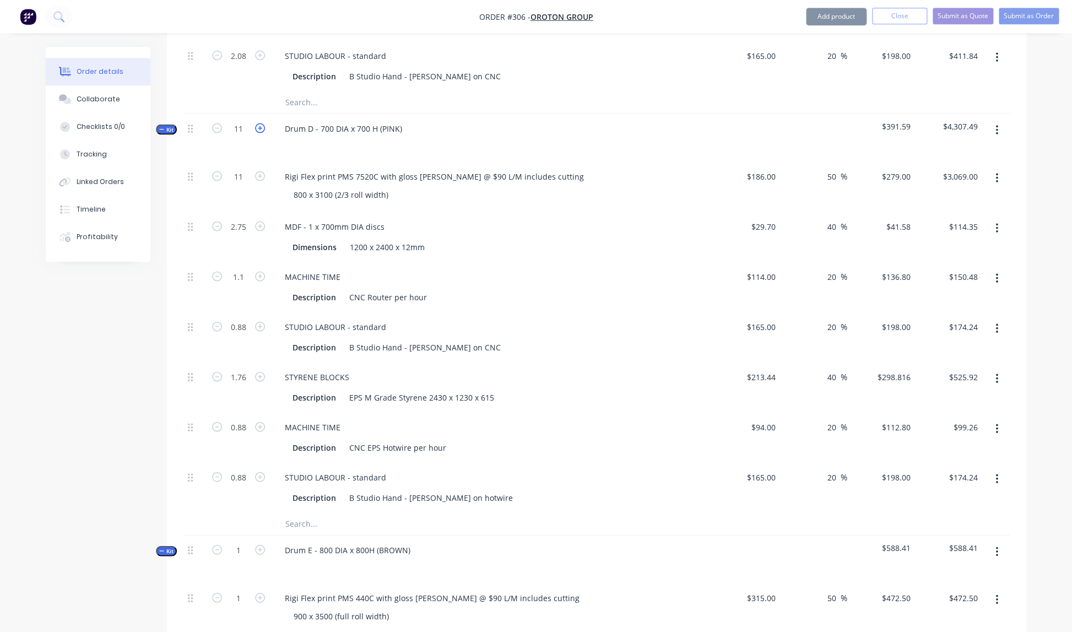
click at [260, 123] on icon "button" at bounding box center [260, 128] width 10 height 10
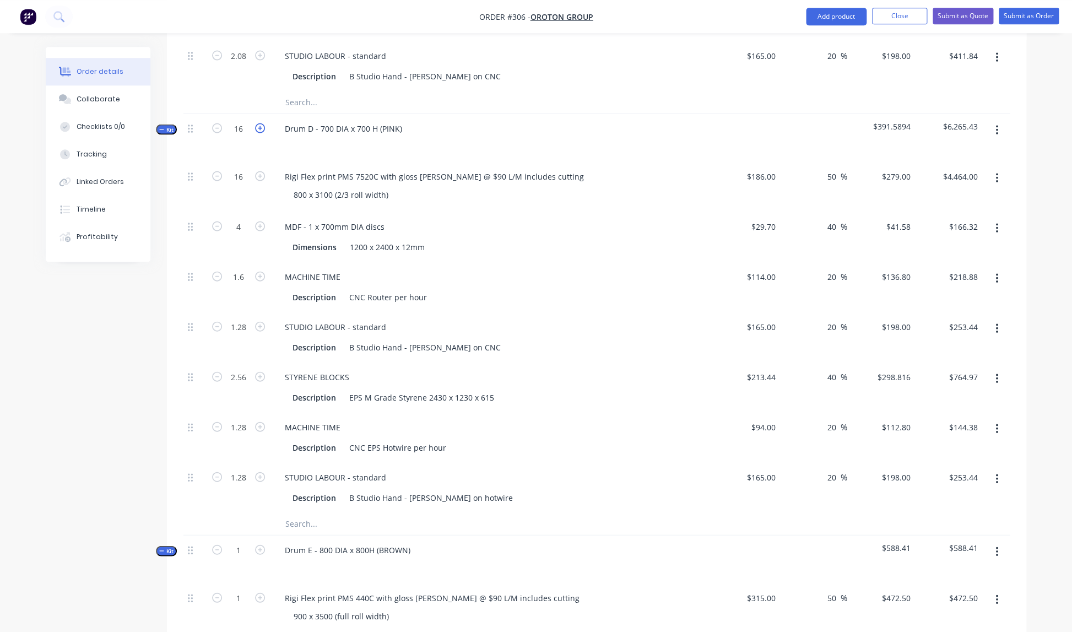
click at [260, 123] on icon "button" at bounding box center [260, 128] width 10 height 10
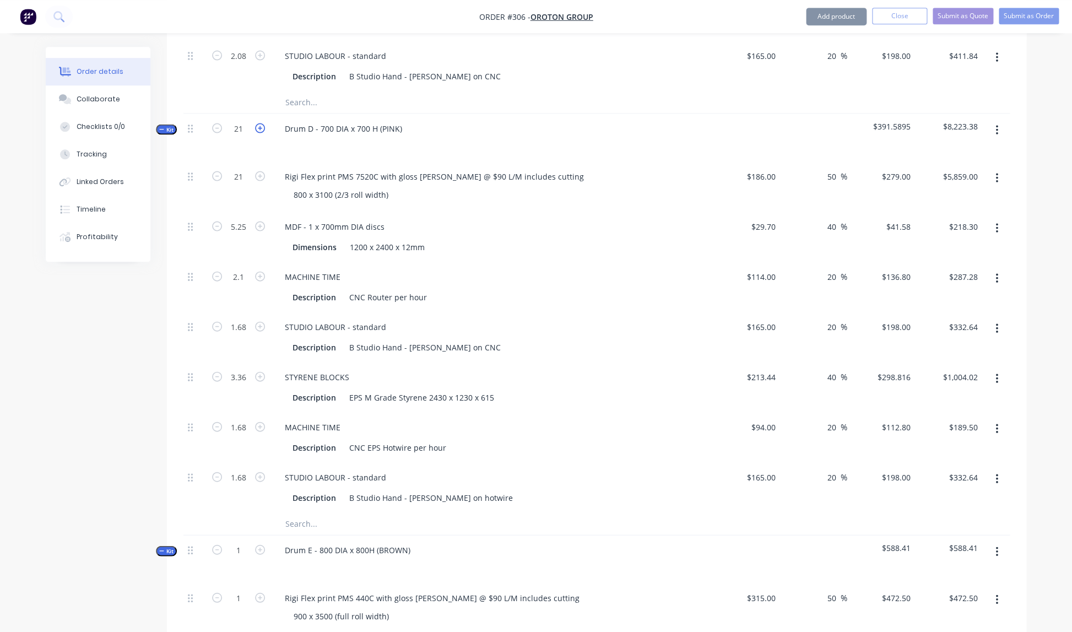
click at [260, 123] on icon "button" at bounding box center [260, 128] width 10 height 10
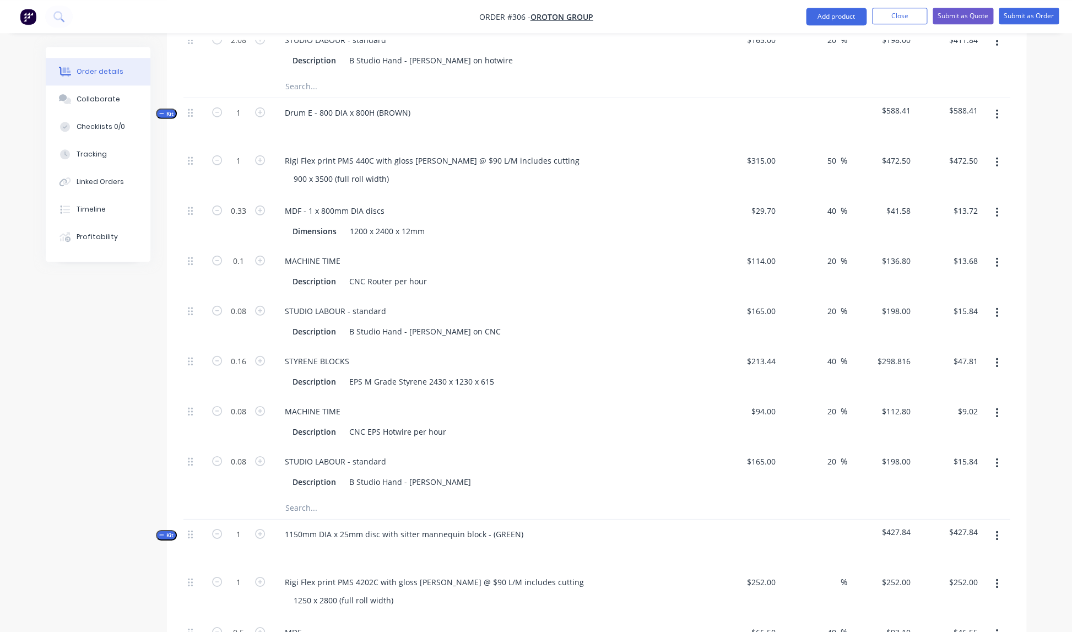
scroll to position [1507, 0]
click at [259, 106] on icon "button" at bounding box center [260, 111] width 10 height 10
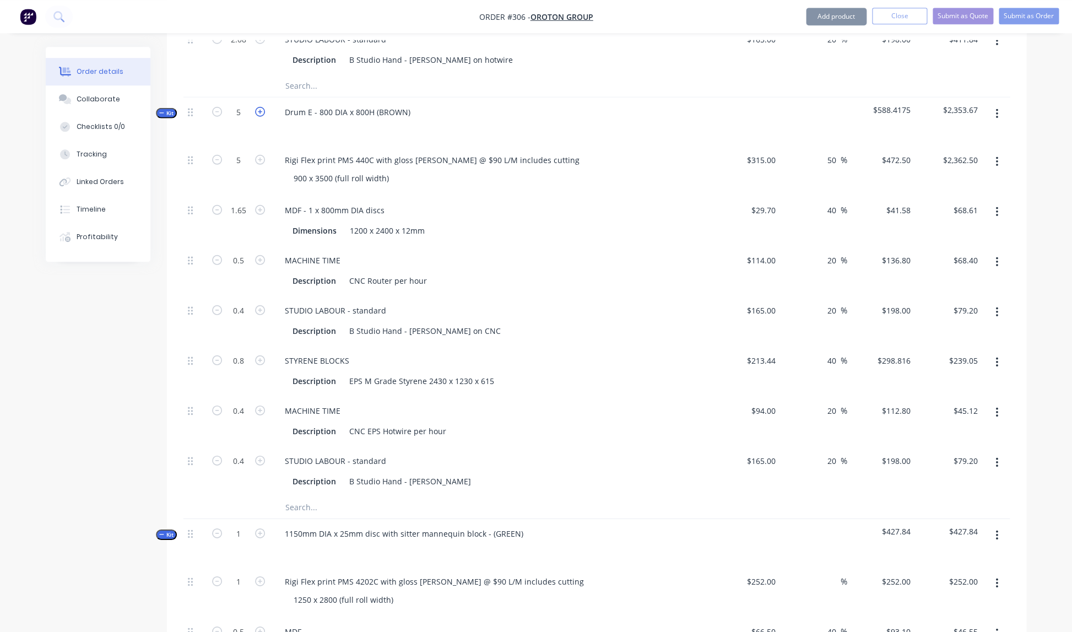
click at [259, 106] on icon "button" at bounding box center [260, 111] width 10 height 10
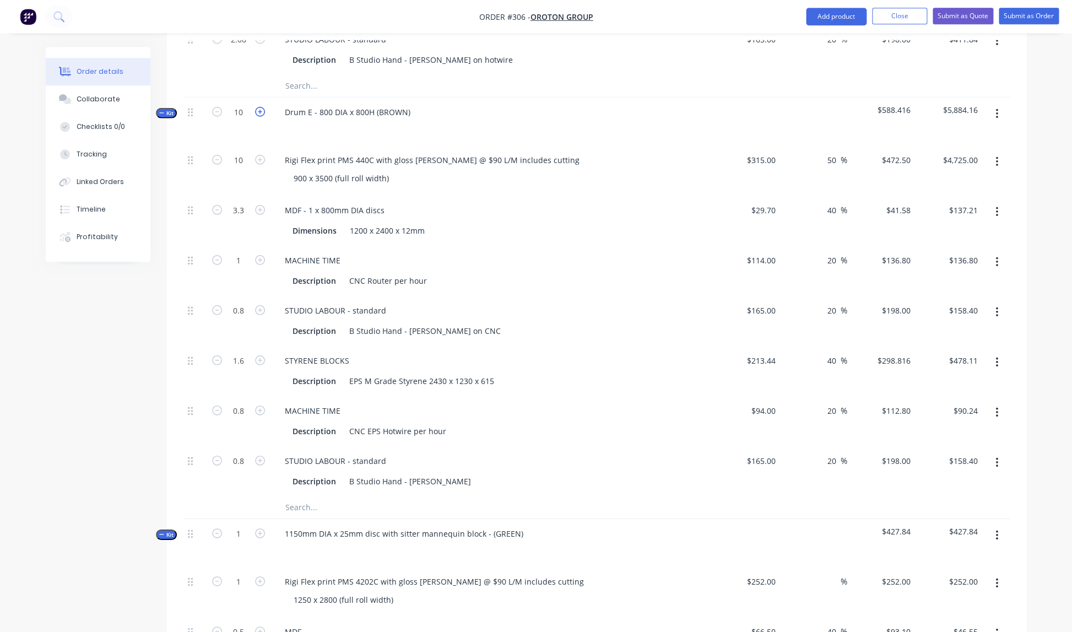
click at [259, 106] on icon "button" at bounding box center [260, 111] width 10 height 10
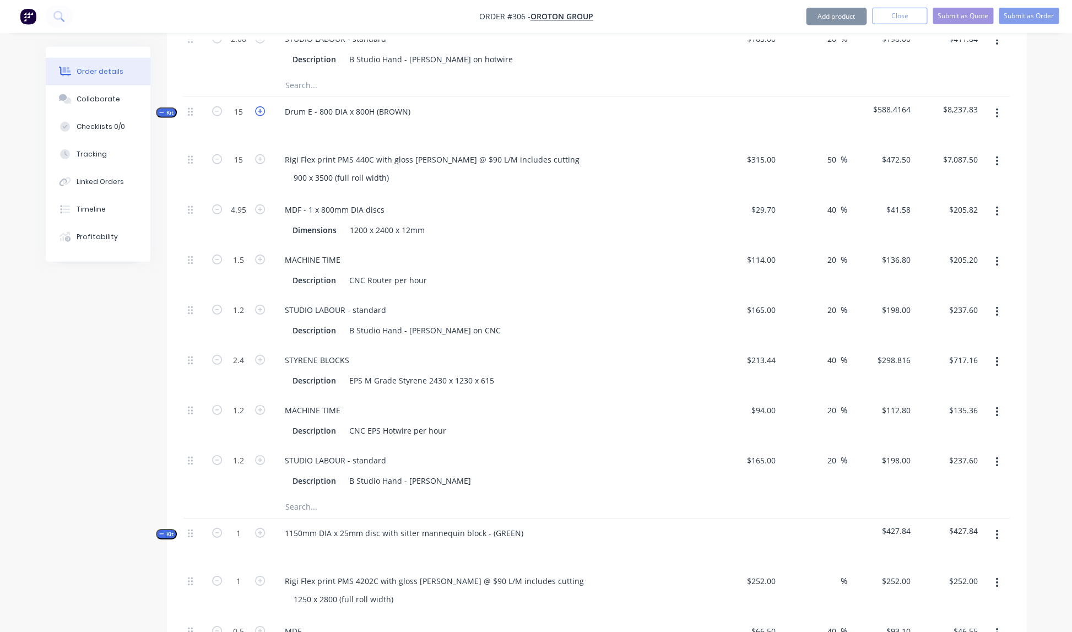
click at [259, 106] on icon "button" at bounding box center [260, 111] width 10 height 10
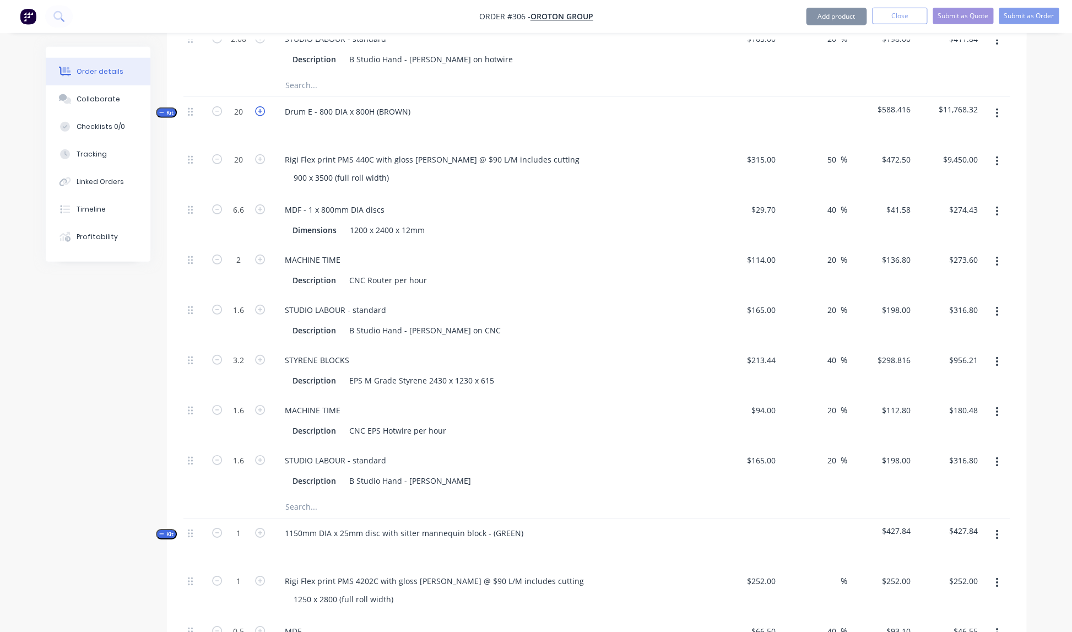
click at [259, 106] on icon "button" at bounding box center [260, 111] width 10 height 10
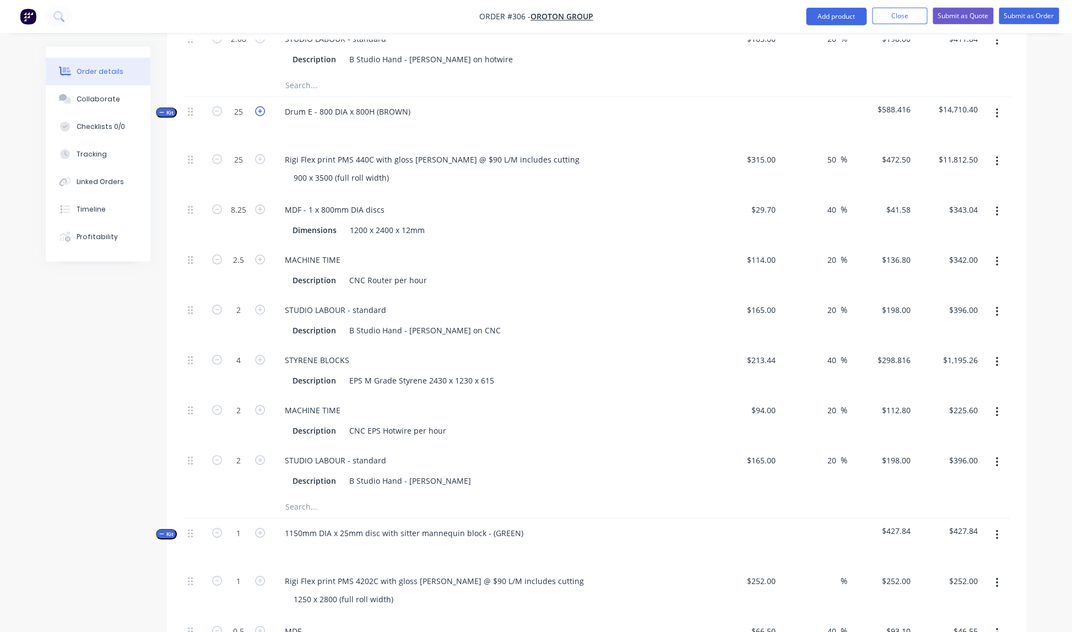
click at [259, 106] on icon "button" at bounding box center [260, 111] width 10 height 10
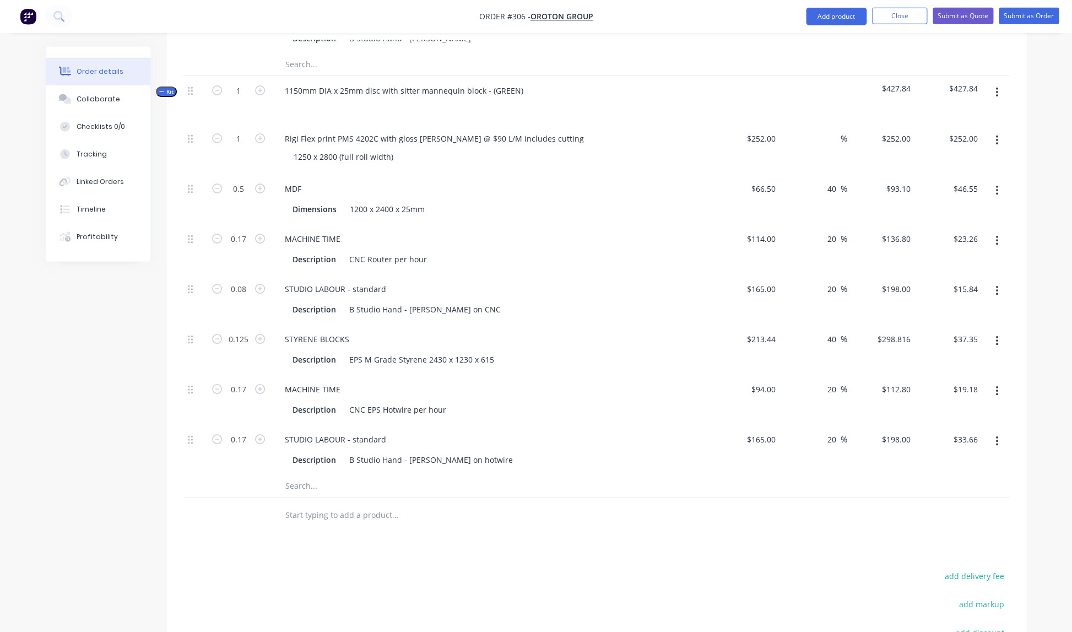
scroll to position [1948, 0]
click at [263, 86] on icon "button" at bounding box center [260, 91] width 10 height 10
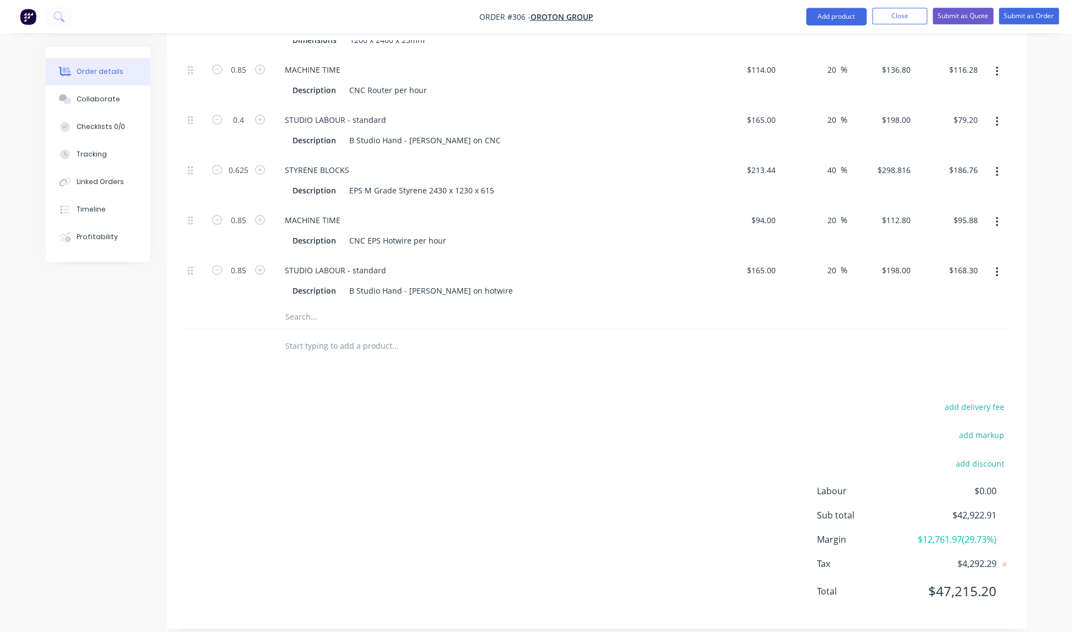
scroll to position [2133, 0]
